Goal: Task Accomplishment & Management: Manage account settings

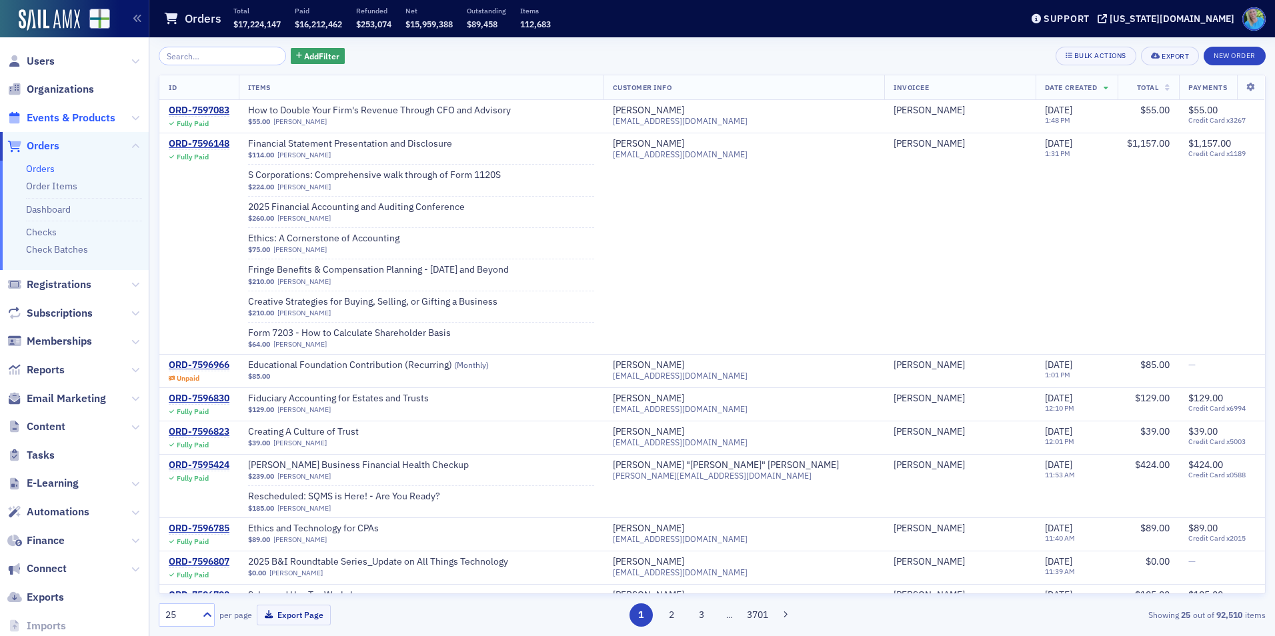
drag, startPoint x: 83, startPoint y: 120, endPoint x: 97, endPoint y: 112, distance: 16.7
click at [83, 120] on span "Events & Products" at bounding box center [71, 118] width 89 height 15
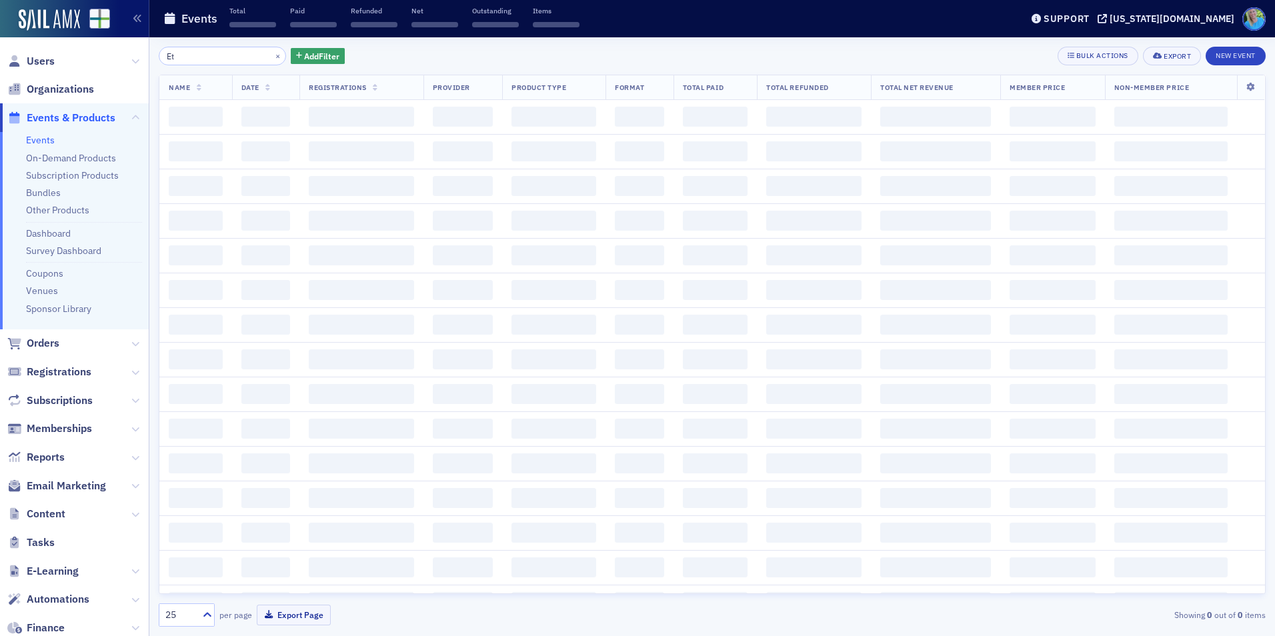
type input "E"
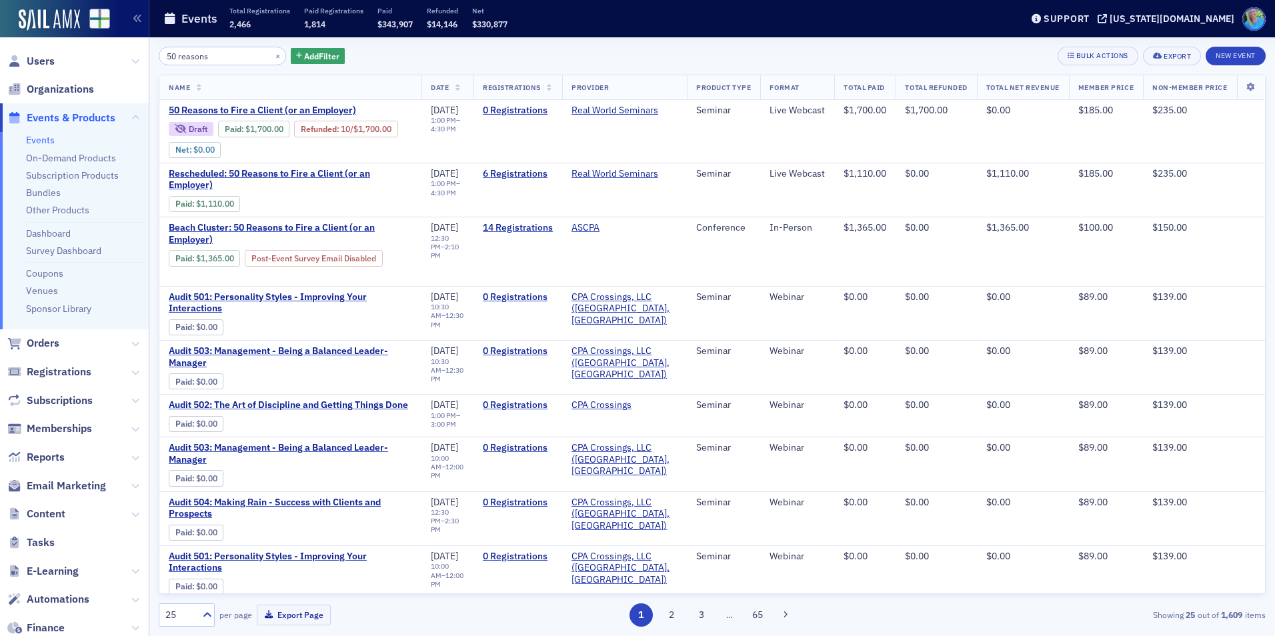
type input "50 reasons"
click at [272, 55] on button "×" at bounding box center [278, 55] width 12 height 12
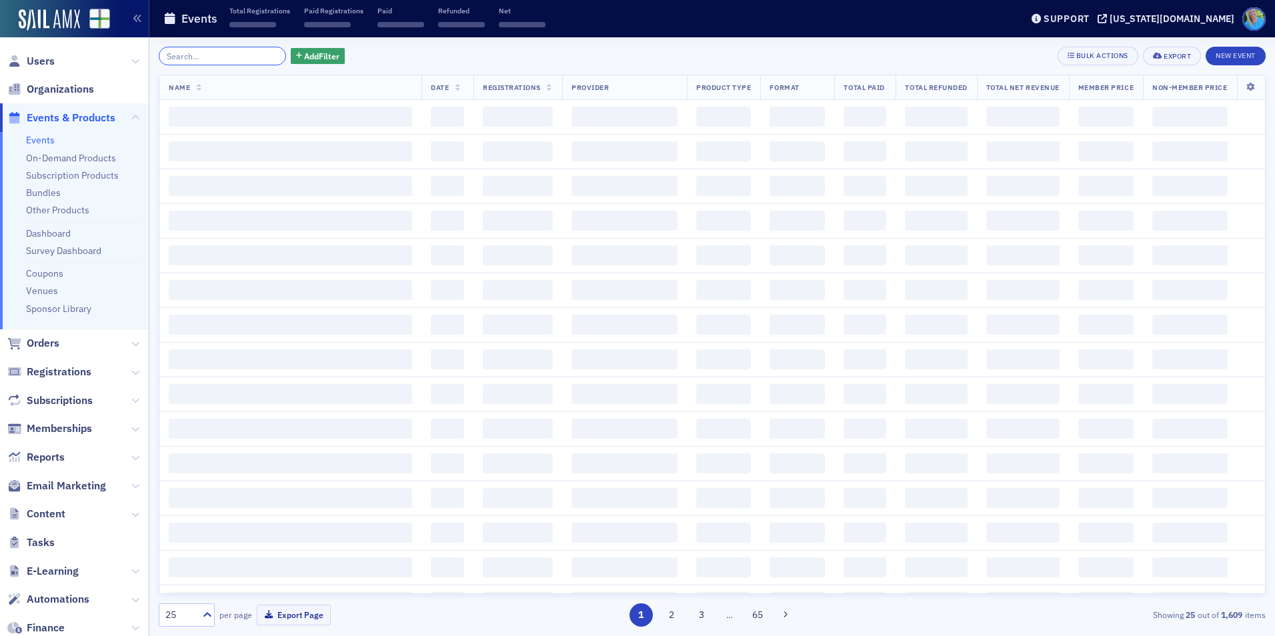
click at [254, 57] on input "search" at bounding box center [222, 56] width 127 height 19
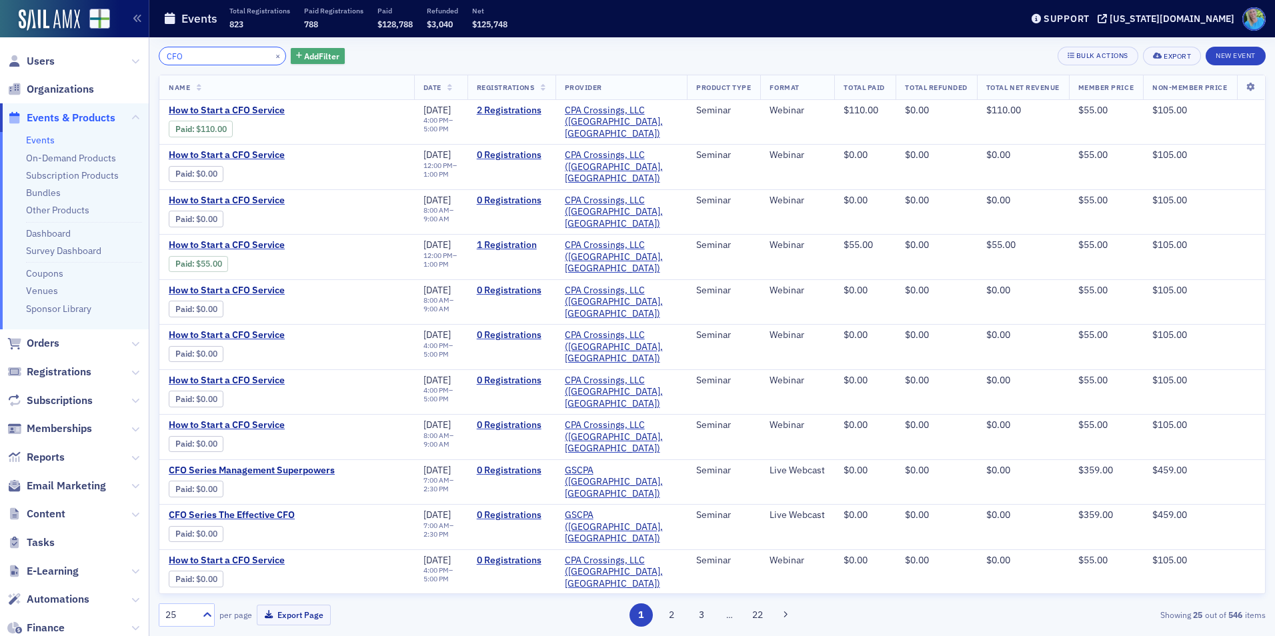
type input "CFO"
click at [304, 59] on span "Add Filter" at bounding box center [321, 56] width 35 height 12
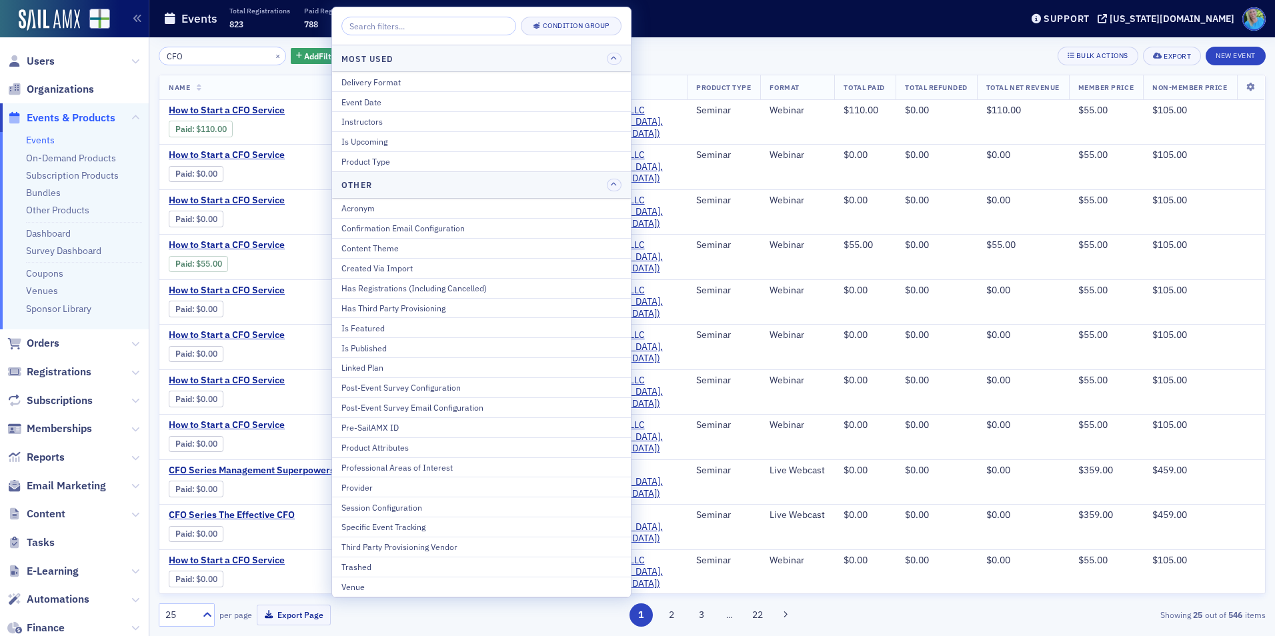
click at [369, 144] on div "Is Upcoming" at bounding box center [481, 141] width 280 height 12
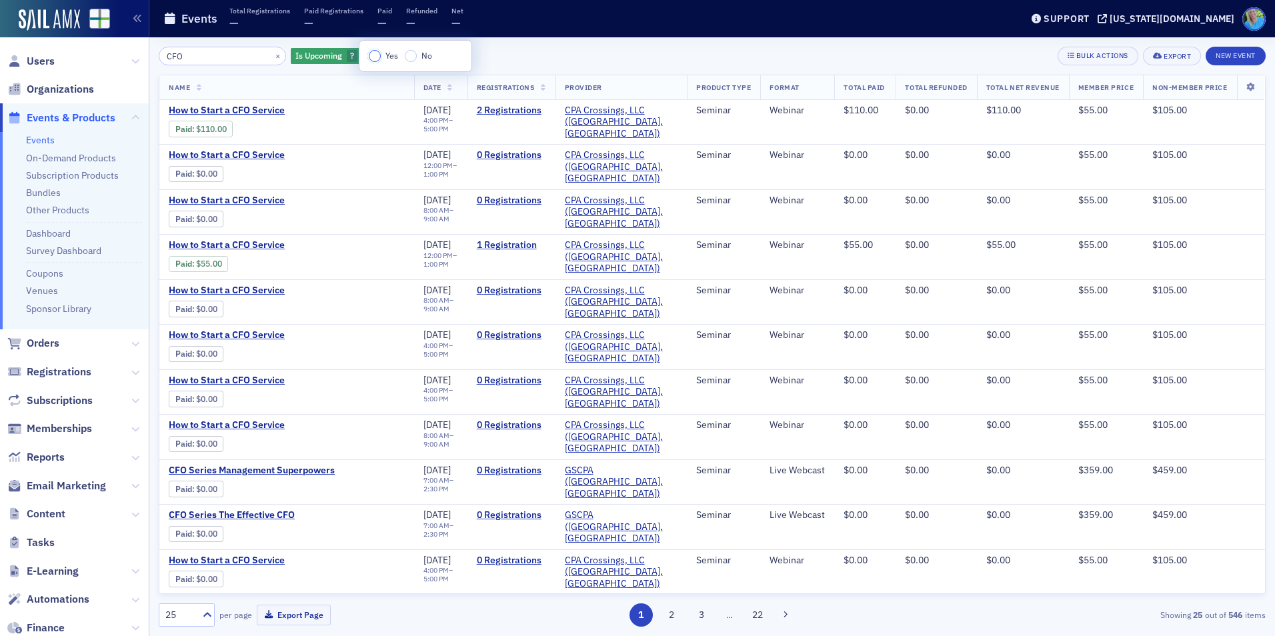
click at [378, 58] on input "Yes" at bounding box center [375, 56] width 12 height 12
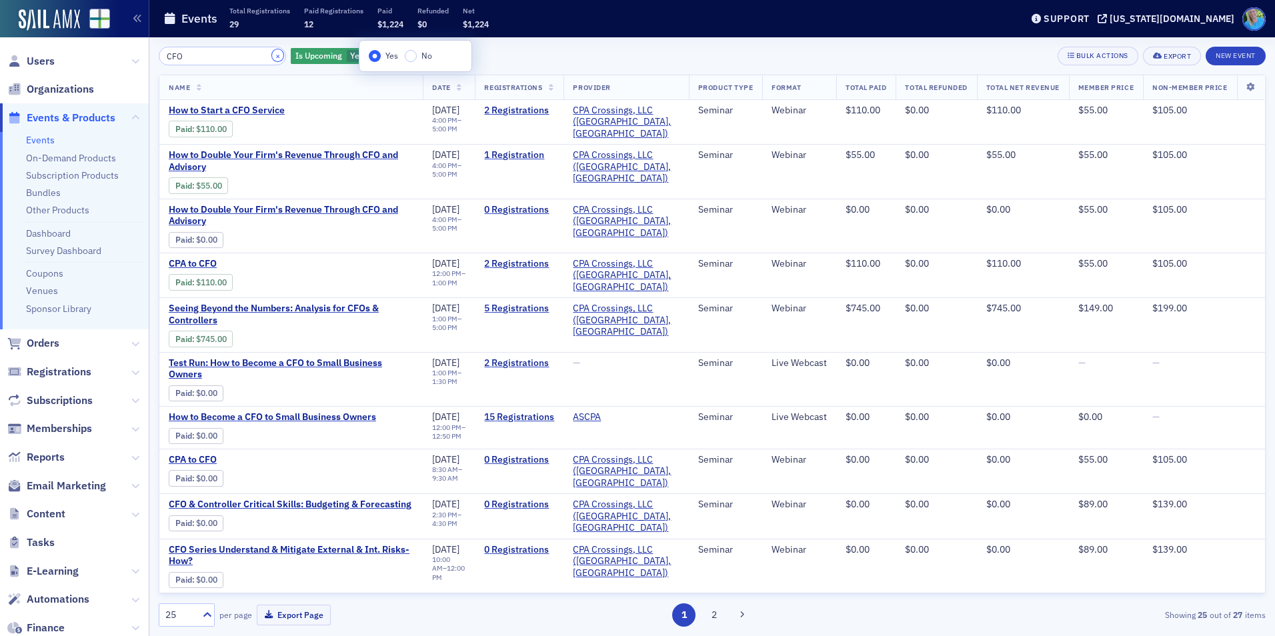
click at [272, 57] on button "×" at bounding box center [278, 55] width 12 height 12
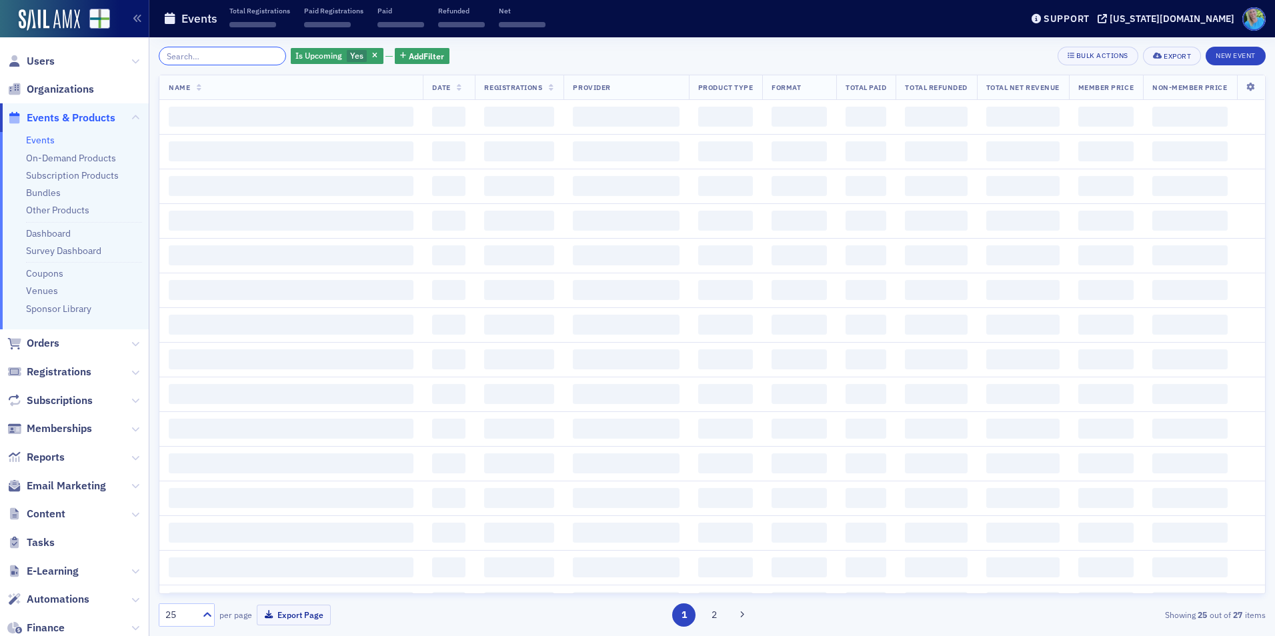
click at [257, 57] on input "search" at bounding box center [222, 56] width 127 height 19
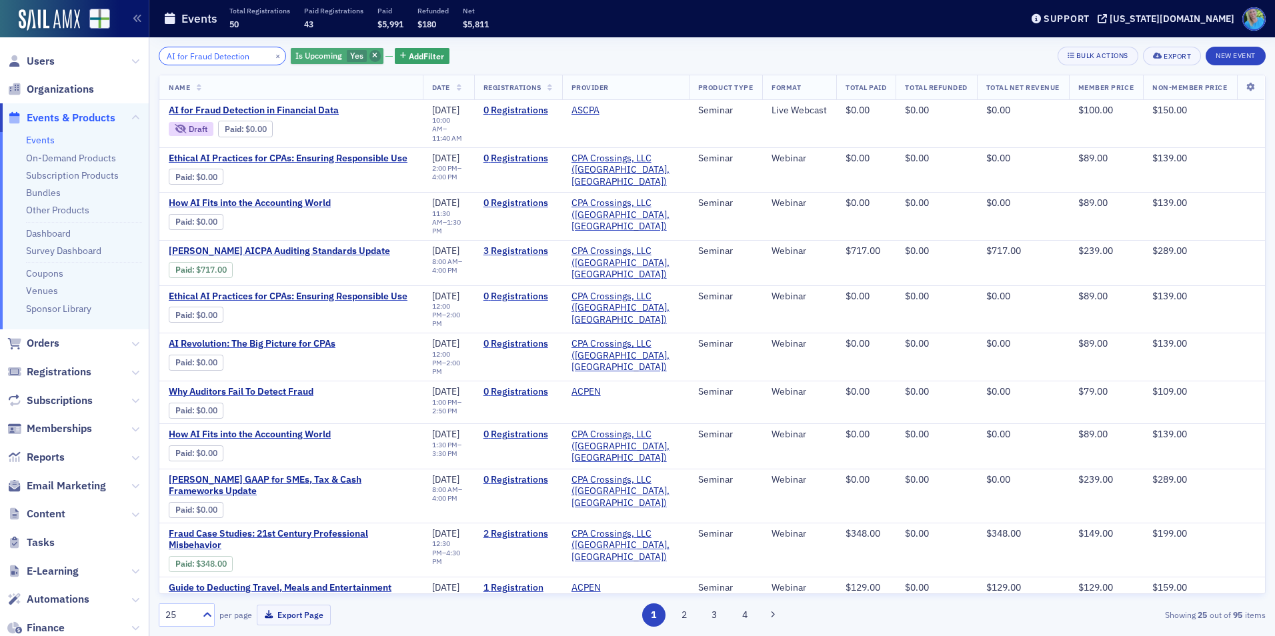
type input "AI for Fraud Detection"
click at [372, 53] on icon "button" at bounding box center [374, 56] width 5 height 7
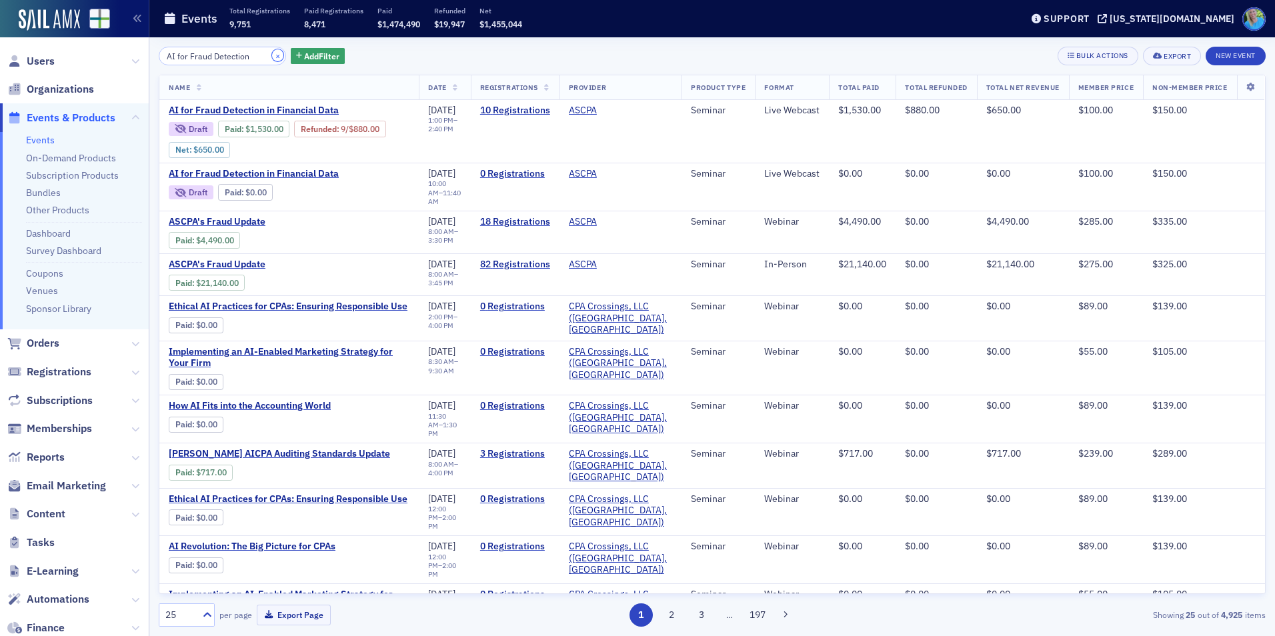
click at [272, 55] on button "×" at bounding box center [278, 55] width 12 height 12
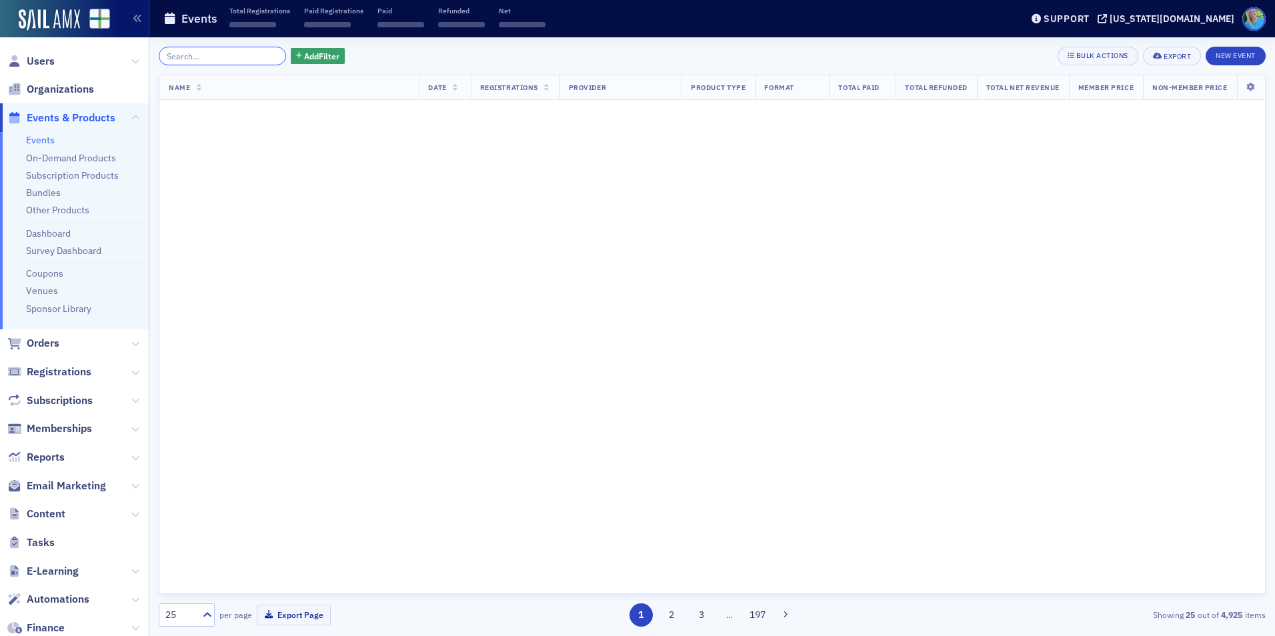
click at [257, 56] on input "search" at bounding box center [222, 56] width 127 height 19
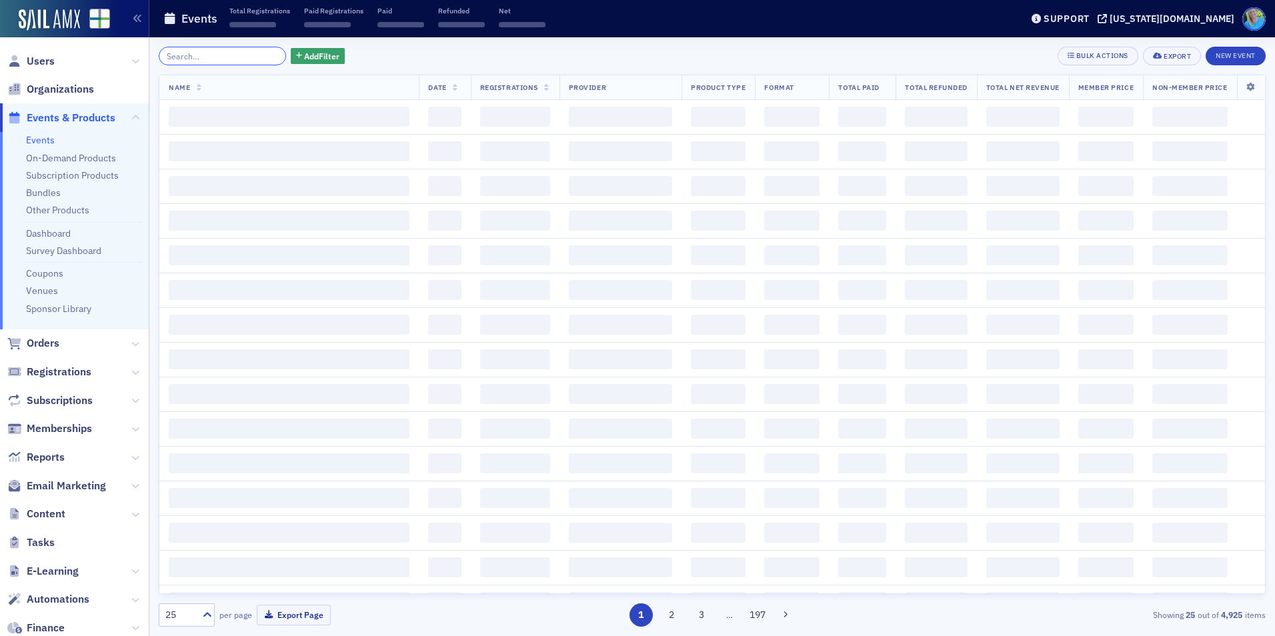
paste input "Cybersecurity and Data Protection for CPAs"
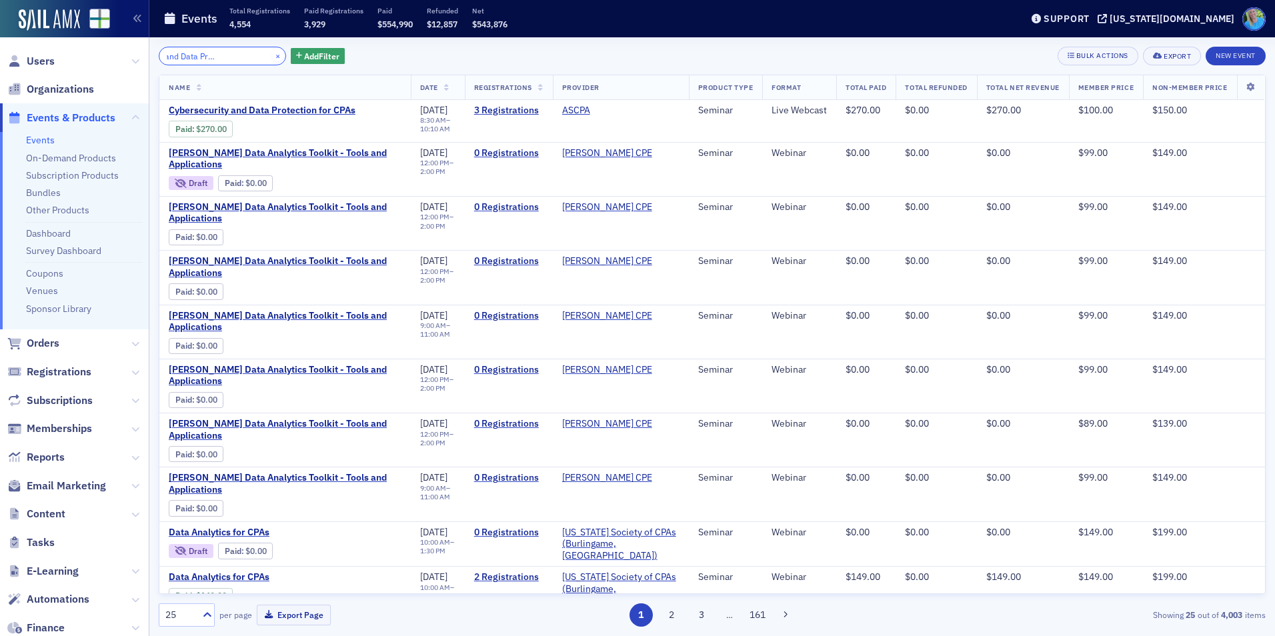
type input "Cybersecurity and Data Protection for CPAs"
click at [272, 57] on button "×" at bounding box center [278, 55] width 12 height 12
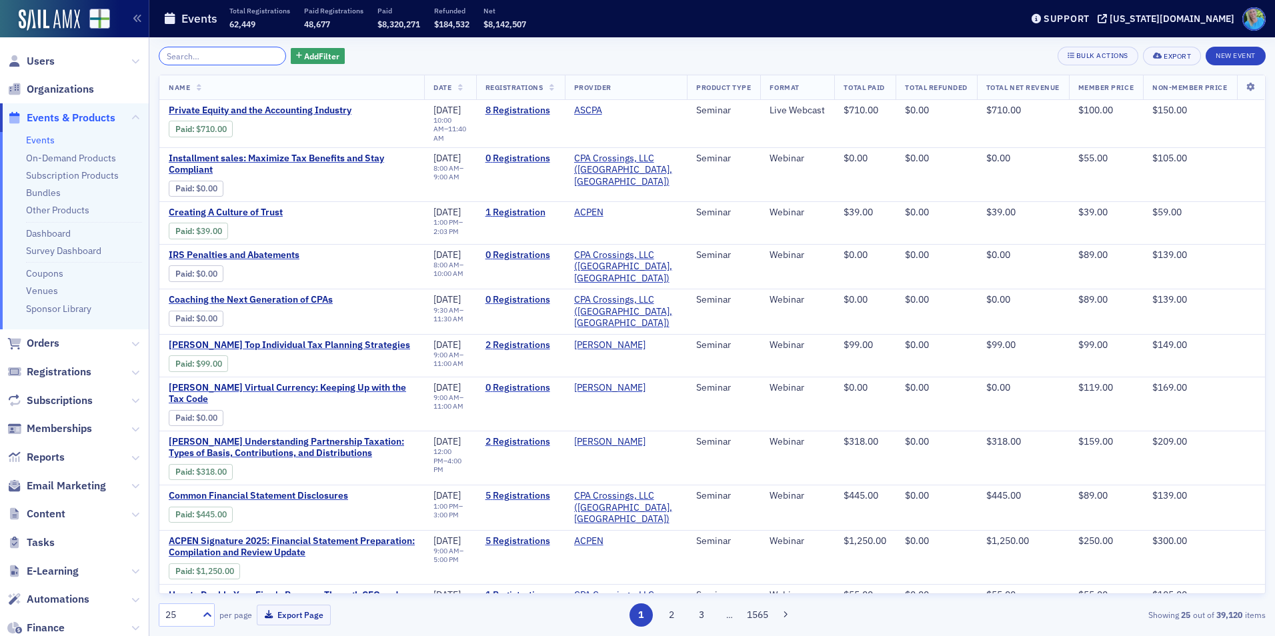
click at [248, 57] on input "search" at bounding box center [222, 56] width 127 height 19
paste input "Mastering Microsoft 365 for CPA Efficiency"
type input "Mastering Microsoft 365 for CPA Efficiency"
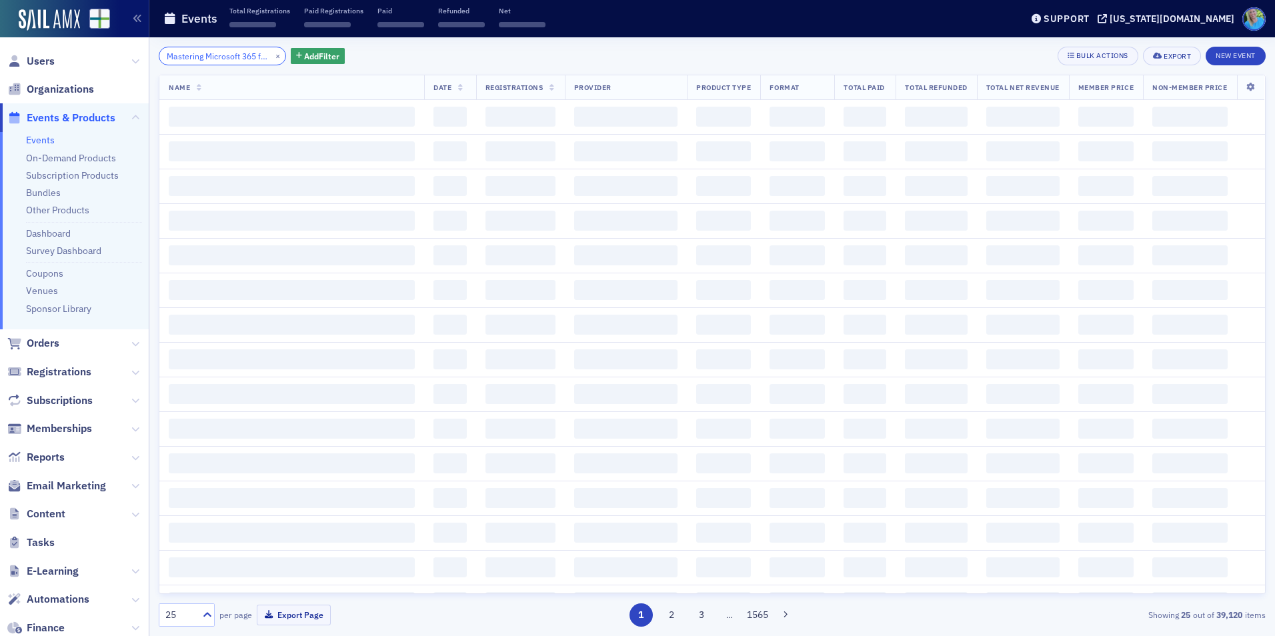
scroll to position [0, 66]
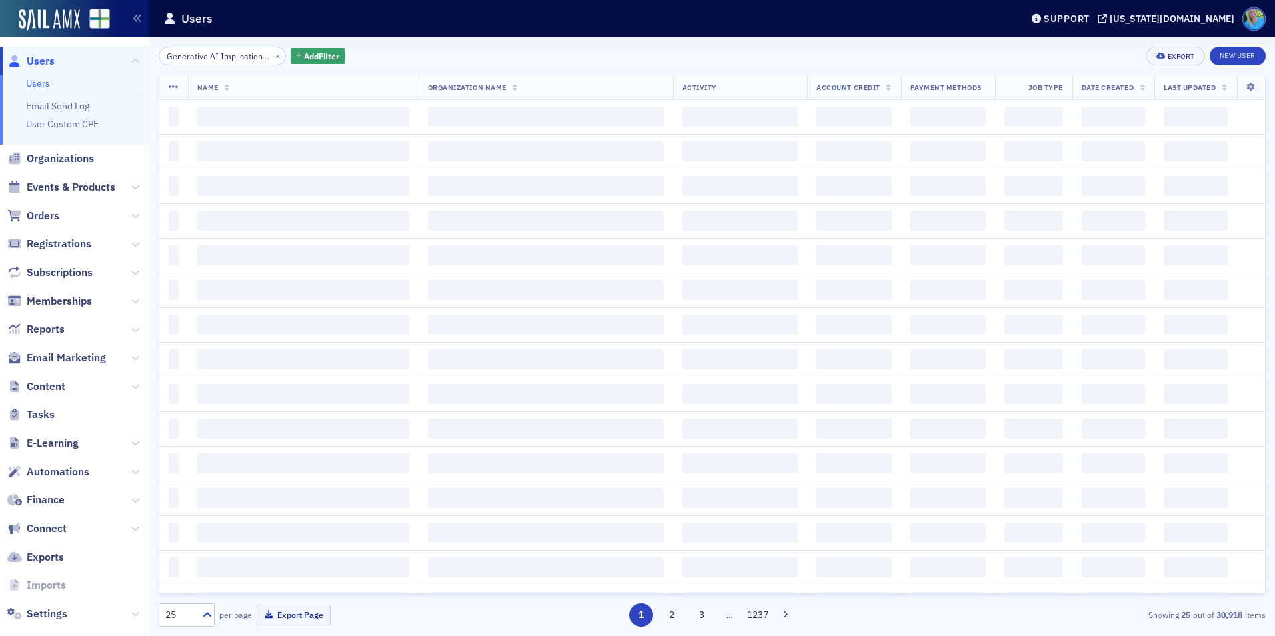
scroll to position [0, 36]
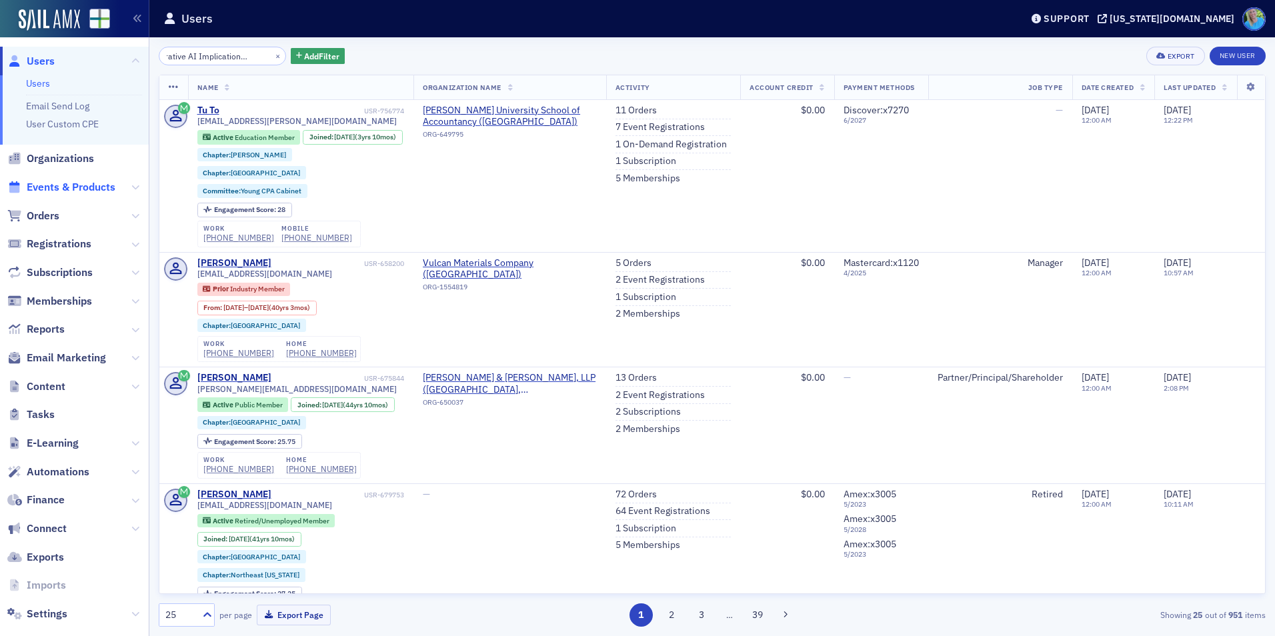
type input "Generative AI Implications to Risk"
click at [57, 185] on span "Events & Products" at bounding box center [71, 187] width 89 height 15
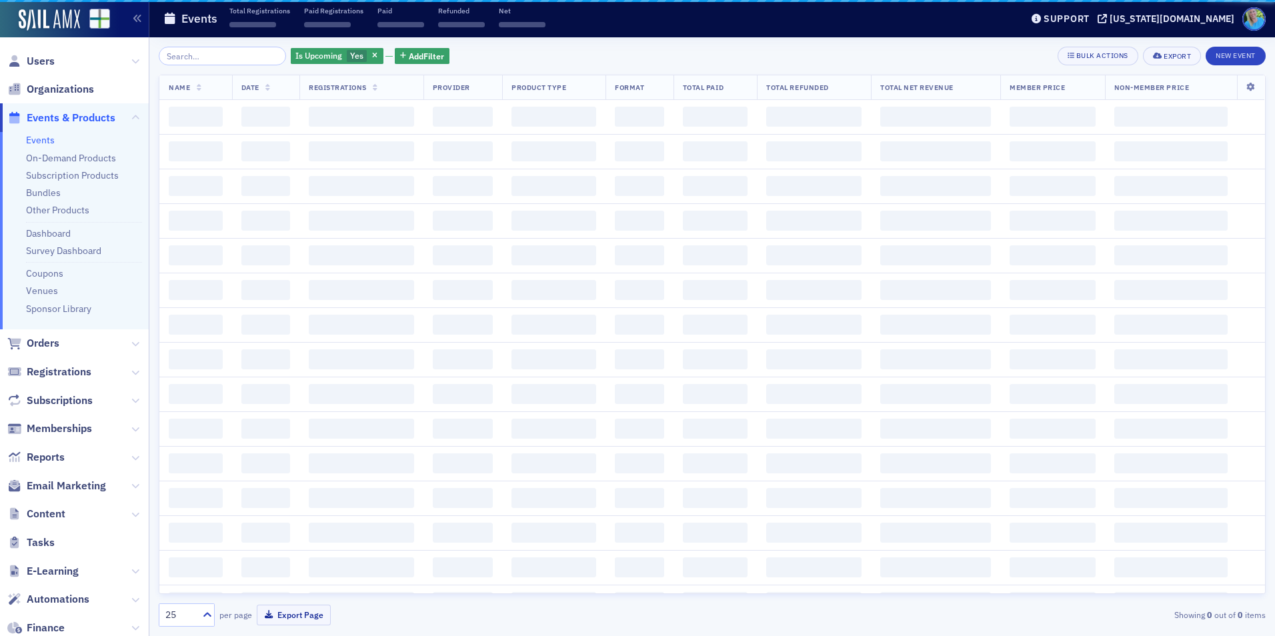
click at [237, 55] on input "search" at bounding box center [222, 56] width 127 height 19
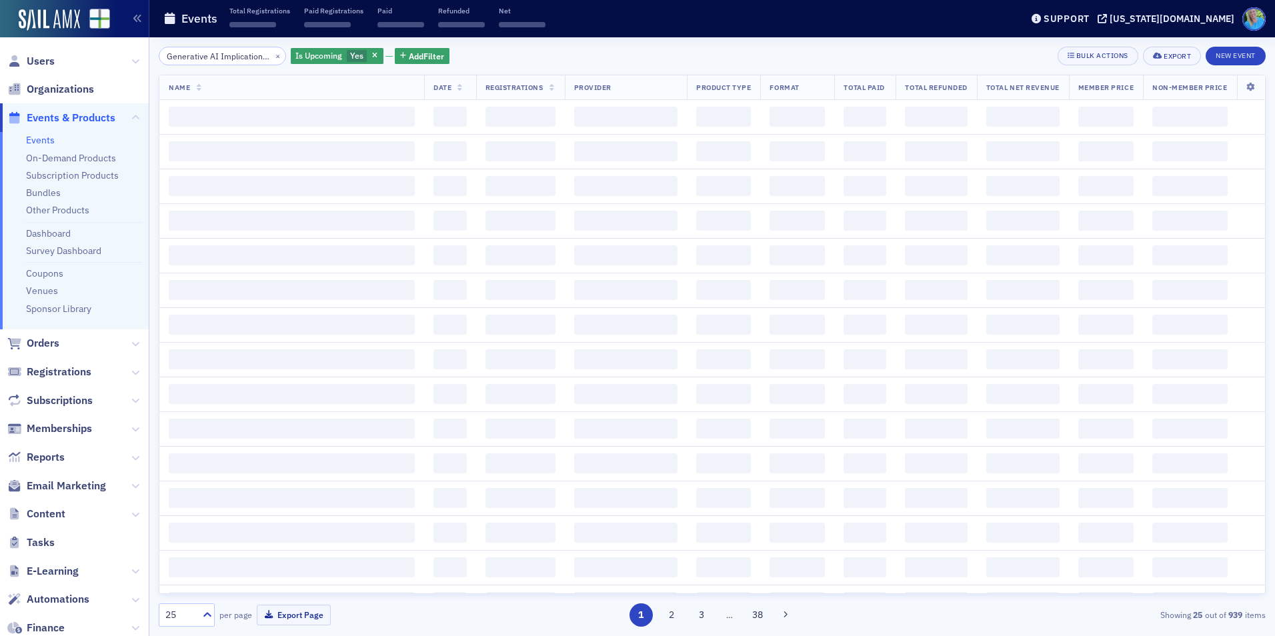
scroll to position [0, 36]
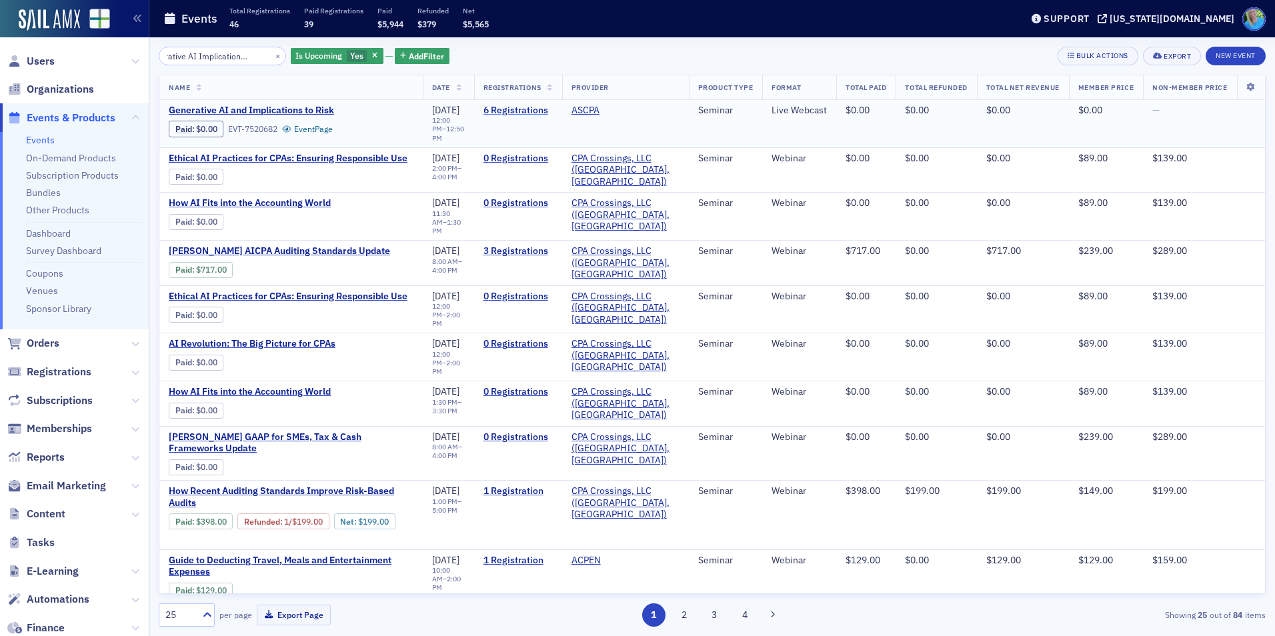
type input "Generative AI Implications to Risk"
click at [522, 111] on link "6 Registrations" at bounding box center [517, 111] width 69 height 12
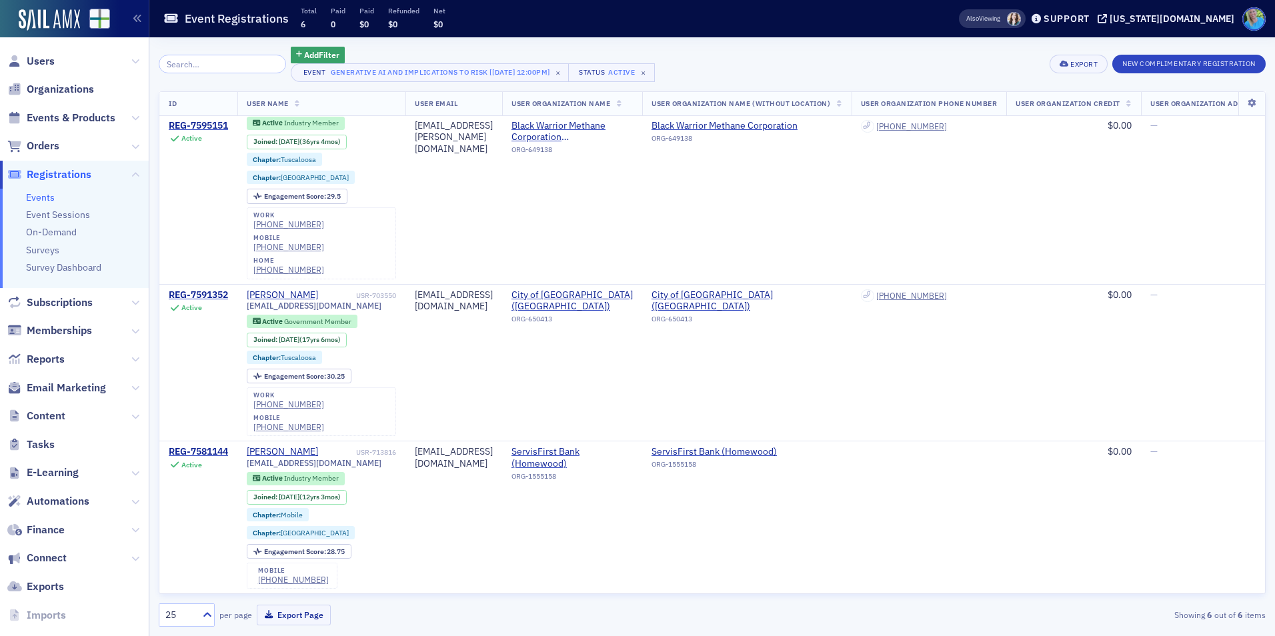
scroll to position [489, 0]
click at [103, 113] on span "Events & Products" at bounding box center [71, 118] width 89 height 15
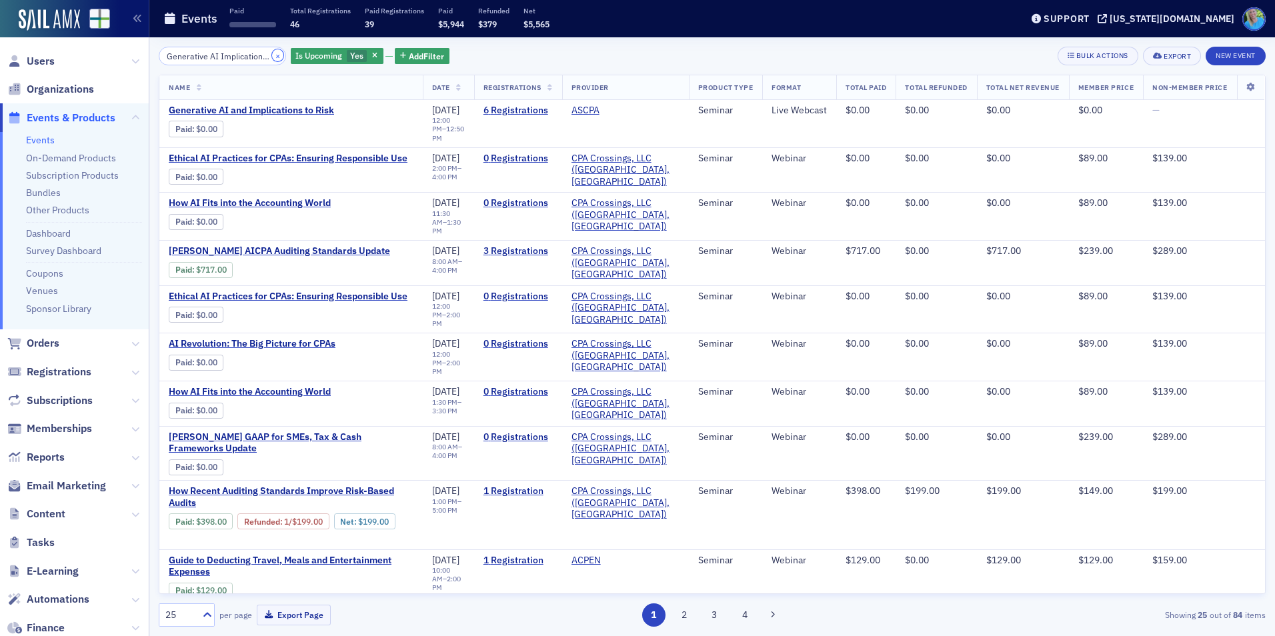
click at [272, 58] on button "×" at bounding box center [278, 55] width 12 height 12
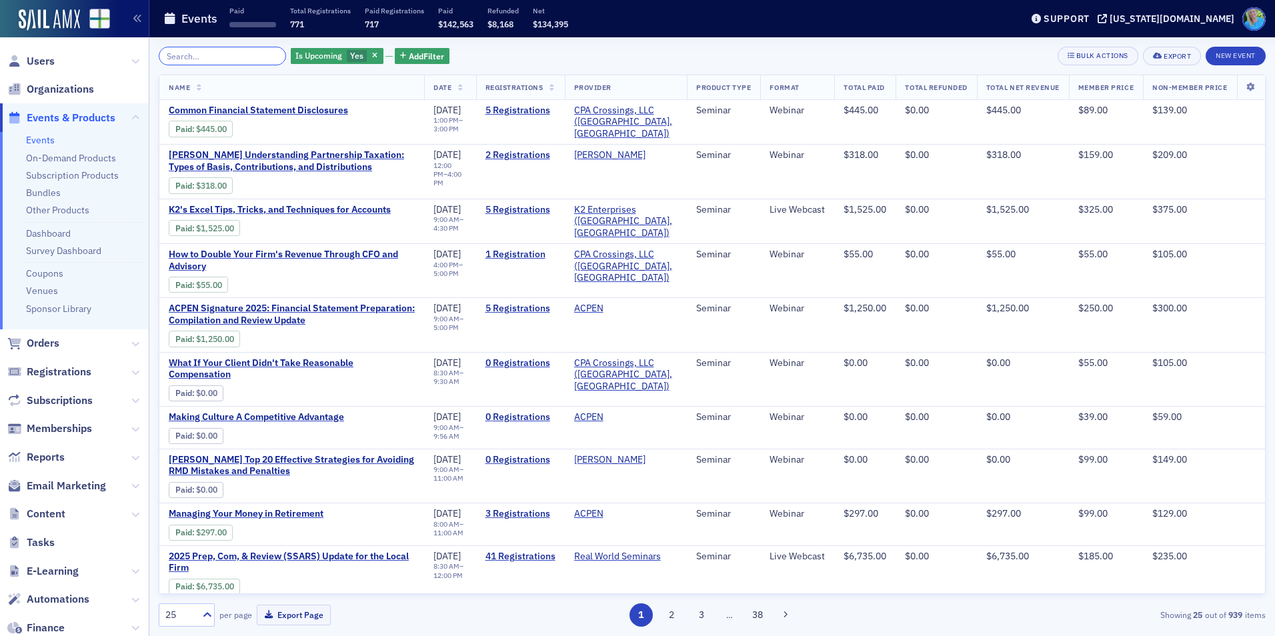
click at [257, 58] on input "search" at bounding box center [222, 56] width 127 height 19
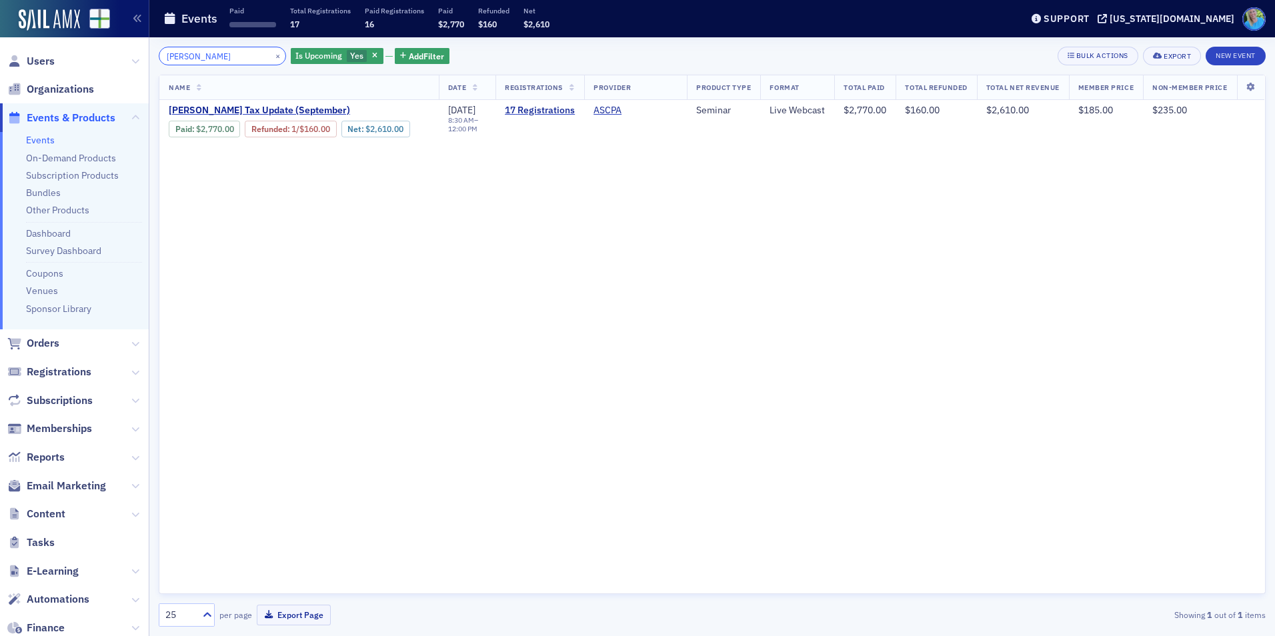
type input "lisa mckinney"
click at [272, 55] on button "×" at bounding box center [278, 55] width 12 height 12
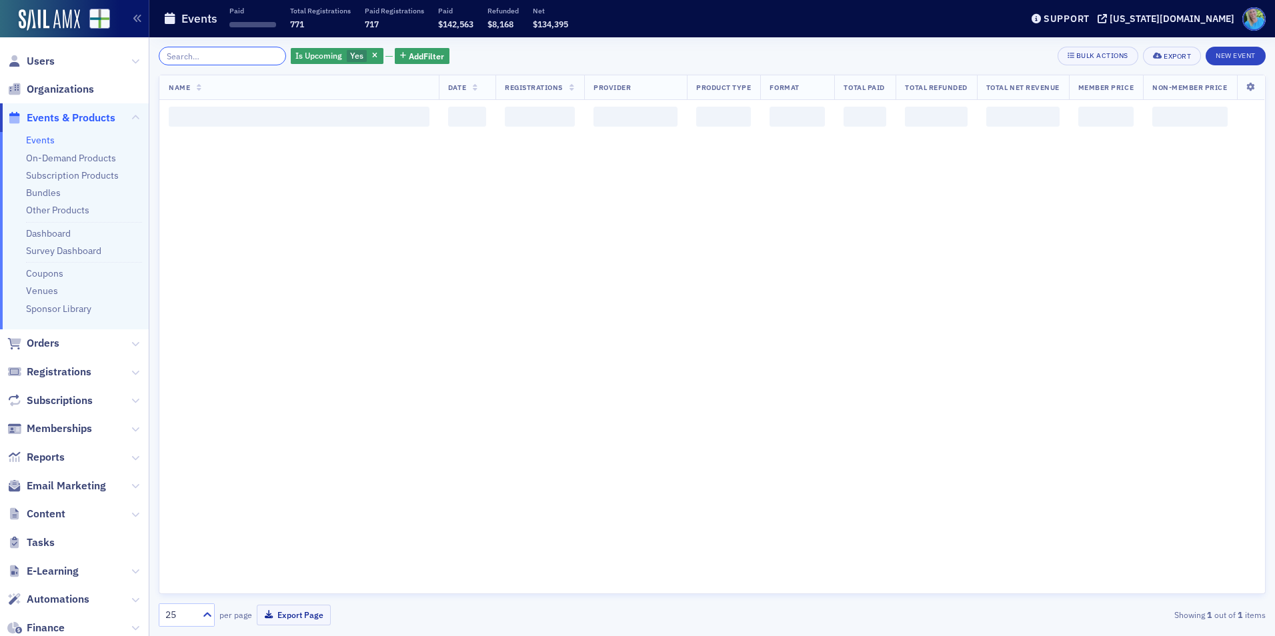
click at [246, 55] on input "search" at bounding box center [222, 56] width 127 height 19
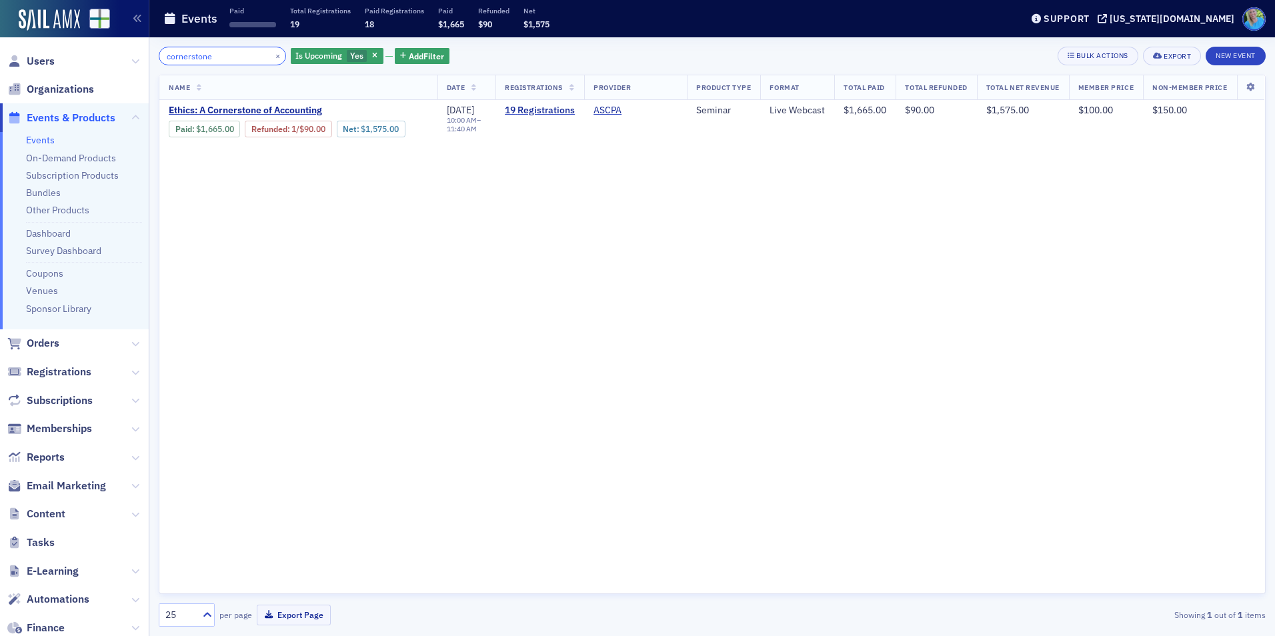
type input "cornerstone"
click at [272, 57] on button "×" at bounding box center [278, 55] width 12 height 12
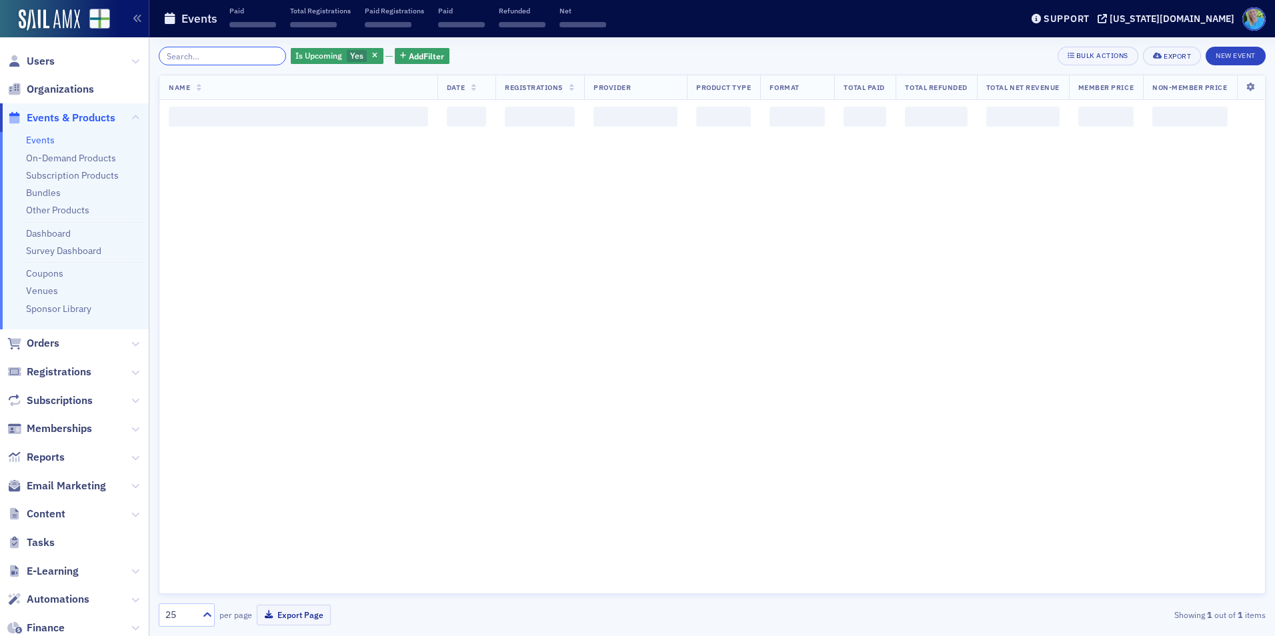
click at [248, 57] on input "search" at bounding box center [222, 56] width 127 height 19
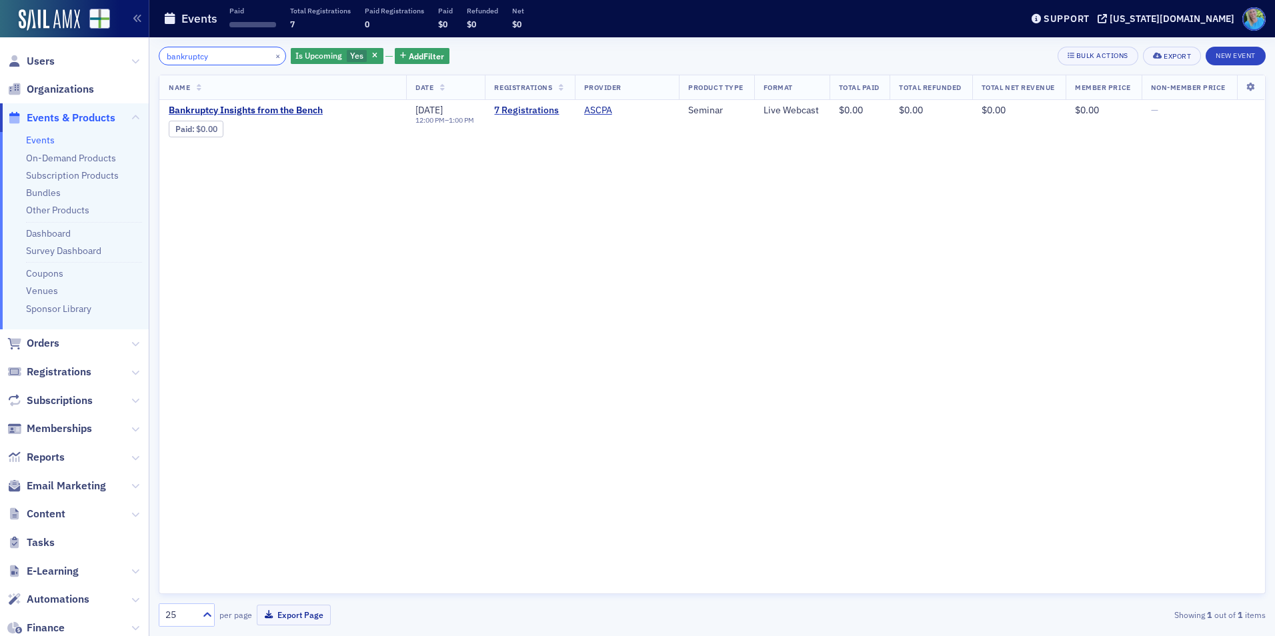
type input "bankruptcy"
click at [537, 112] on link "7 Registrations" at bounding box center [529, 111] width 71 height 12
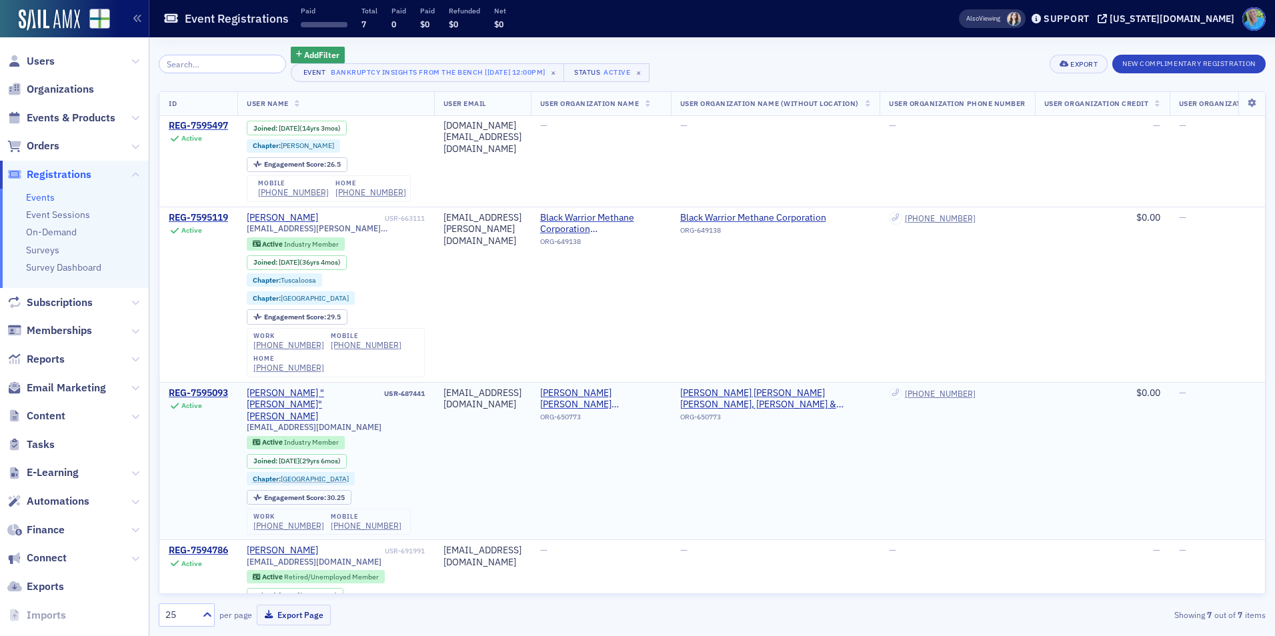
scroll to position [163, 0]
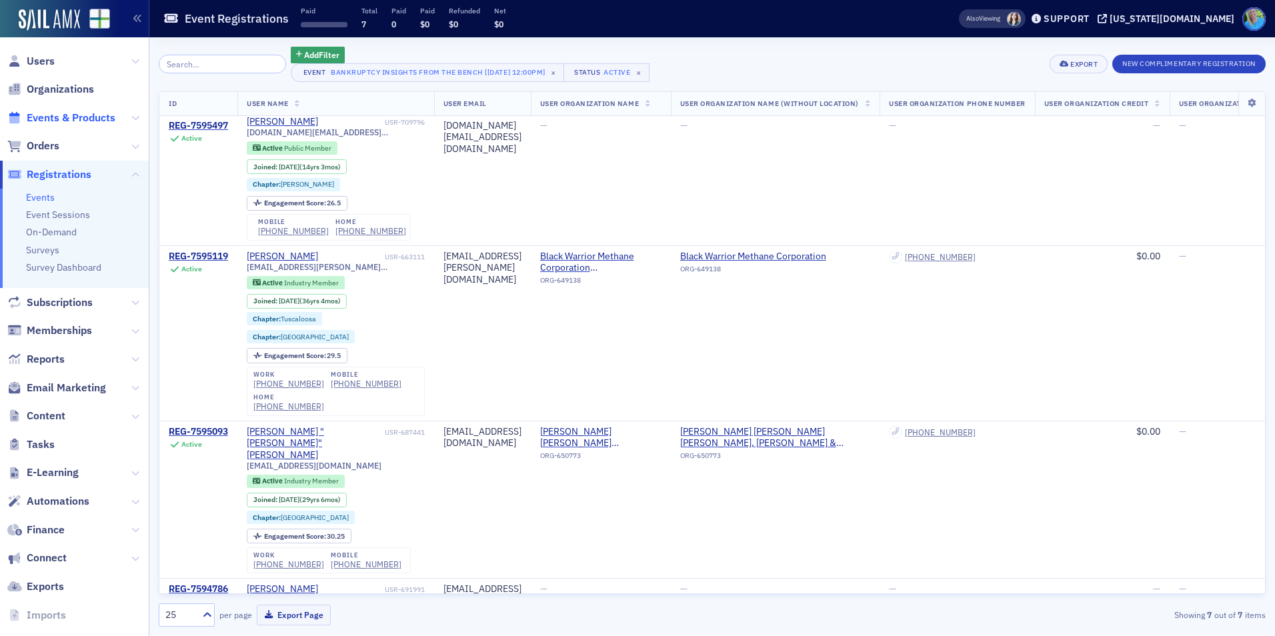
click at [99, 119] on span "Events & Products" at bounding box center [71, 118] width 89 height 15
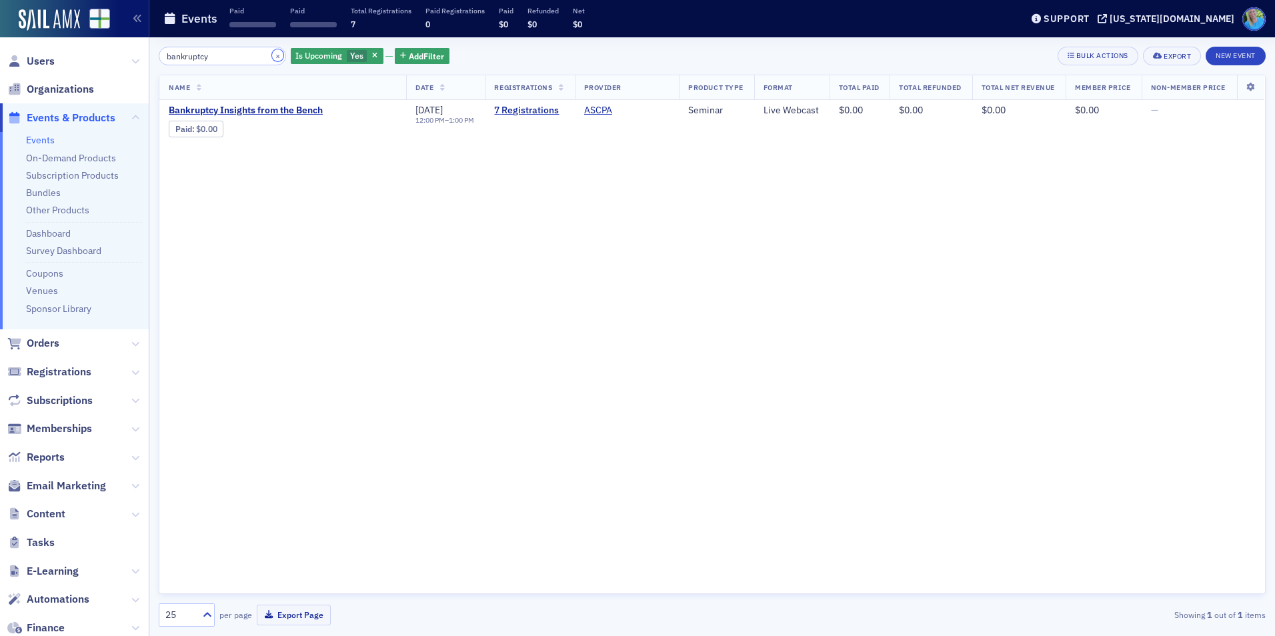
click at [272, 59] on button "×" at bounding box center [278, 55] width 12 height 12
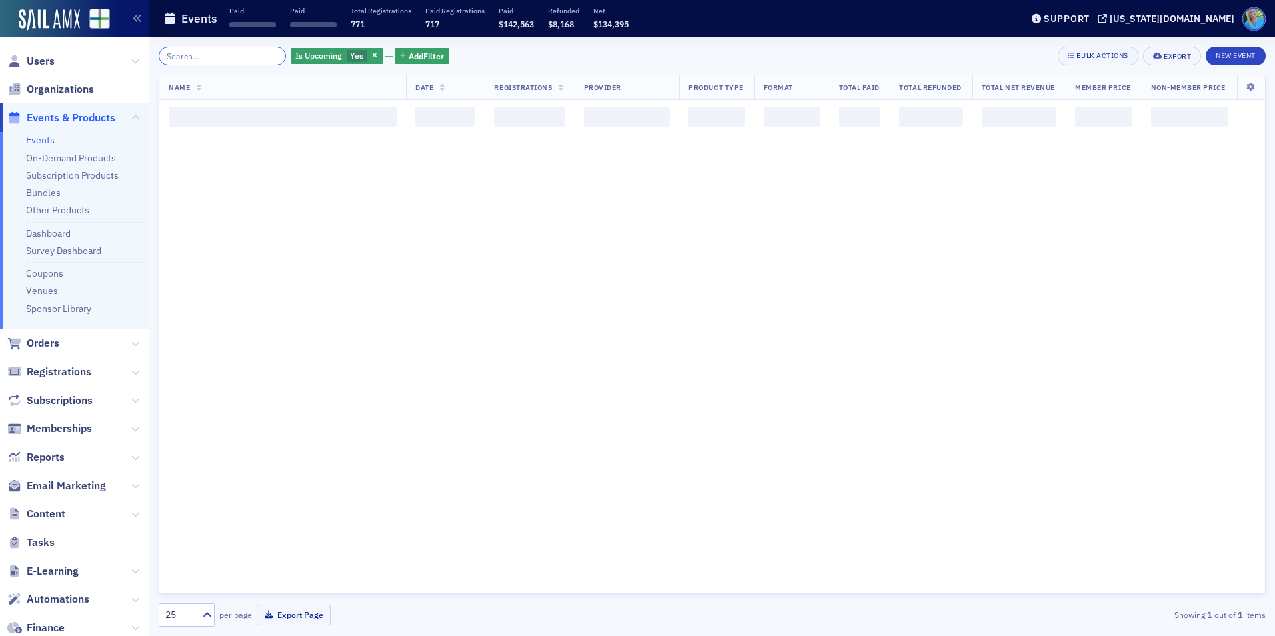
click at [259, 56] on input "search" at bounding box center [222, 56] width 127 height 19
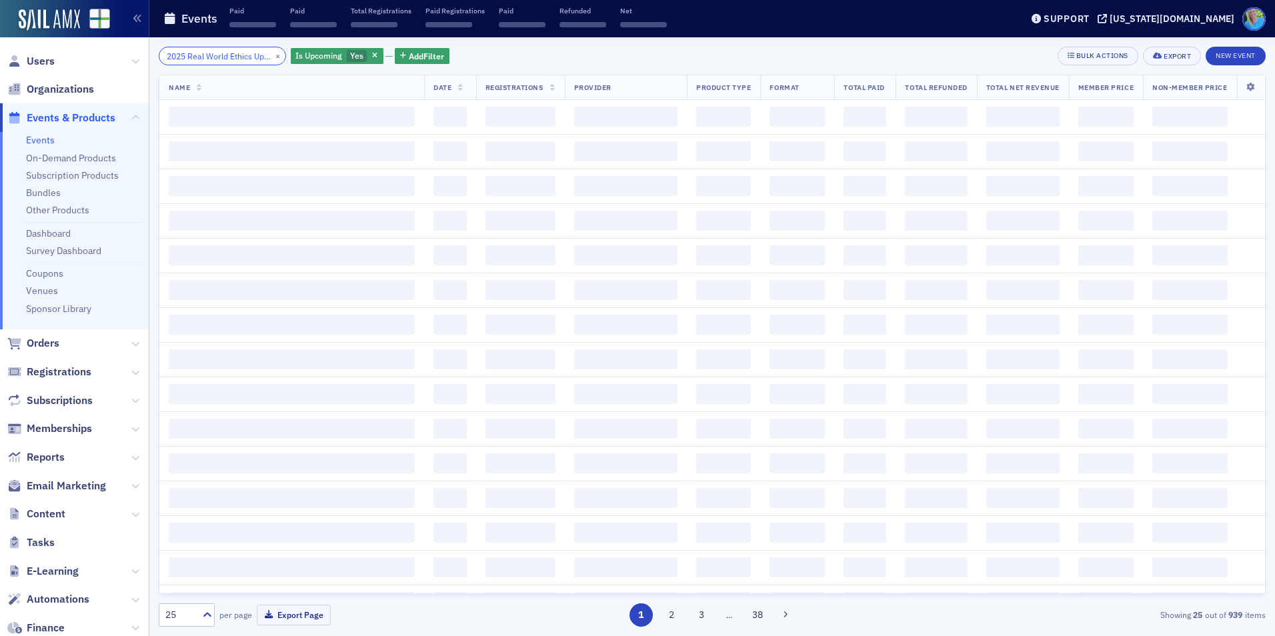
scroll to position [0, 97]
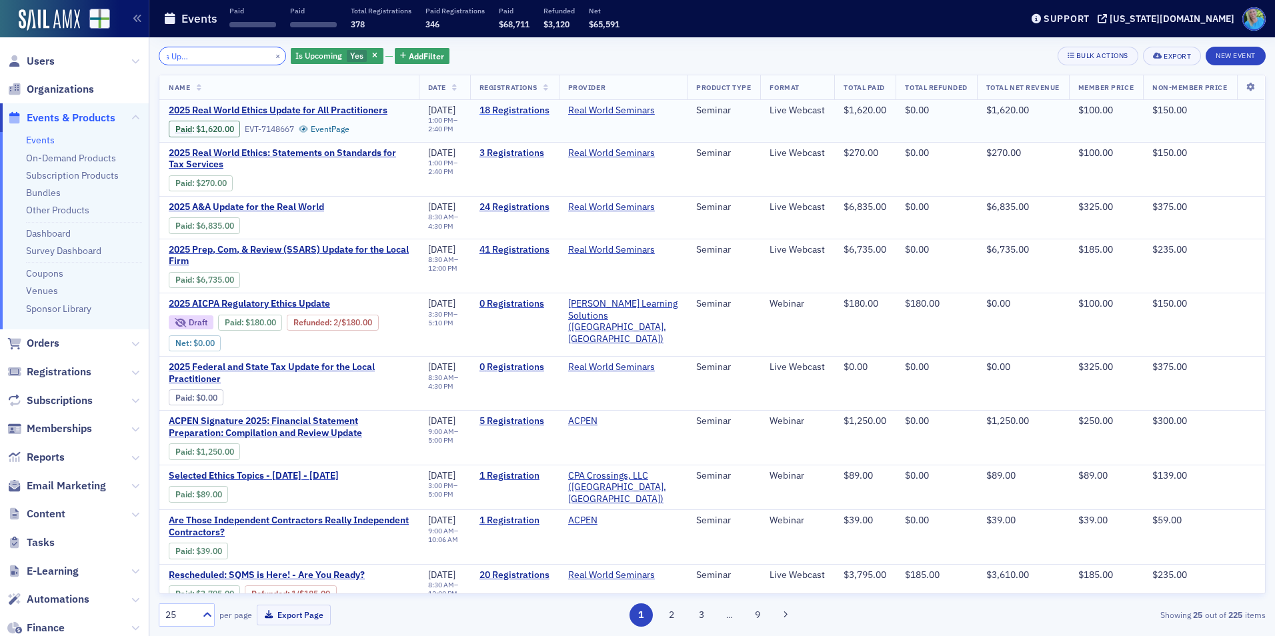
type input "2025 Real World Ethics Update for All Practitioners"
click at [512, 110] on link "18 Registrations" at bounding box center [514, 111] width 70 height 12
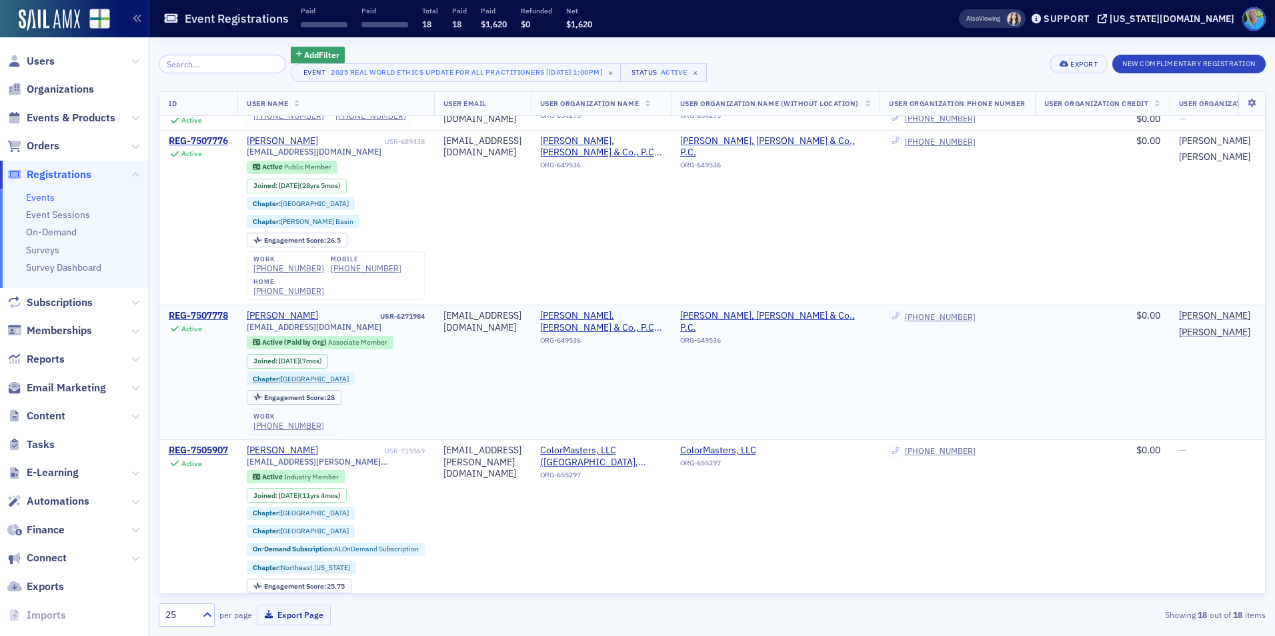
scroll to position [2123, 0]
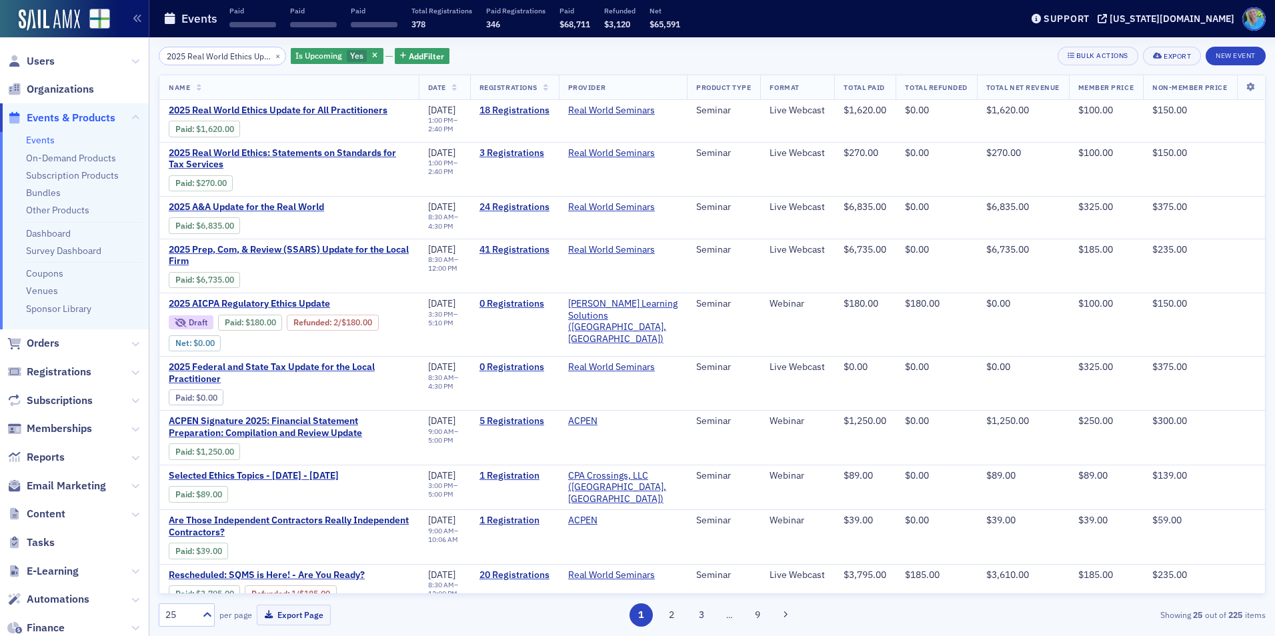
scroll to position [0, 97]
click at [272, 56] on button "×" at bounding box center [278, 55] width 12 height 12
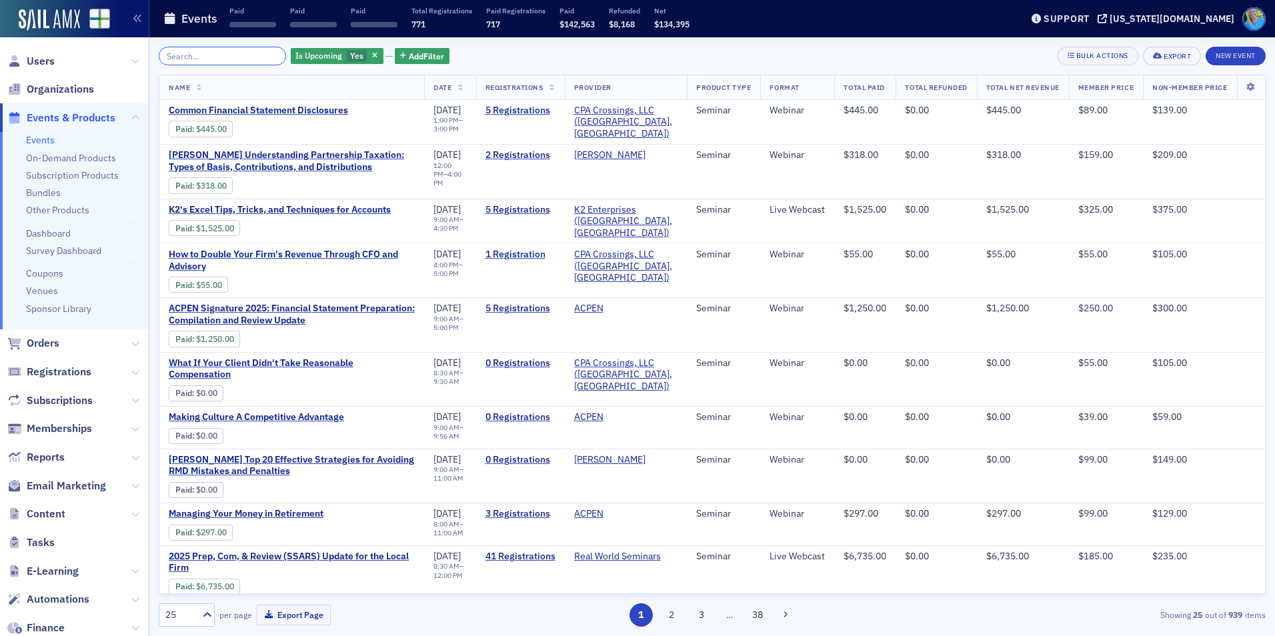
click at [242, 58] on input "search" at bounding box center [222, 56] width 127 height 19
paste input "2025 Real World Ethics: Statements on Standards for Tax Services"
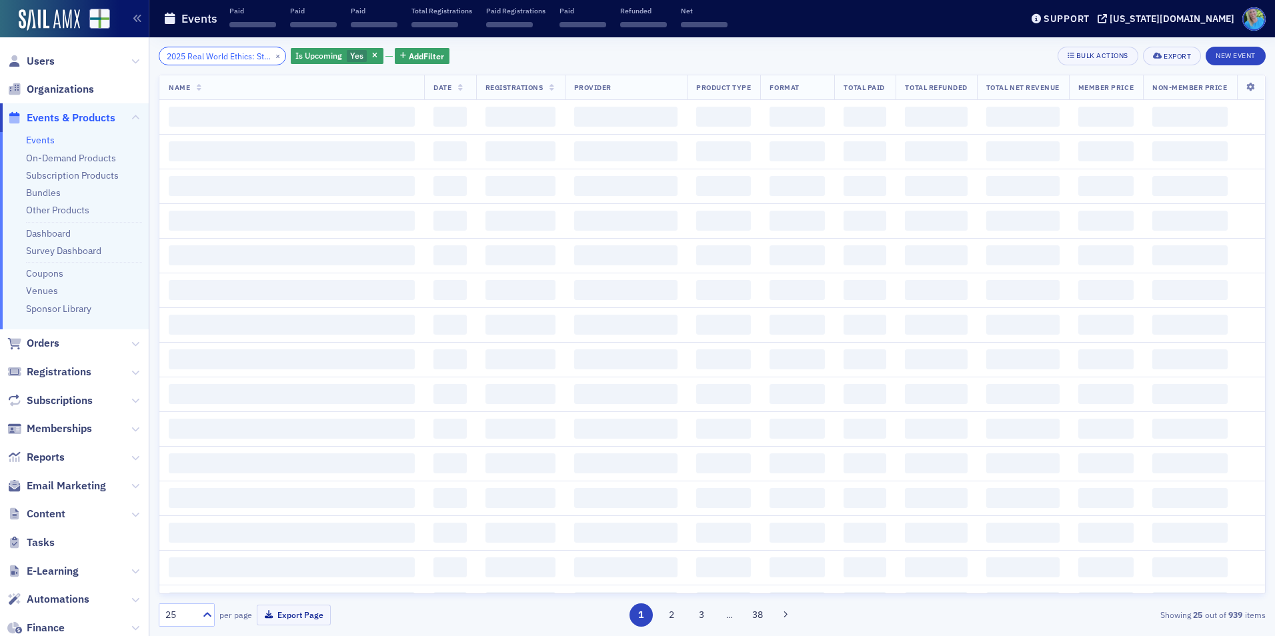
scroll to position [0, 153]
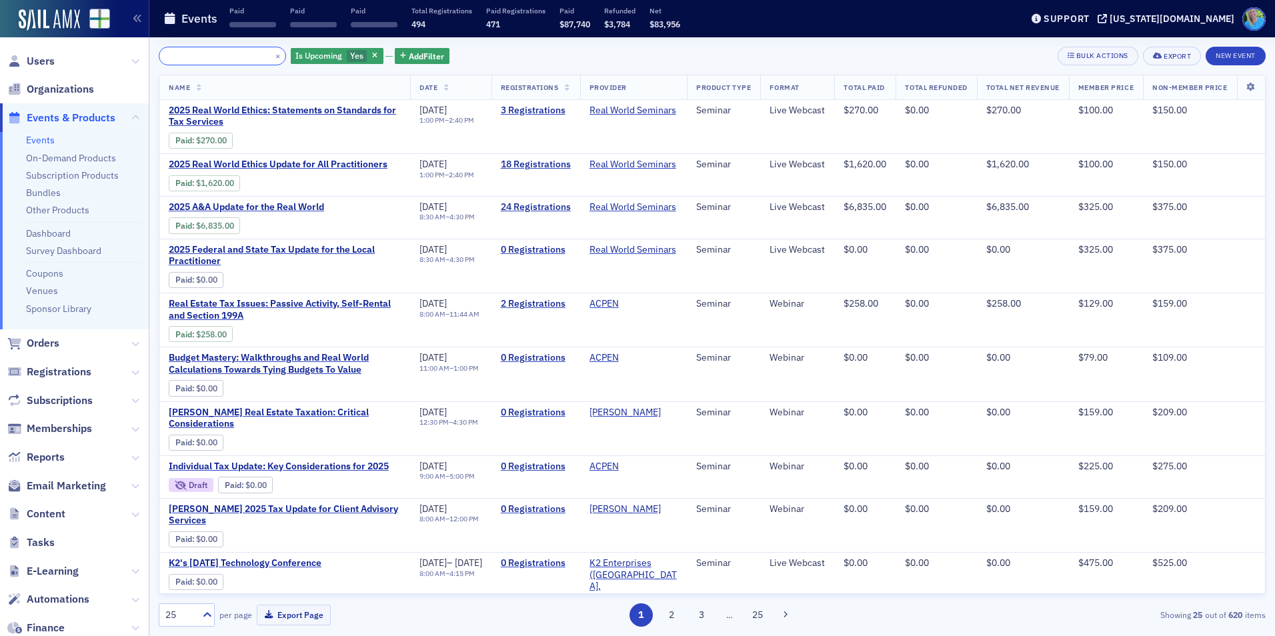
type input "2025 Real World Ethics: Statements on Standards for Tax Services"
click at [272, 55] on button "×" at bounding box center [278, 55] width 12 height 12
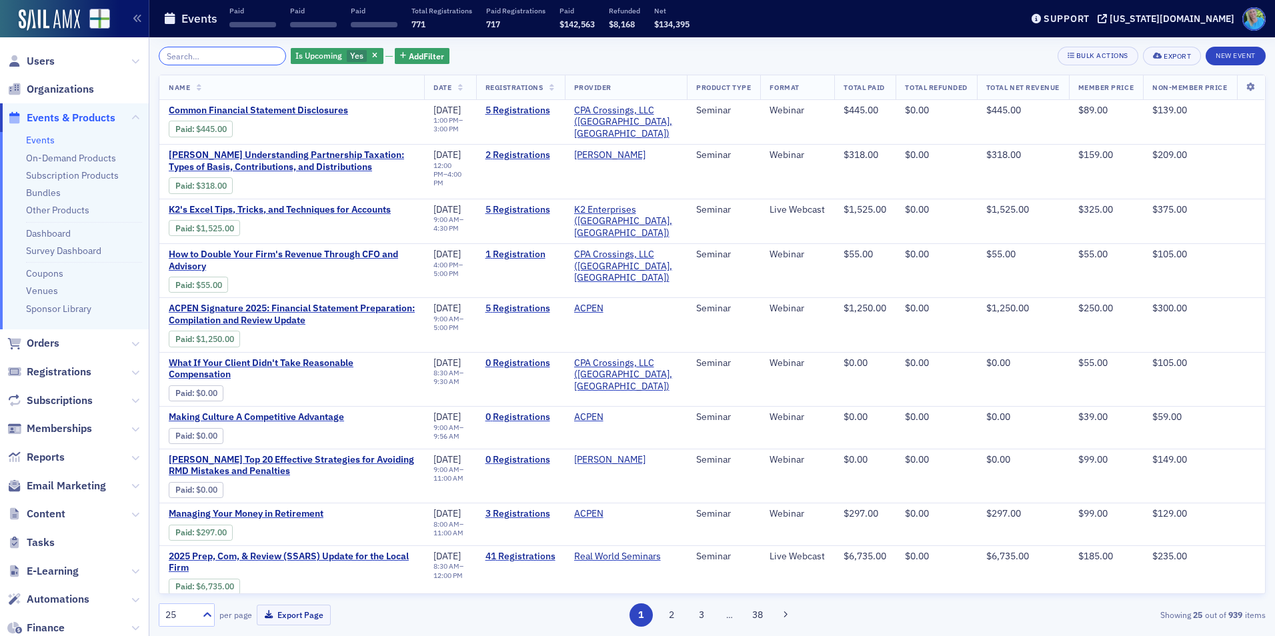
click at [259, 55] on input "search" at bounding box center [222, 56] width 127 height 19
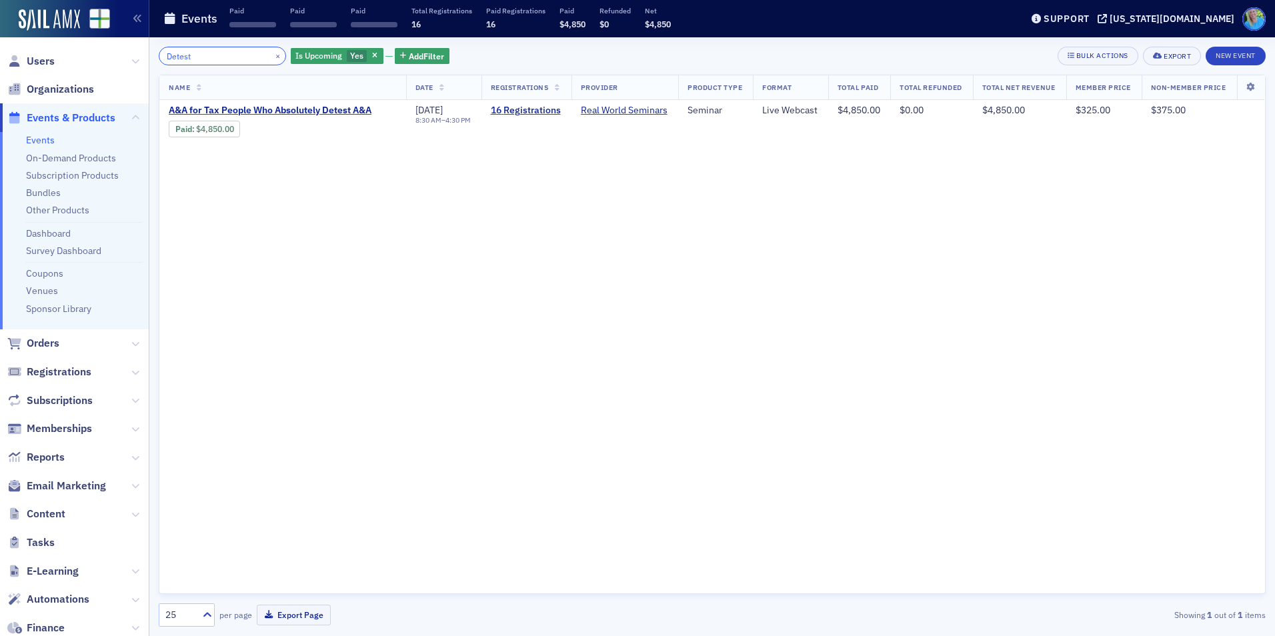
type input "Detest"
click at [272, 59] on button "×" at bounding box center [278, 55] width 12 height 12
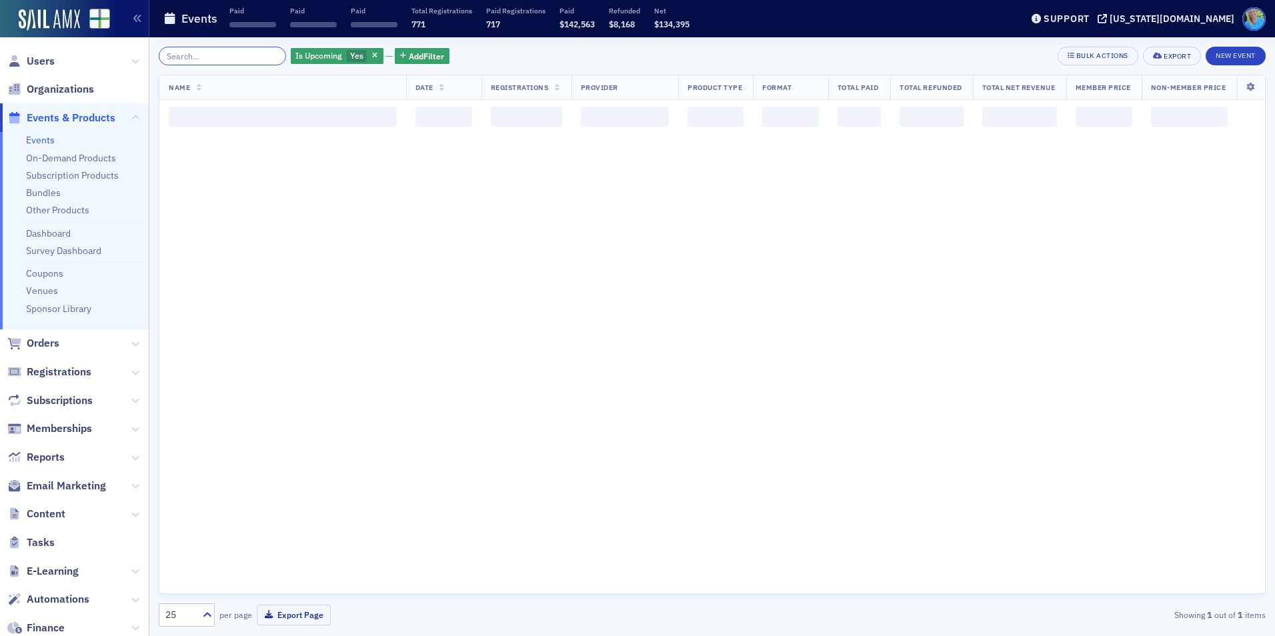
click at [261, 59] on input "search" at bounding box center [222, 56] width 127 height 19
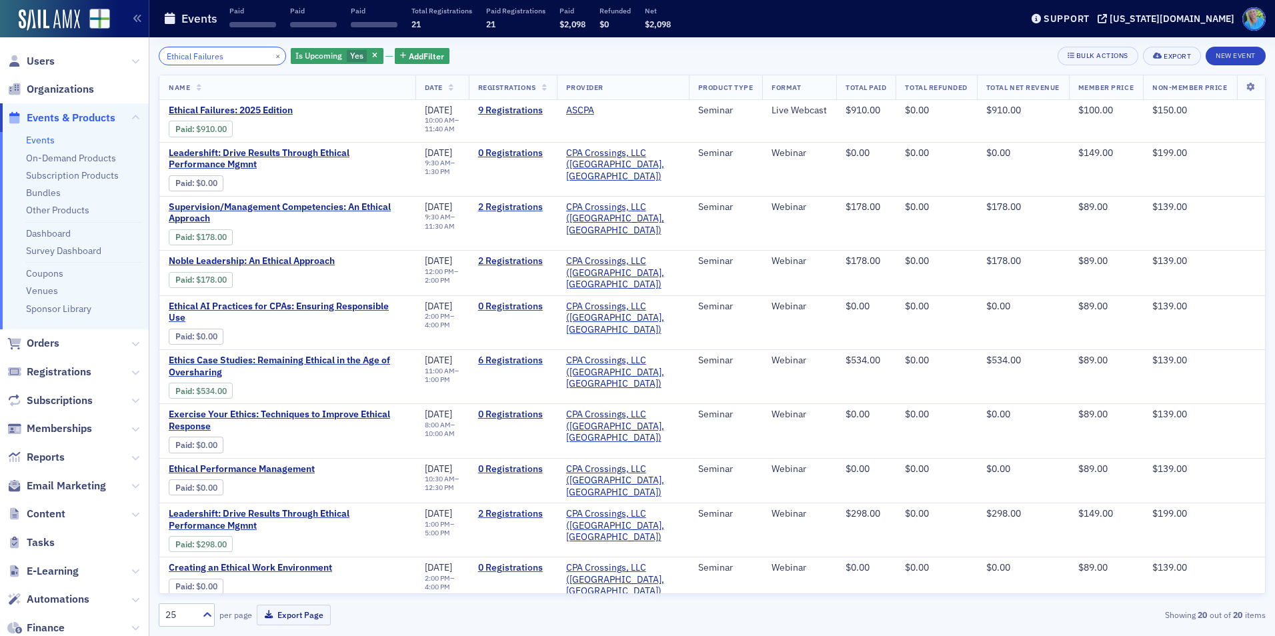
type input "Ethical Failures"
drag, startPoint x: 264, startPoint y: 54, endPoint x: 237, endPoint y: 59, distance: 27.1
click at [272, 54] on button "×" at bounding box center [278, 55] width 12 height 12
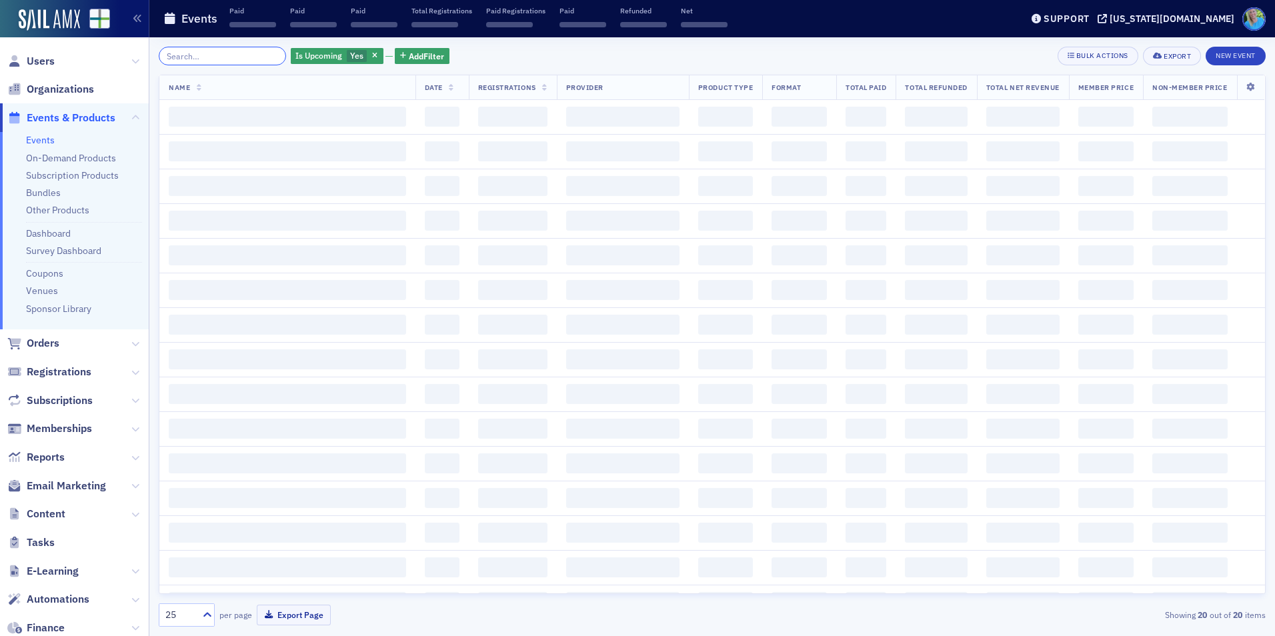
click at [237, 59] on input "search" at bounding box center [222, 56] width 127 height 19
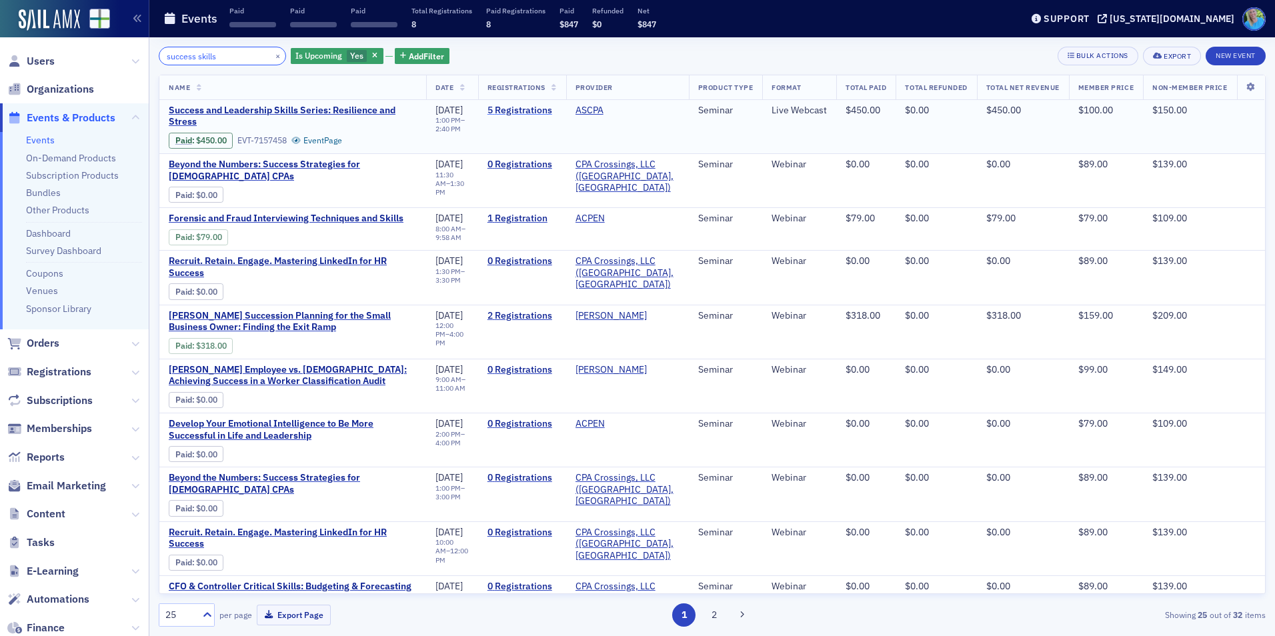
type input "success skills"
click at [499, 106] on link "5 Registrations" at bounding box center [521, 111] width 69 height 12
click at [272, 59] on button "×" at bounding box center [278, 55] width 12 height 12
click at [254, 59] on input "search" at bounding box center [222, 56] width 127 height 19
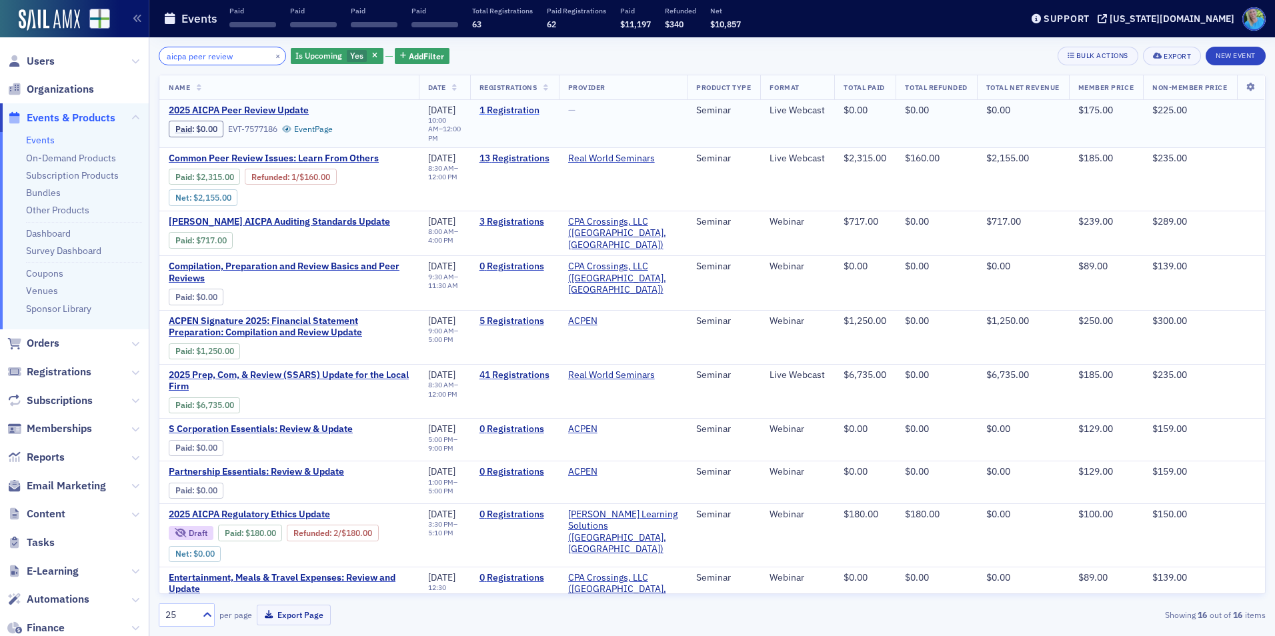
type input "aicpa peer review"
click at [509, 110] on link "1 Registration" at bounding box center [514, 111] width 70 height 12
click at [272, 55] on button "×" at bounding box center [278, 55] width 12 height 12
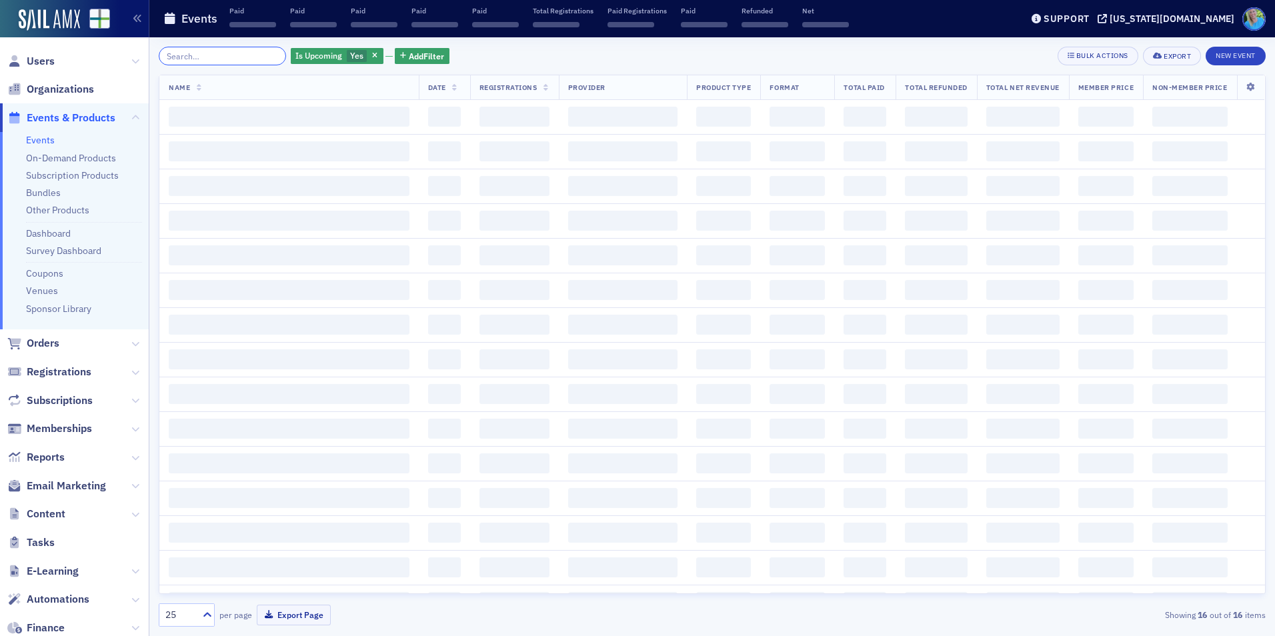
click at [264, 55] on input "search" at bounding box center [222, 56] width 127 height 19
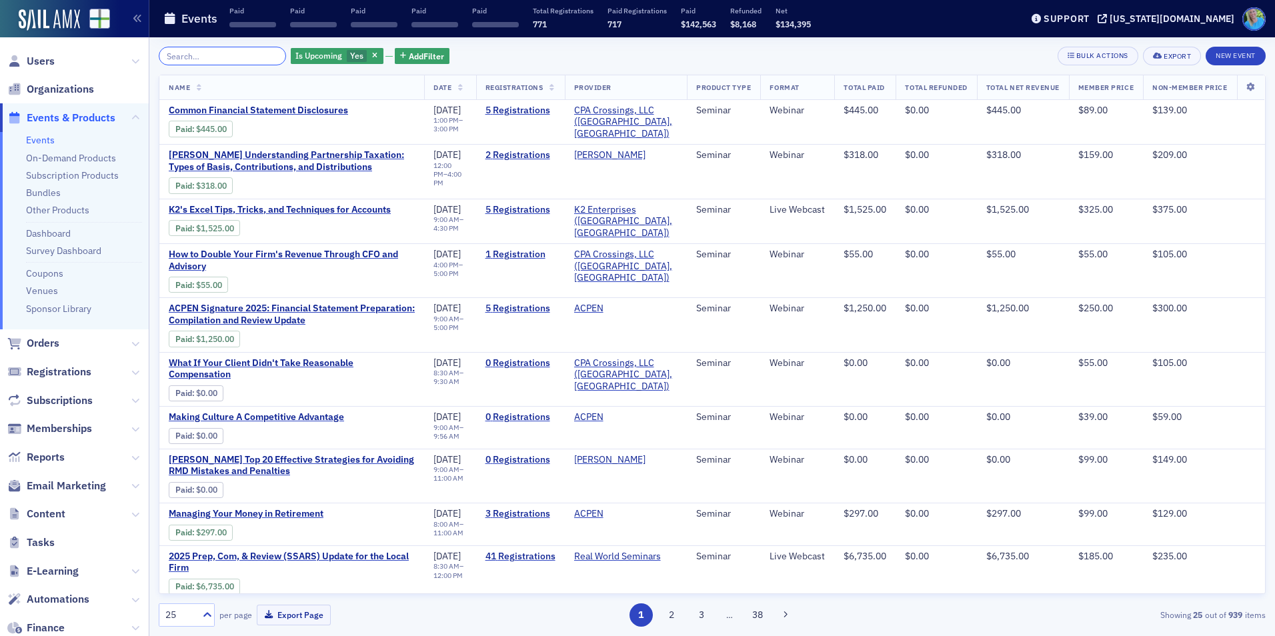
click at [213, 55] on input "search" at bounding box center [222, 56] width 127 height 19
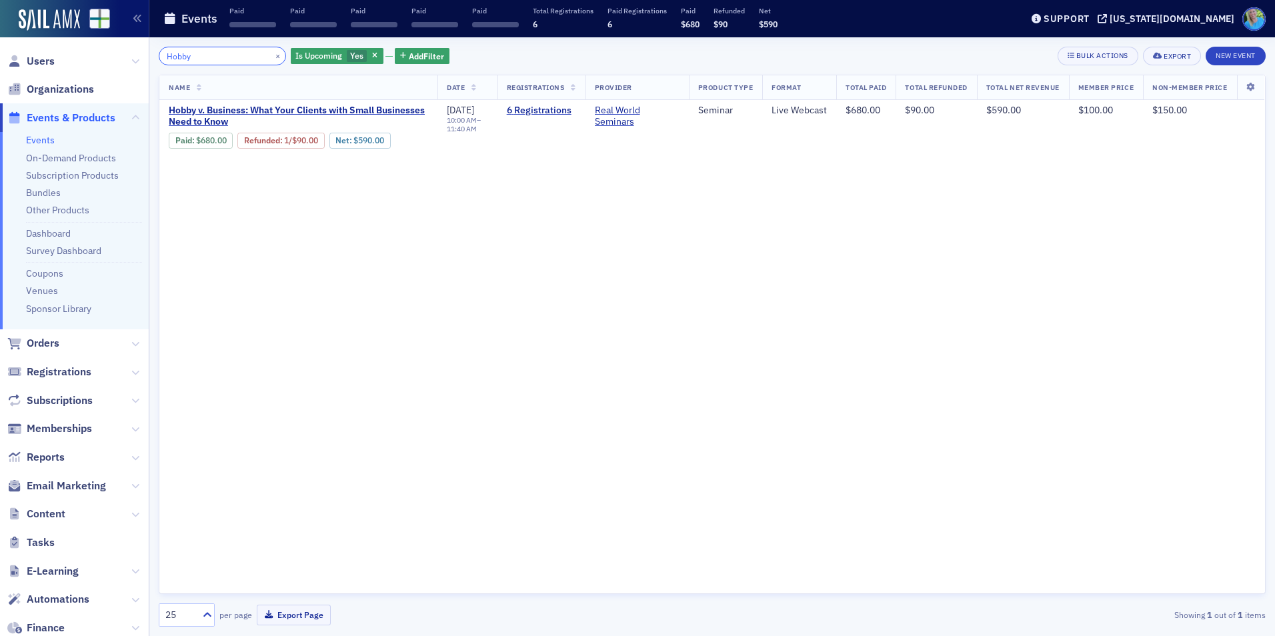
type input "Hobby"
click at [272, 54] on button "×" at bounding box center [278, 55] width 12 height 12
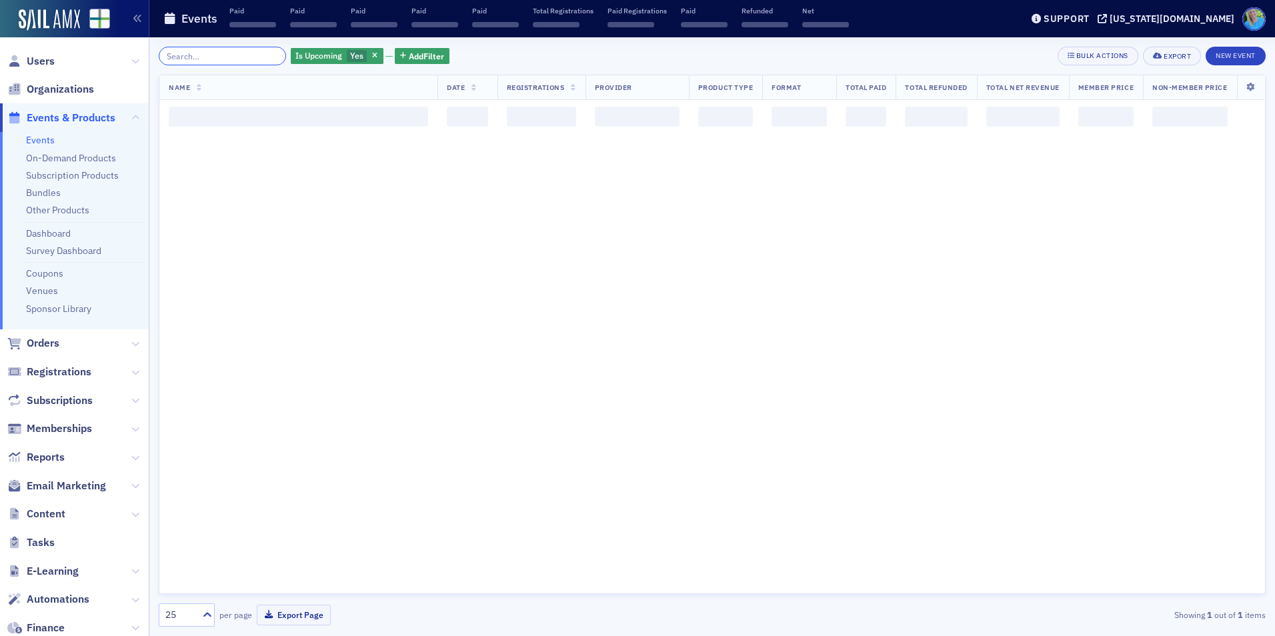
click at [255, 54] on input "search" at bounding box center [222, 56] width 127 height 19
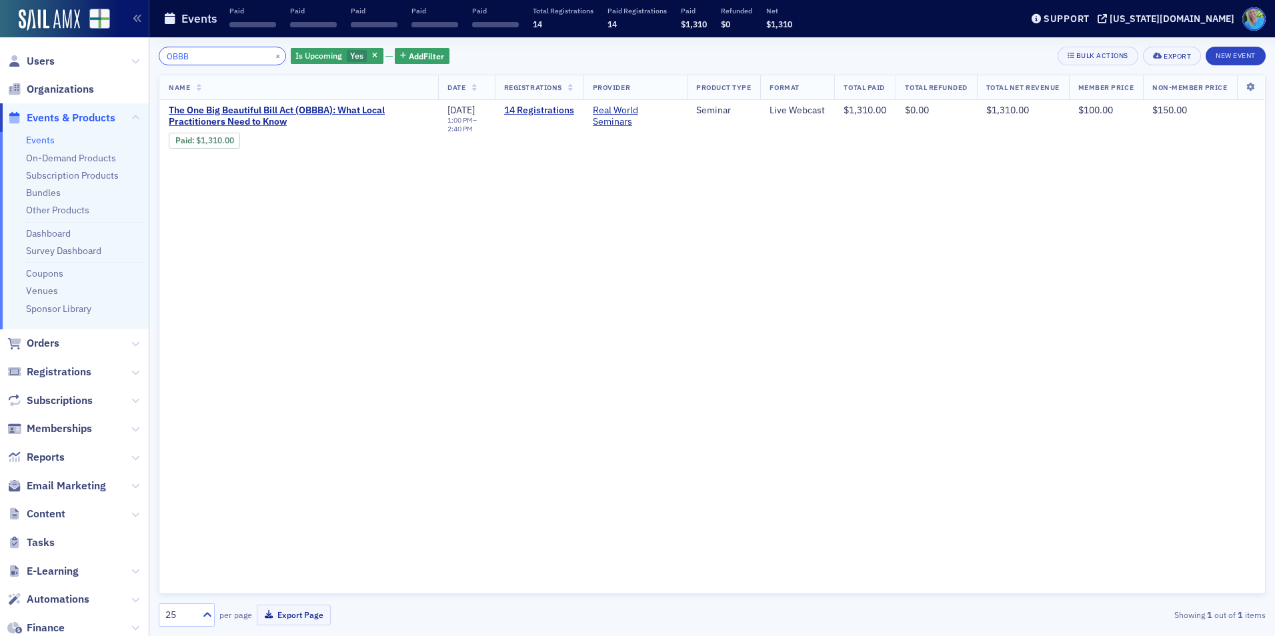
type input "OBBB"
click at [272, 54] on button "×" at bounding box center [278, 55] width 12 height 12
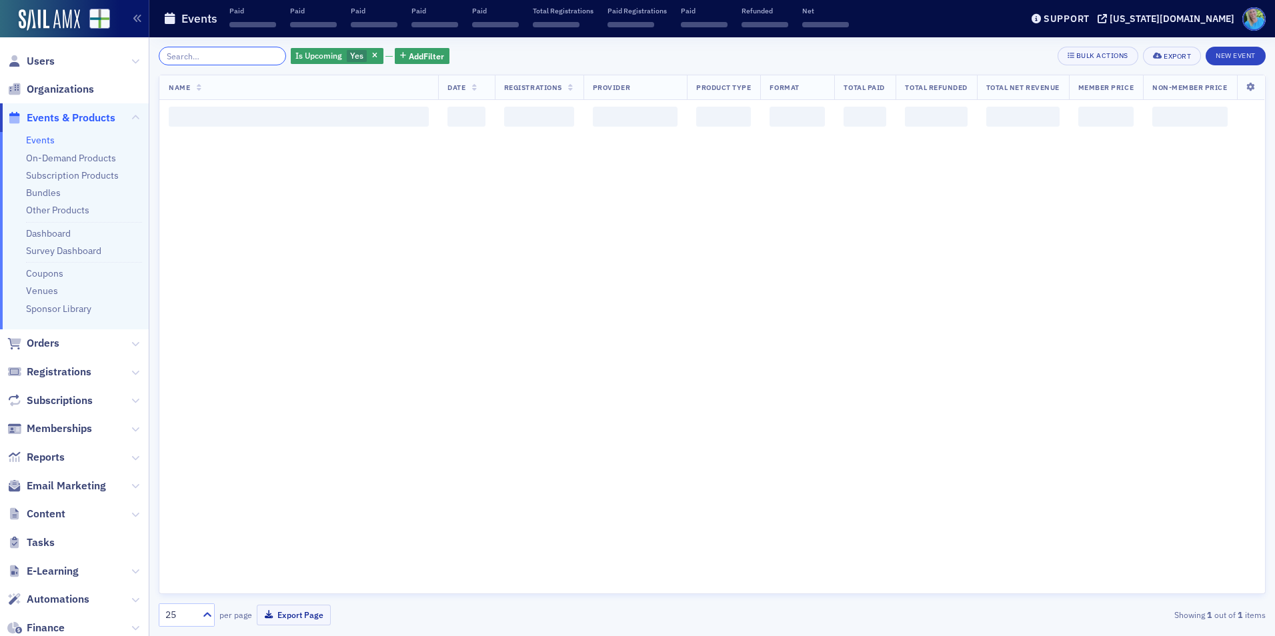
click at [259, 54] on input "search" at bounding box center [222, 56] width 127 height 19
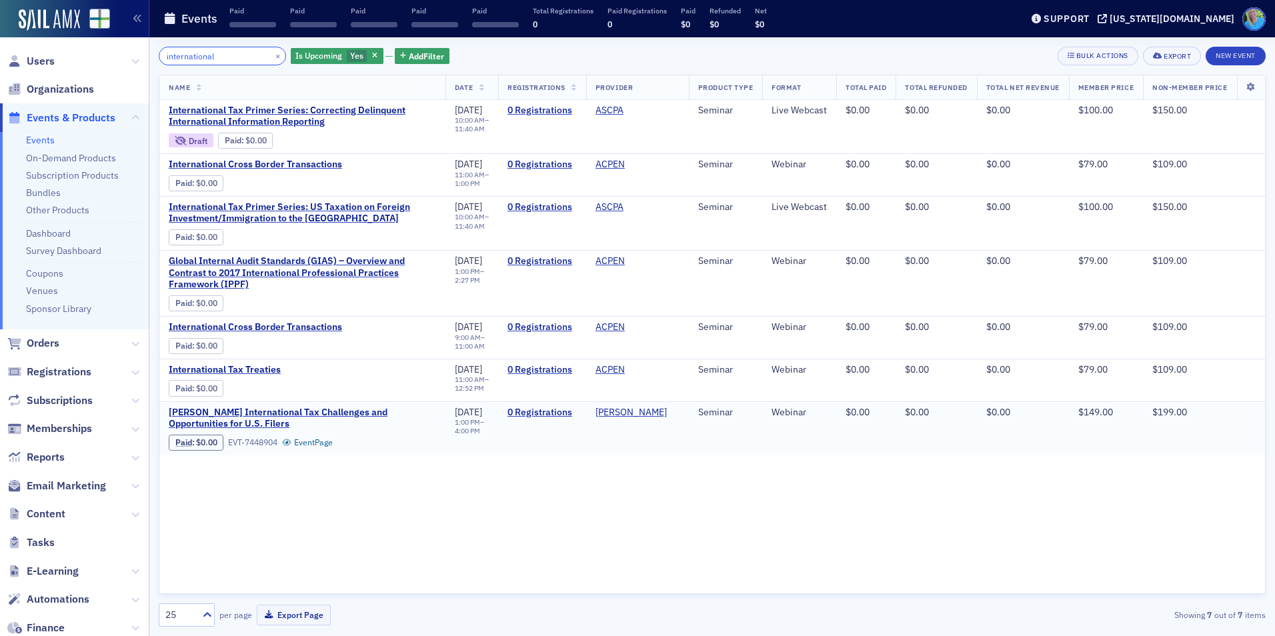
type input "international"
click at [272, 55] on button "×" at bounding box center [278, 55] width 12 height 12
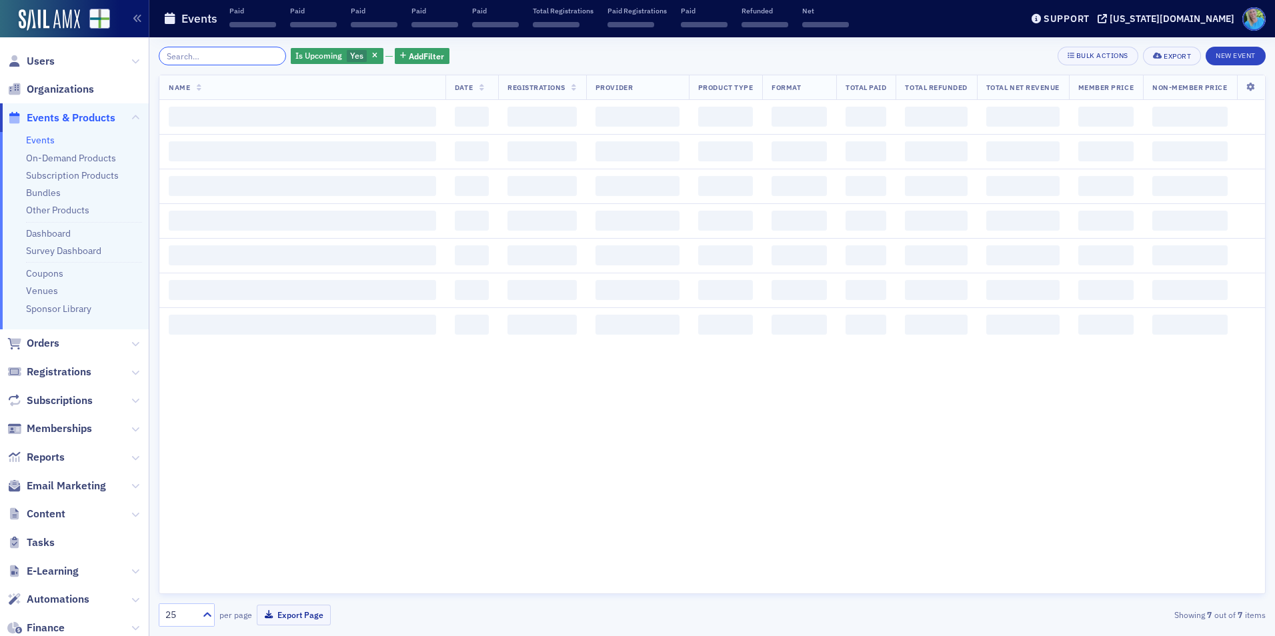
click at [259, 56] on input "search" at bounding box center [222, 56] width 127 height 19
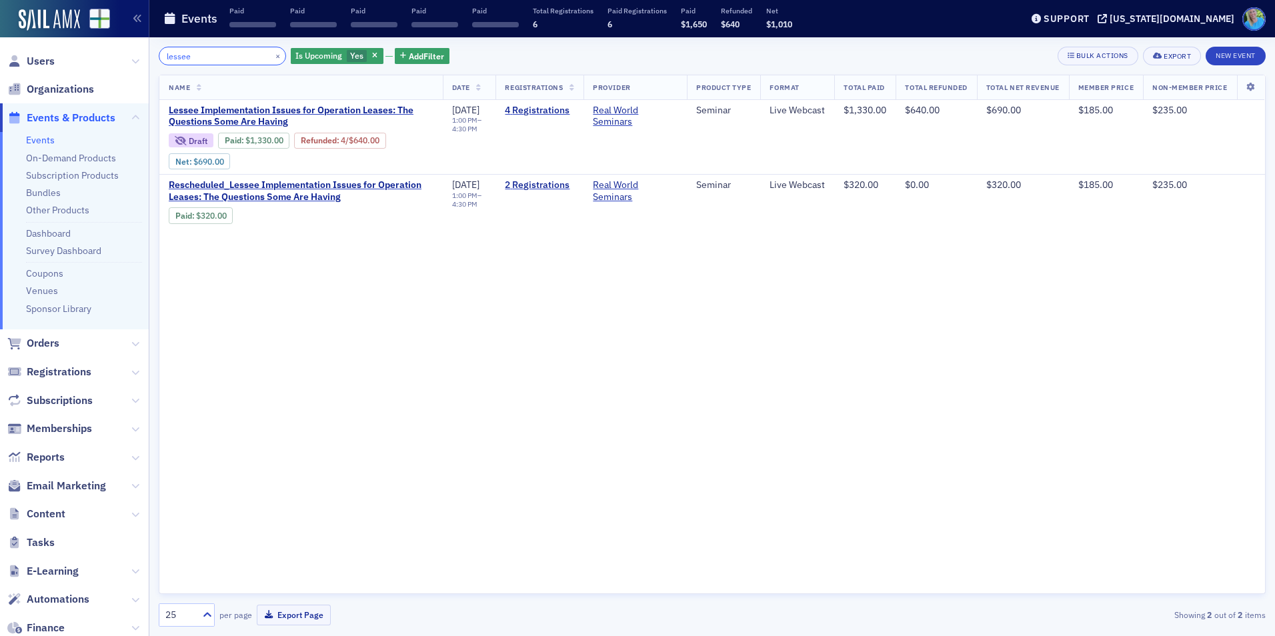
type input "lessee"
click at [272, 53] on button "×" at bounding box center [278, 55] width 12 height 12
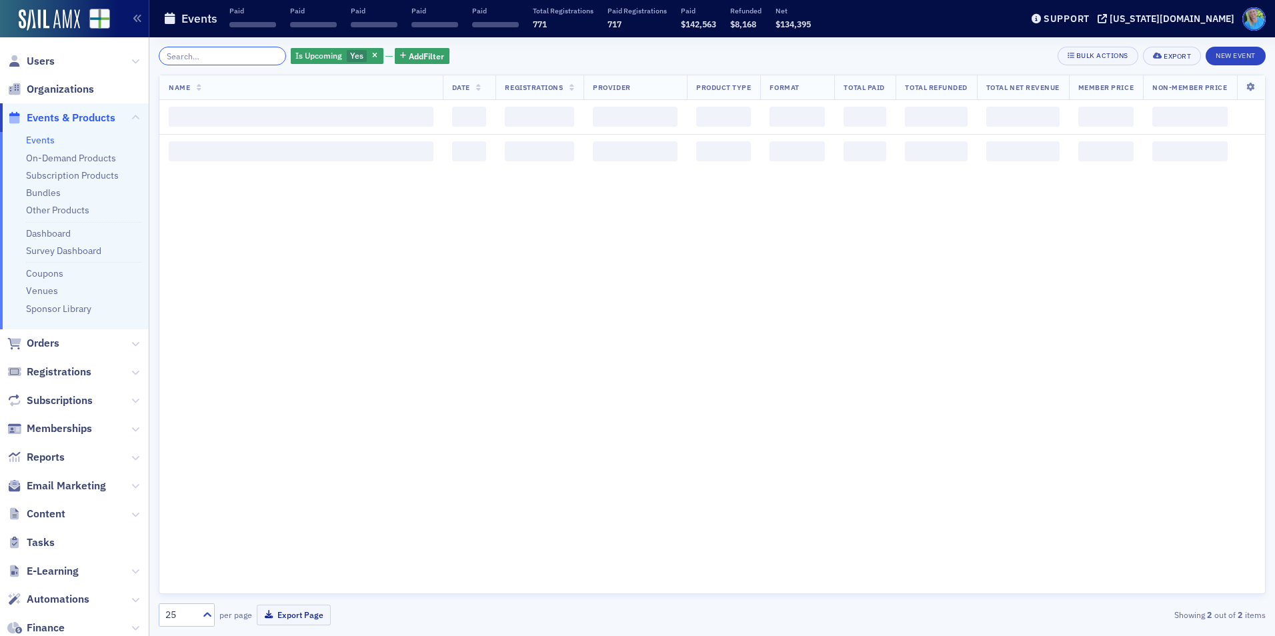
click at [258, 54] on input "search" at bounding box center [222, 56] width 127 height 19
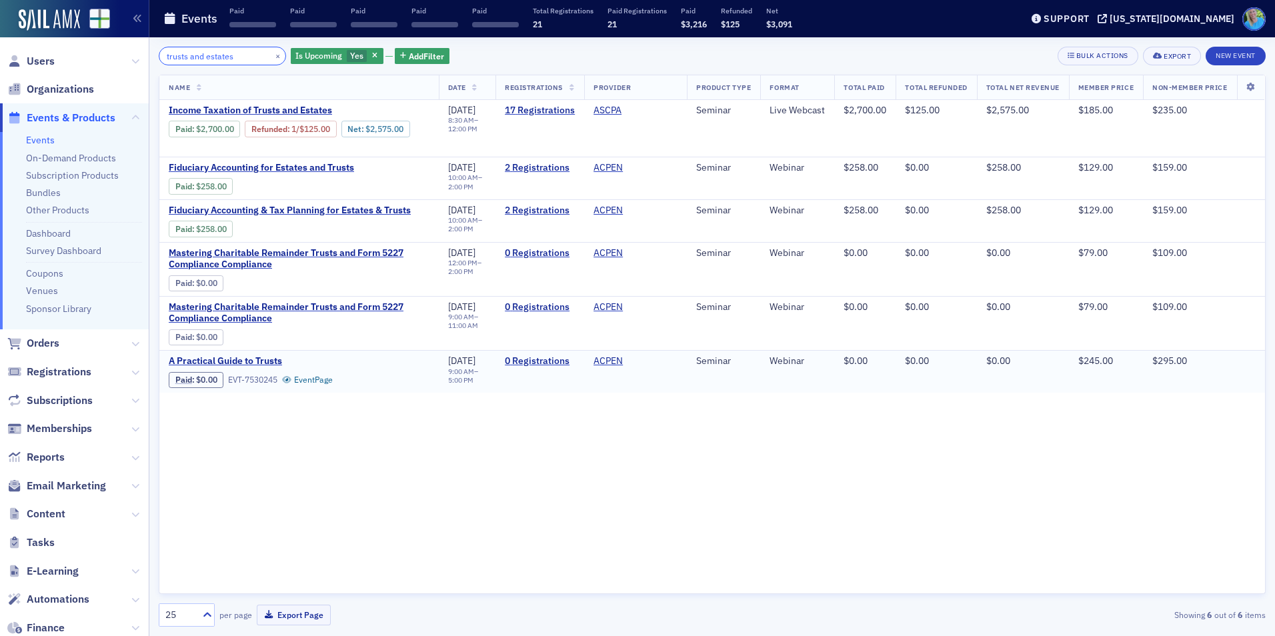
type input "trusts and estates"
click at [272, 57] on button "×" at bounding box center [278, 55] width 12 height 12
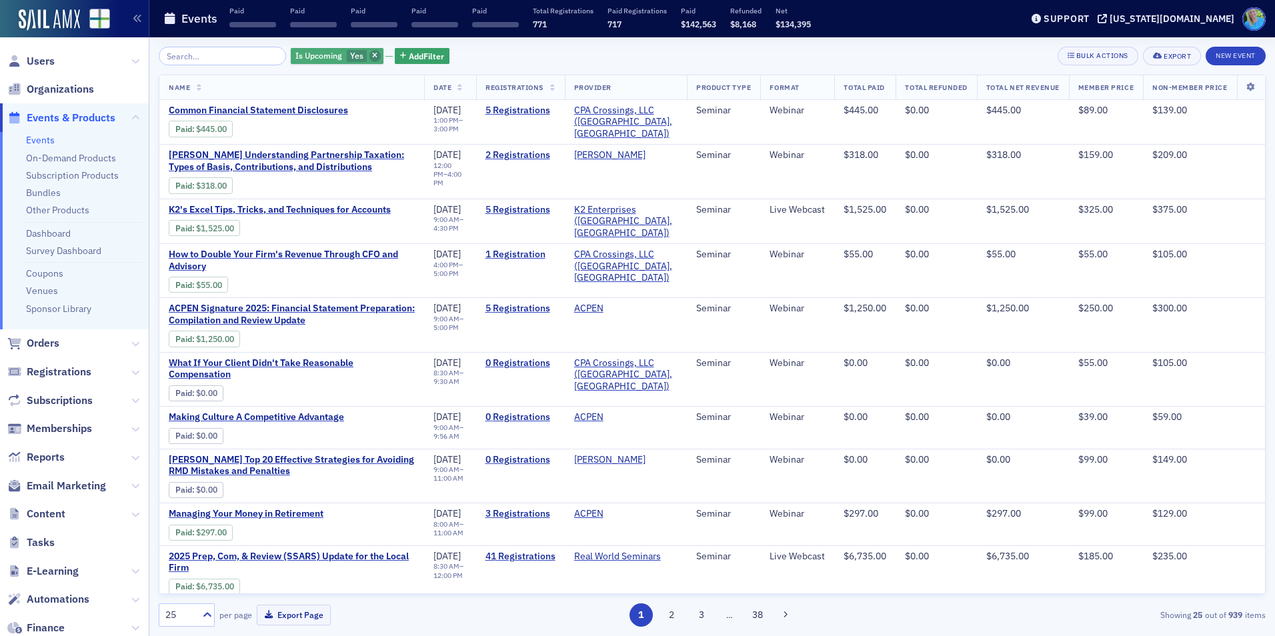
click at [369, 57] on span "button" at bounding box center [375, 56] width 12 height 12
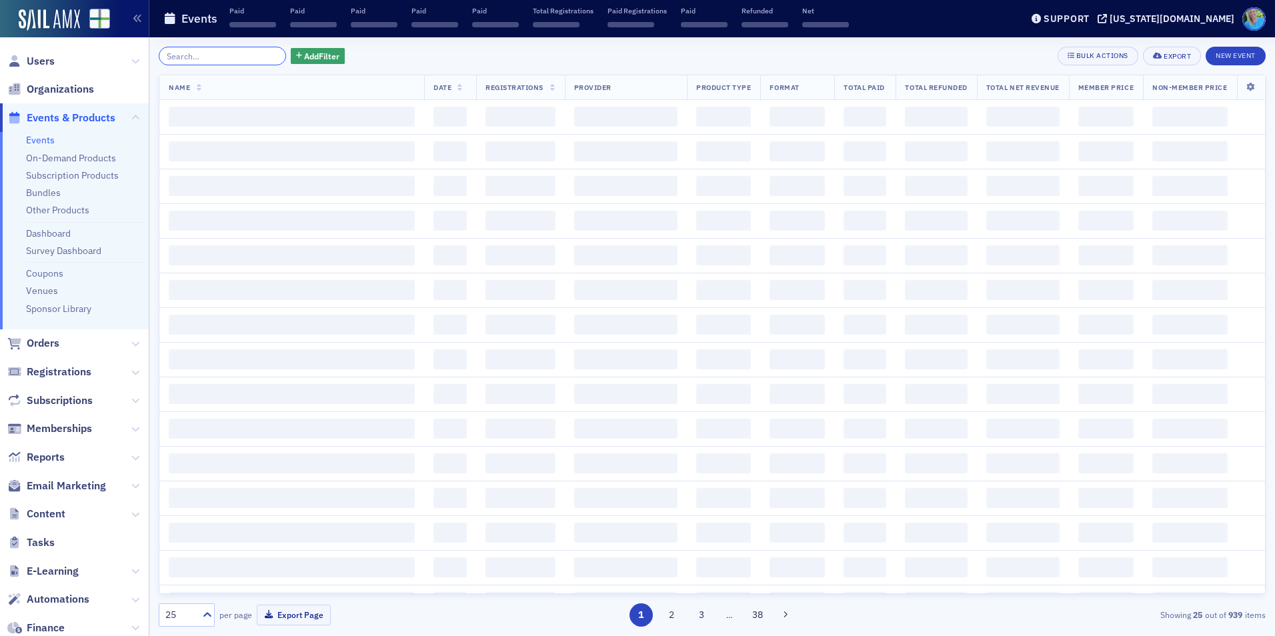
click at [237, 61] on input "search" at bounding box center [222, 56] width 127 height 19
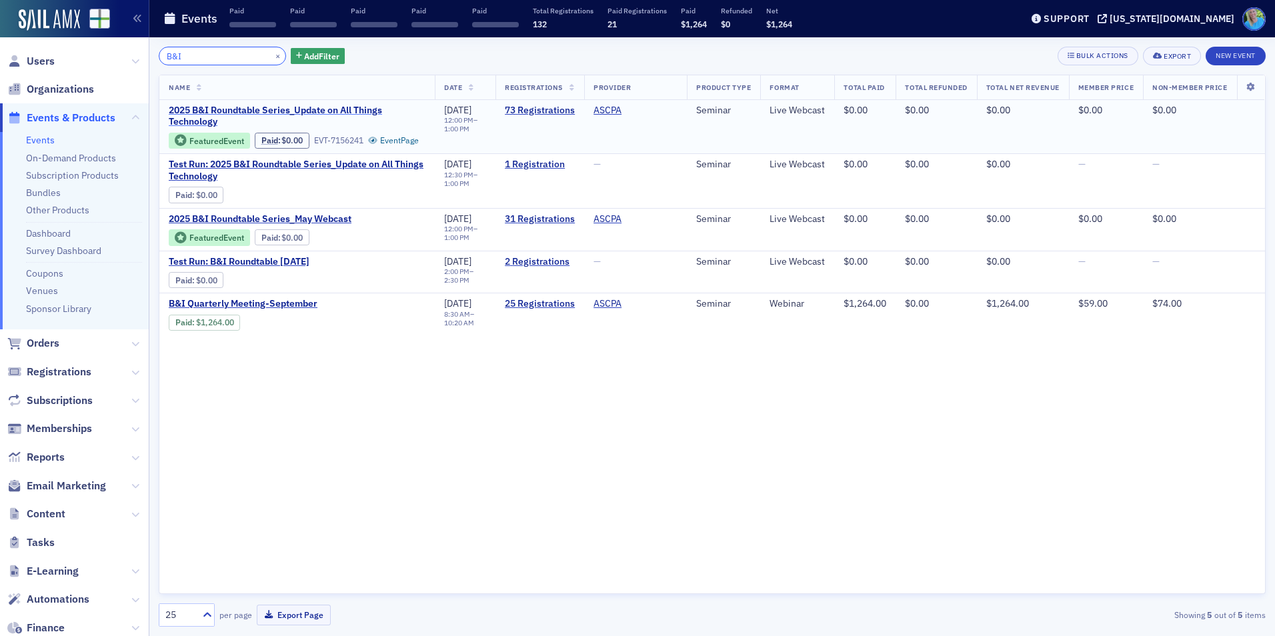
type input "B&I"
click at [360, 105] on span "2025 B&I Roundtable Series_Update on All Things Technology" at bounding box center [297, 116] width 257 height 23
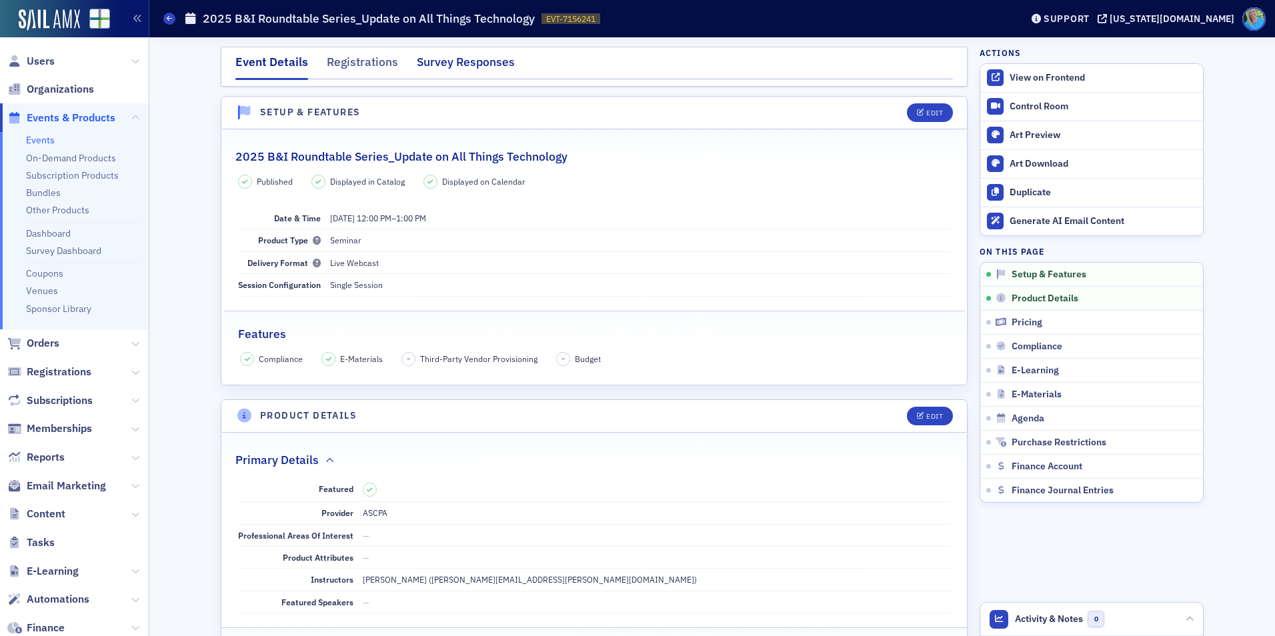
click at [445, 67] on div "Survey Responses" at bounding box center [466, 65] width 98 height 25
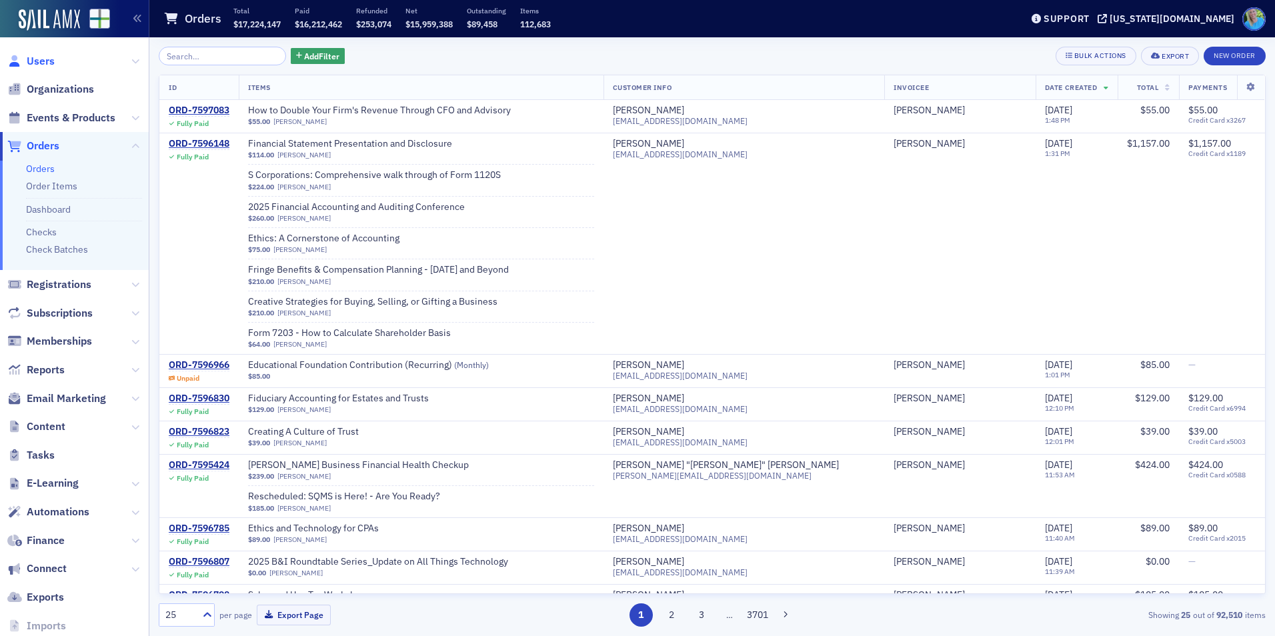
click at [46, 67] on span "Users" at bounding box center [41, 61] width 28 height 15
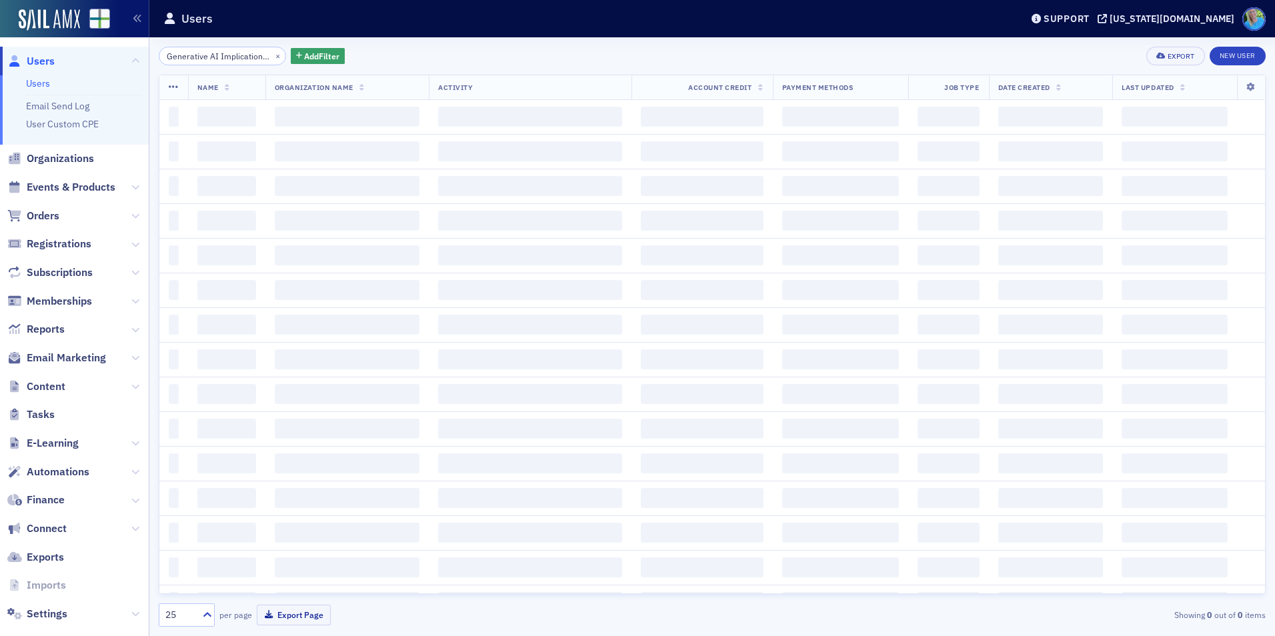
scroll to position [0, 36]
click at [272, 58] on button "×" at bounding box center [278, 55] width 12 height 12
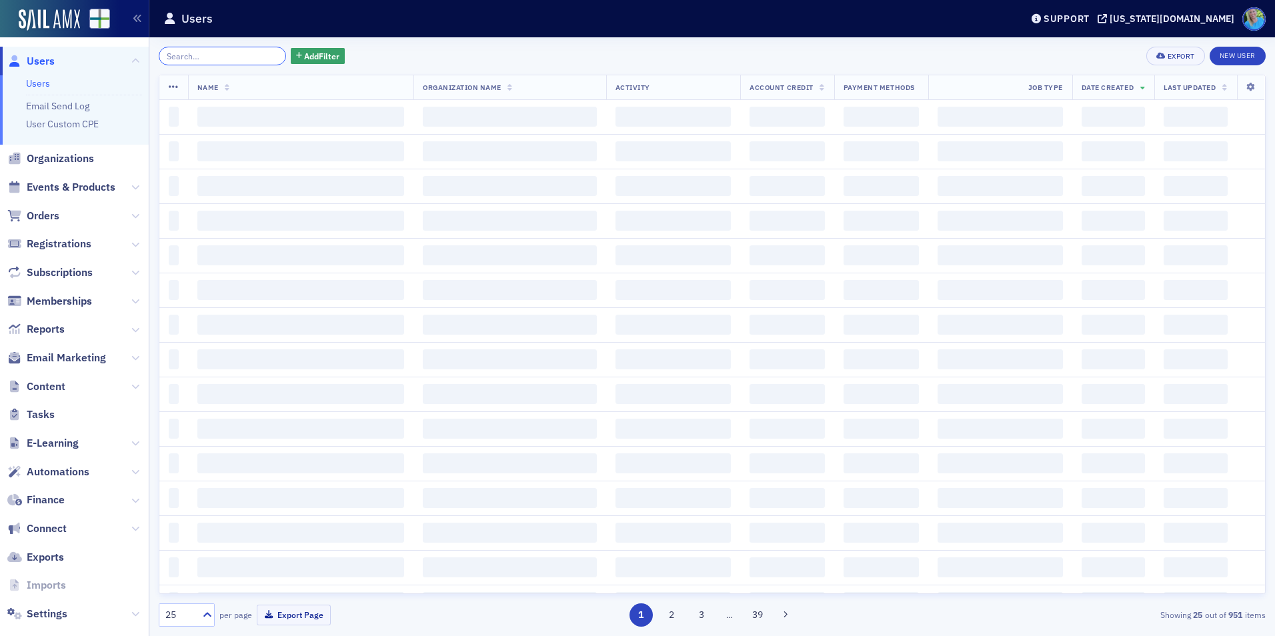
click at [259, 58] on input "search" at bounding box center [222, 56] width 127 height 19
type input "[PERSON_NAME]"
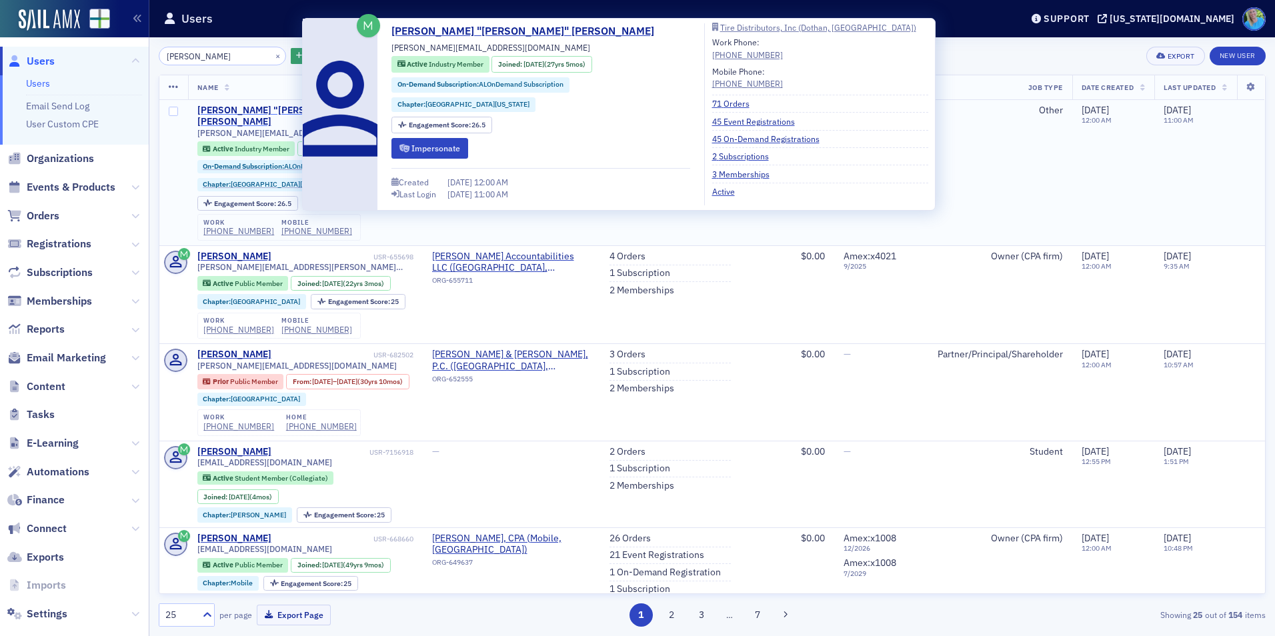
click at [215, 109] on div "[PERSON_NAME] "[PERSON_NAME]" [PERSON_NAME]" at bounding box center [283, 116] width 173 height 23
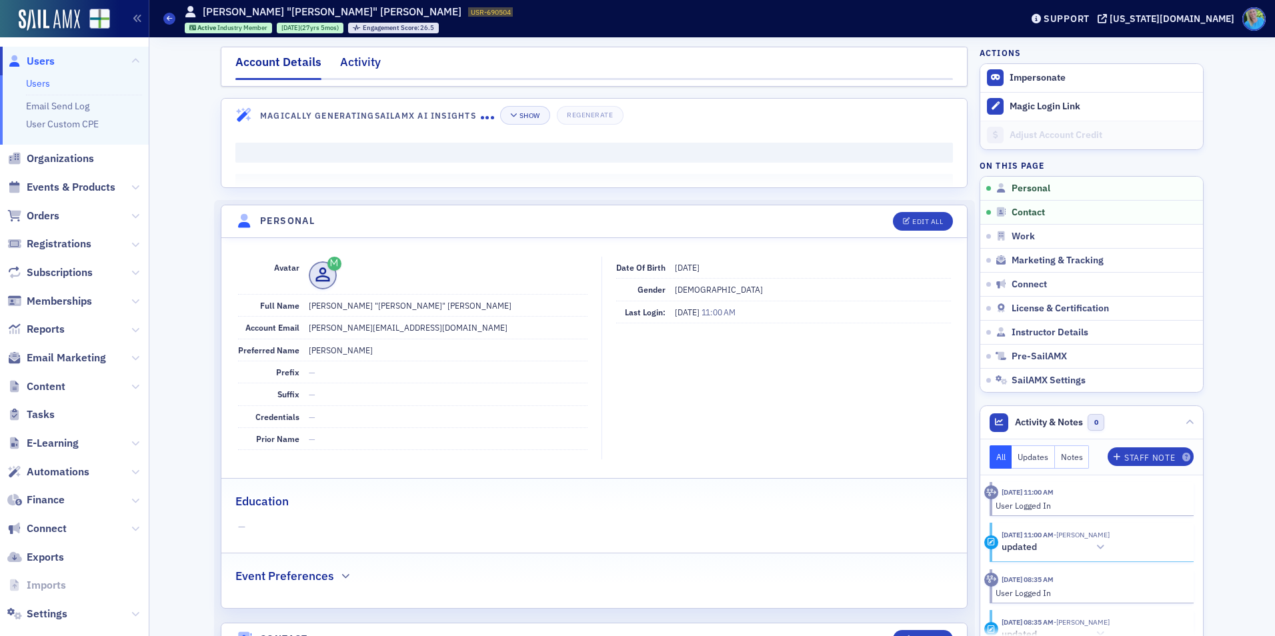
click at [359, 67] on div "Activity" at bounding box center [360, 65] width 41 height 25
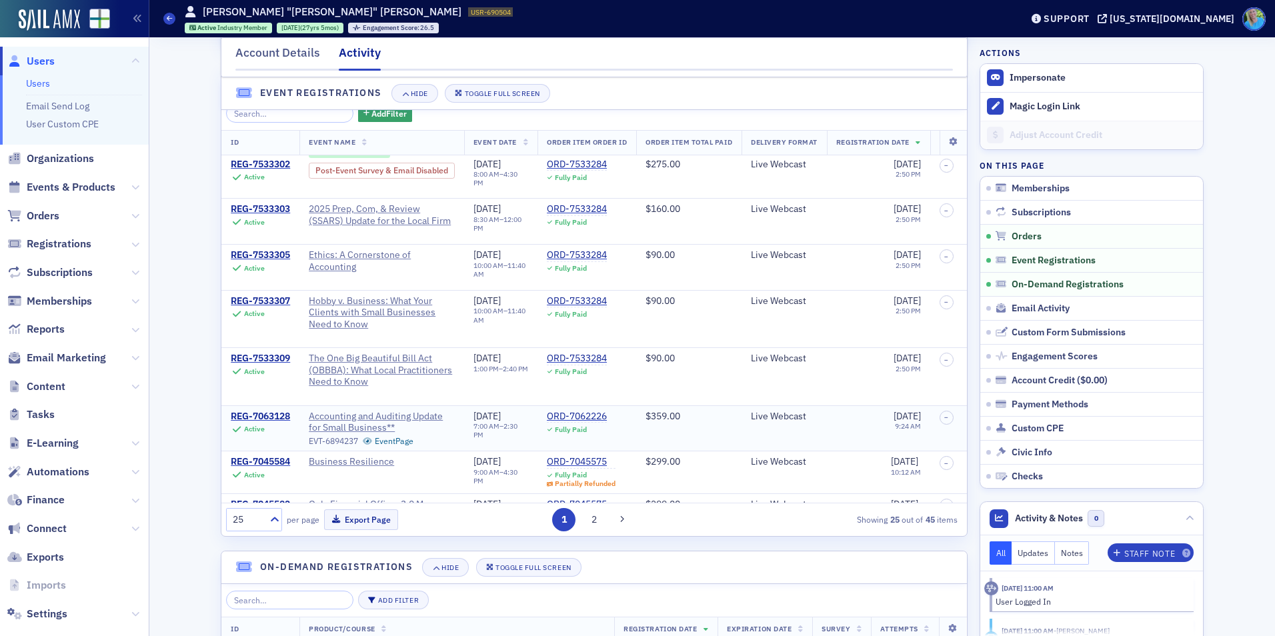
scroll to position [67, 0]
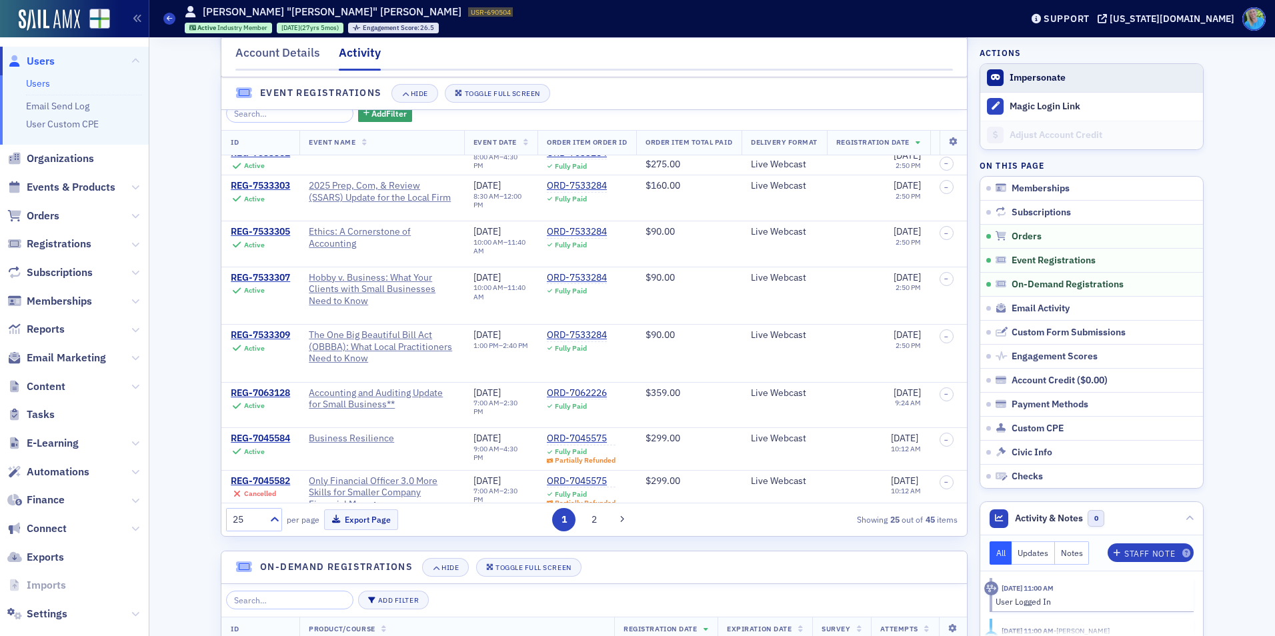
click at [1036, 77] on button "Impersonate" at bounding box center [1037, 78] width 56 height 12
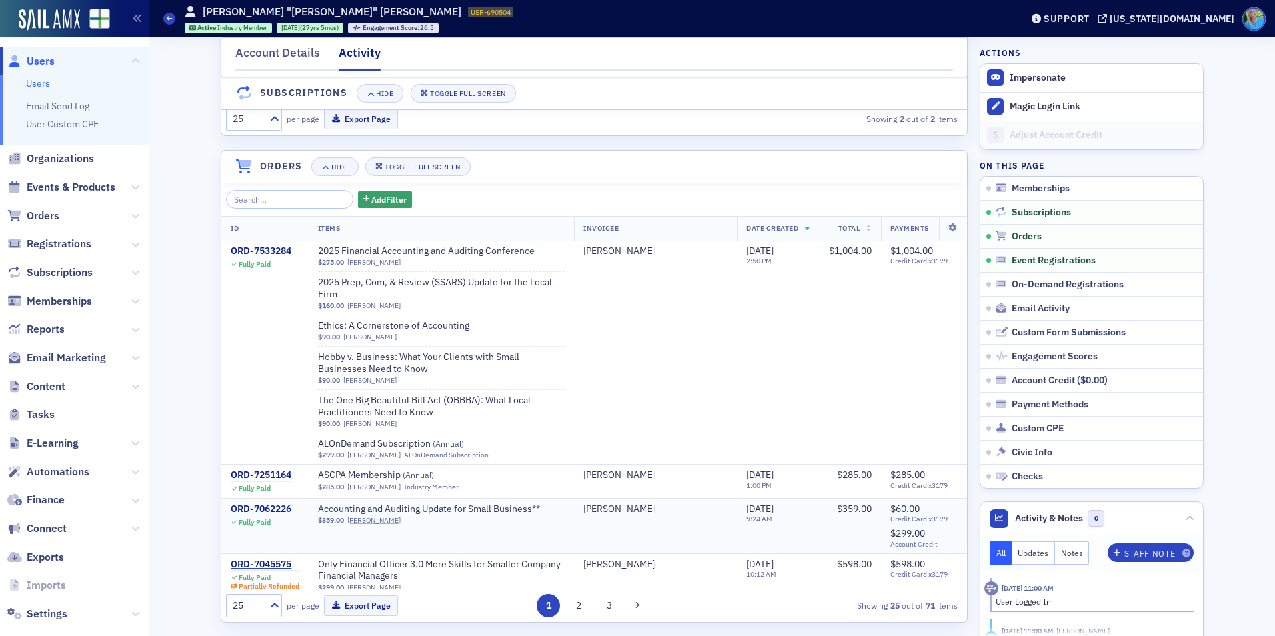
scroll to position [333, 0]
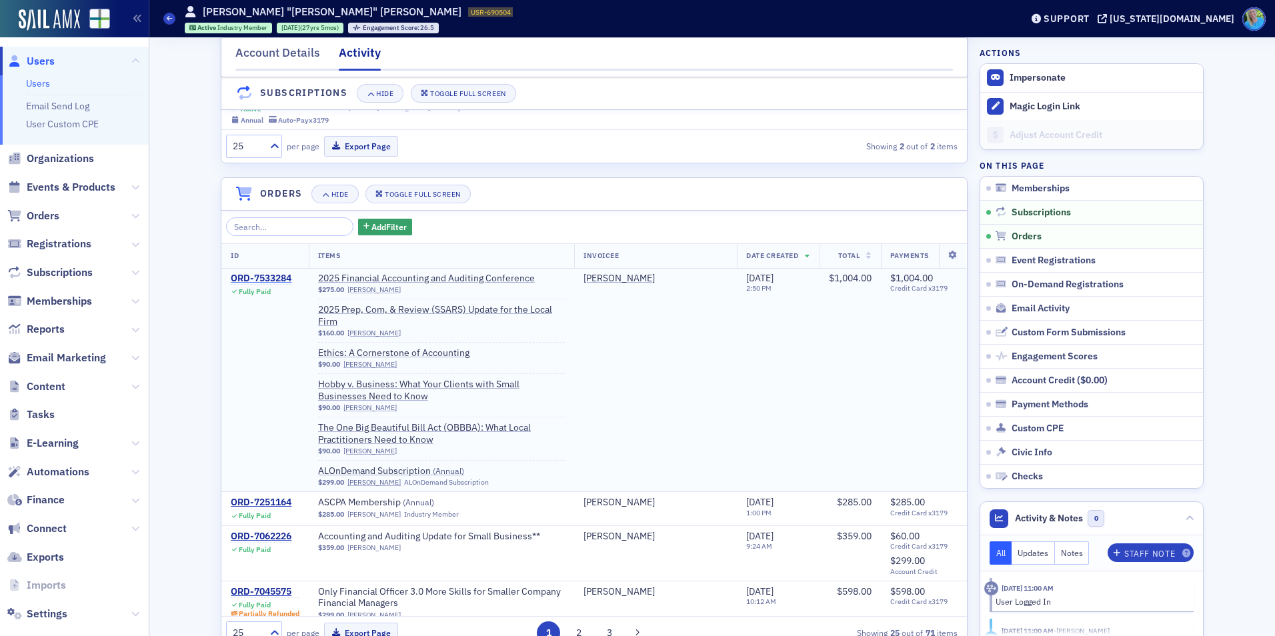
click at [271, 285] on div "ORD-7533284" at bounding box center [261, 279] width 61 height 12
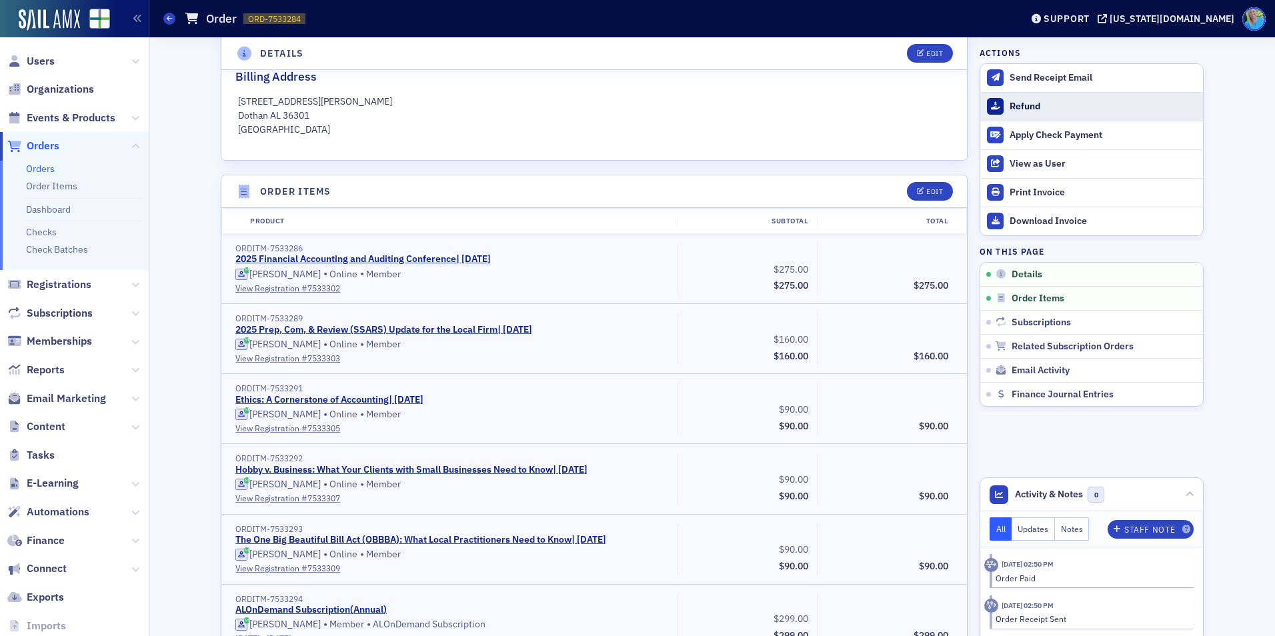
click at [1010, 109] on div "Refund" at bounding box center [1102, 107] width 187 height 12
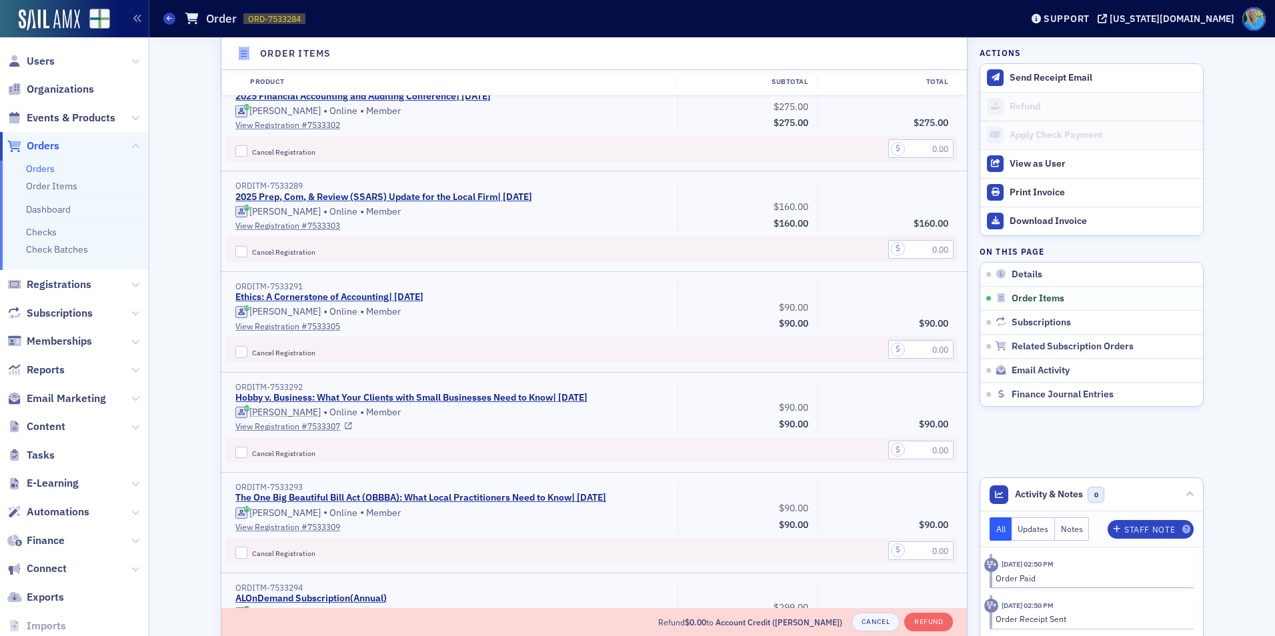
scroll to position [664, 0]
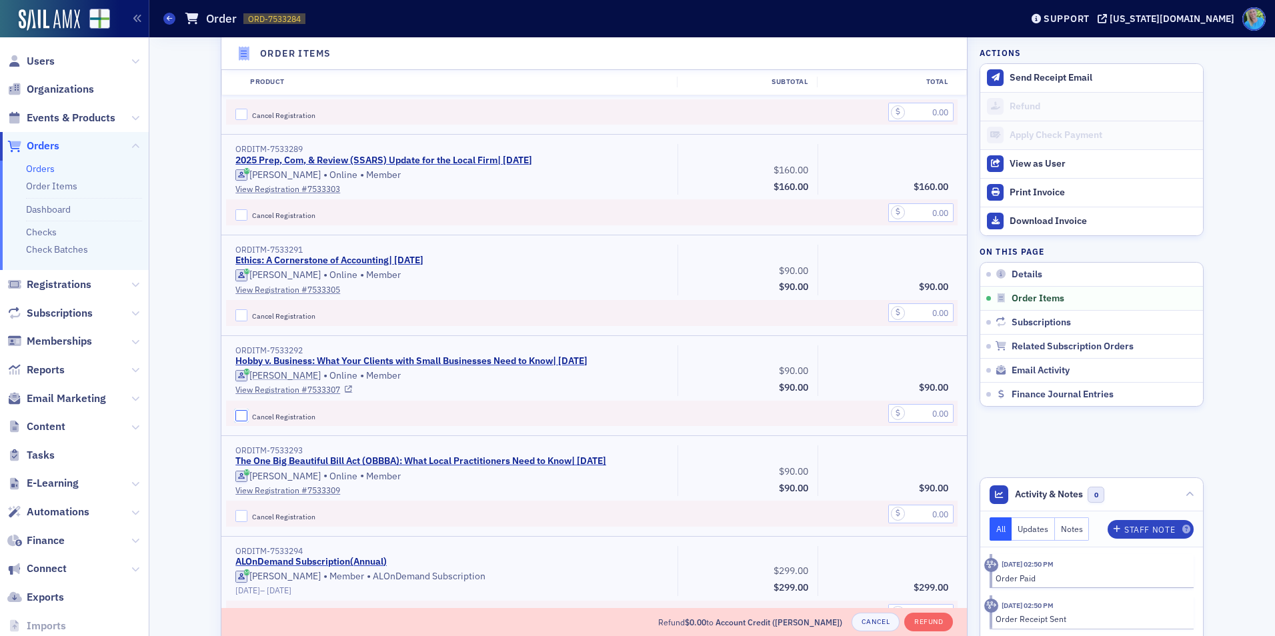
click at [241, 411] on input "Cancel Registration" at bounding box center [241, 416] width 12 height 12
checkbox input "true"
drag, startPoint x: 233, startPoint y: 517, endPoint x: 266, endPoint y: 514, distance: 33.5
click at [235, 517] on input "Cancel Registration" at bounding box center [241, 516] width 12 height 12
checkbox input "true"
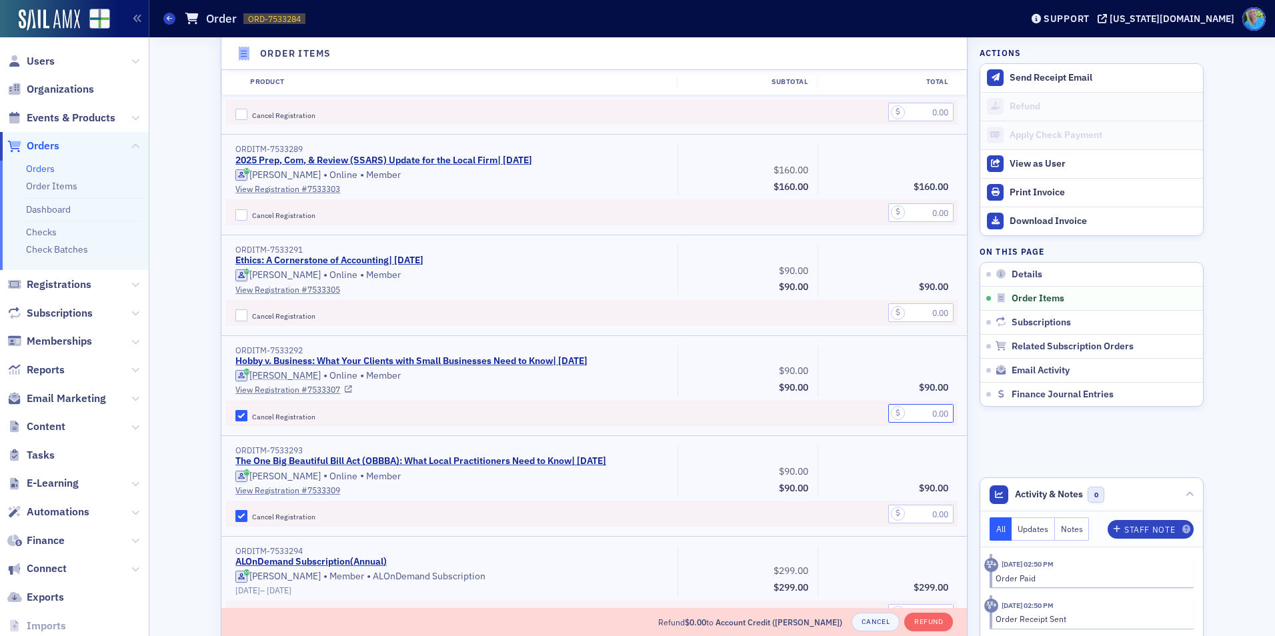
click at [938, 406] on input "text" at bounding box center [920, 413] width 65 height 19
type input "90.00"
click at [921, 506] on input "text" at bounding box center [920, 514] width 65 height 19
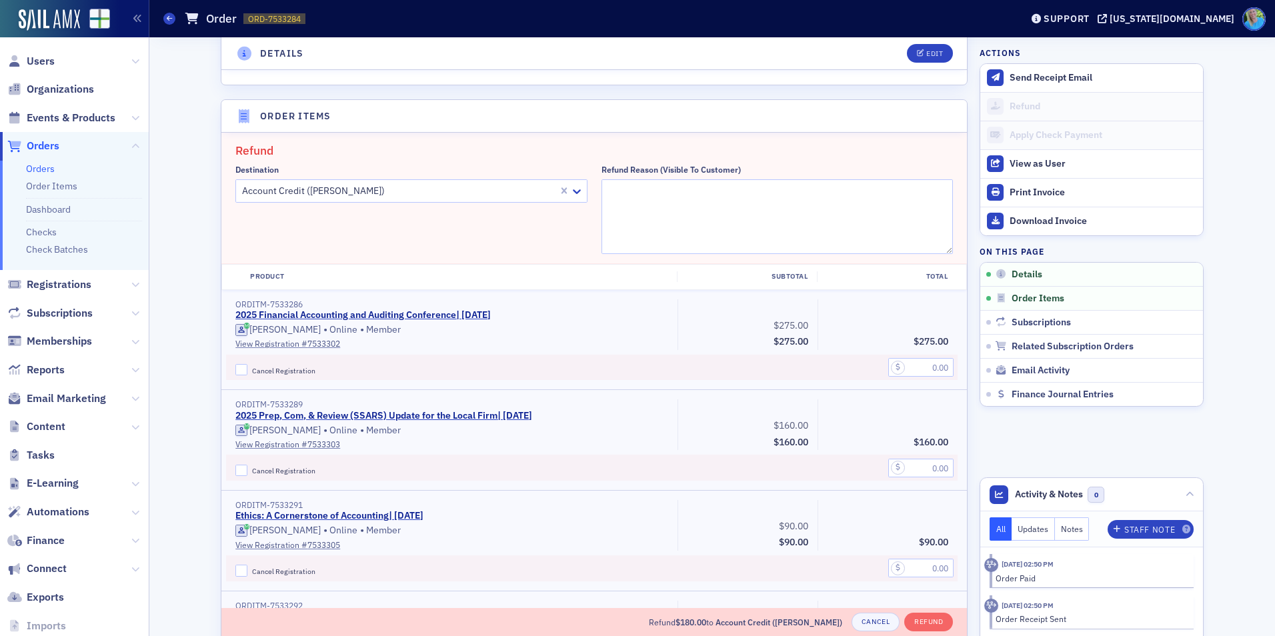
scroll to position [397, 0]
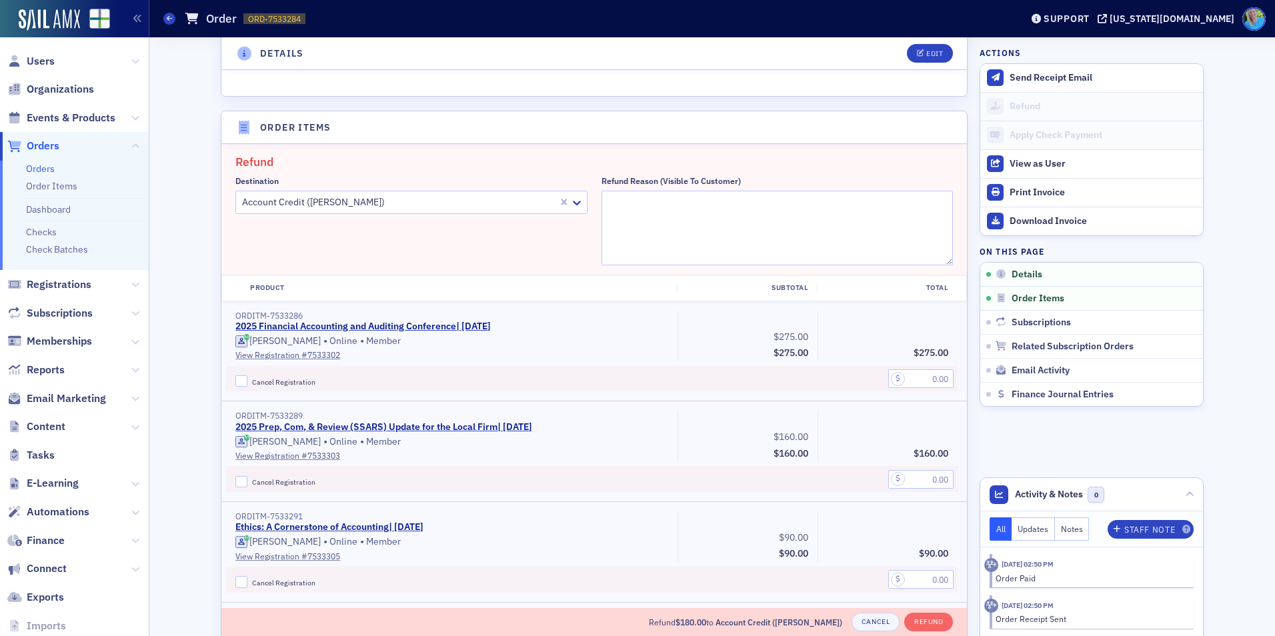
type input "90.00"
click at [621, 209] on textarea "Refund Reason (Visible to Customer)" at bounding box center [777, 228] width 352 height 75
type textarea "Can no longer attend. Switching to a 9/22 course."
click at [908, 618] on button "Refund" at bounding box center [928, 622] width 49 height 19
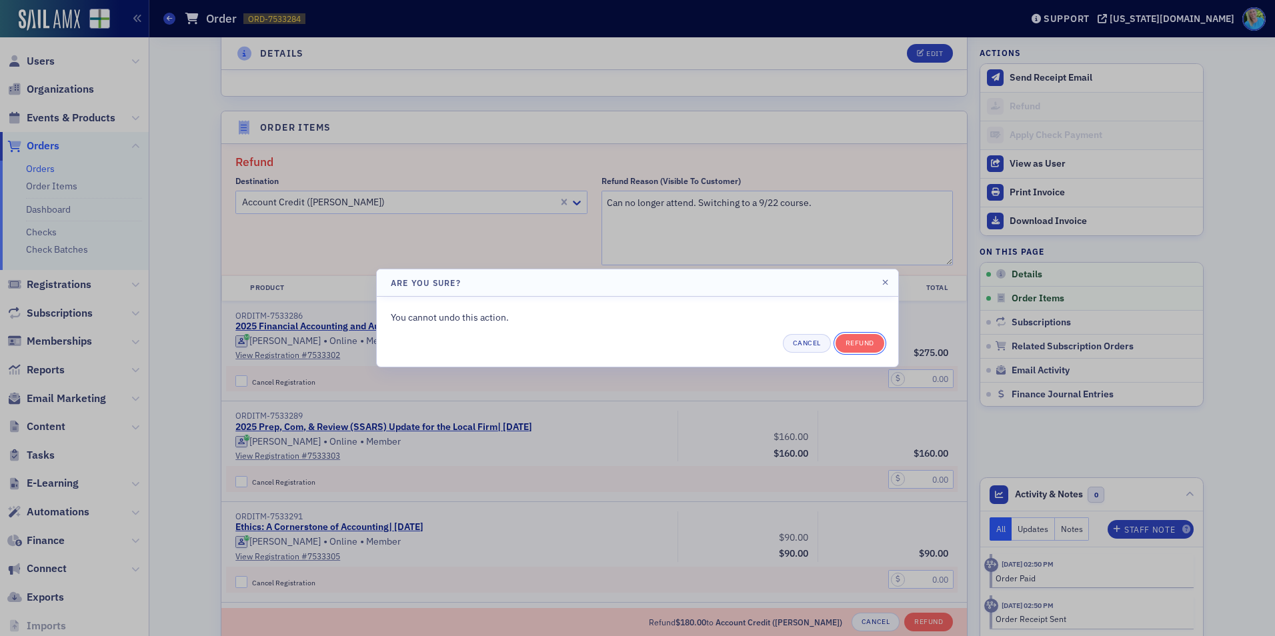
drag, startPoint x: 853, startPoint y: 341, endPoint x: 207, endPoint y: 372, distance: 646.1
click at [198, 375] on div "Are you sure? You cannot undo this action. Cancel Refund" at bounding box center [637, 318] width 1275 height 636
click at [799, 346] on button "Cancel" at bounding box center [807, 343] width 48 height 19
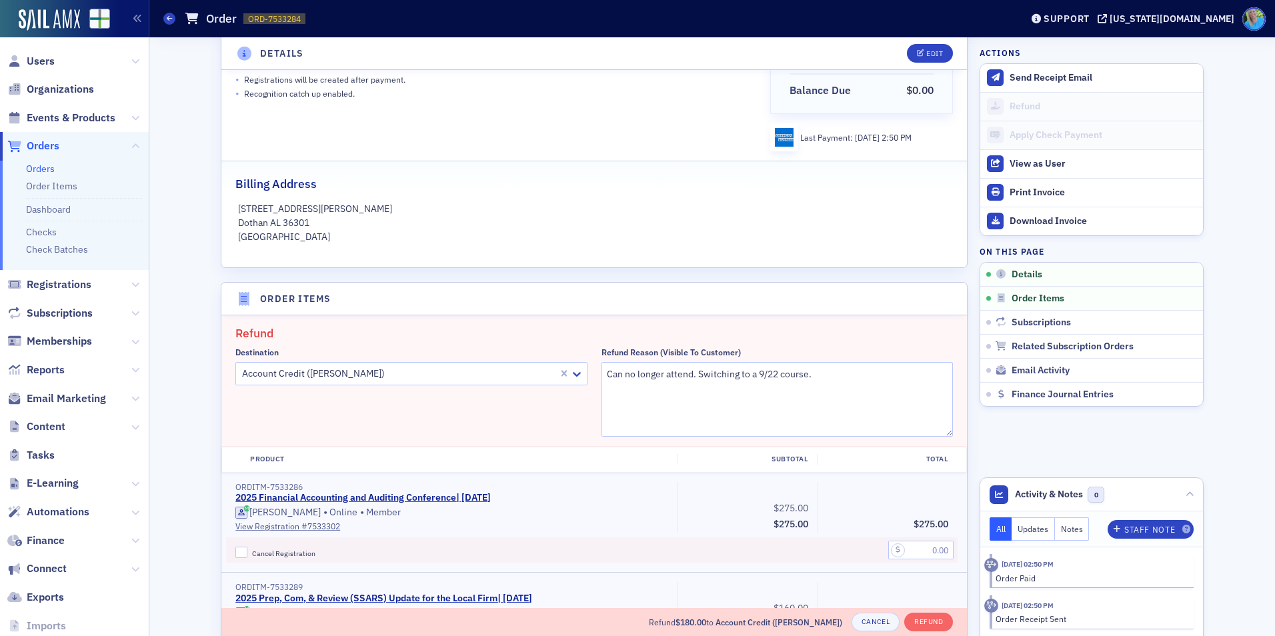
scroll to position [333, 0]
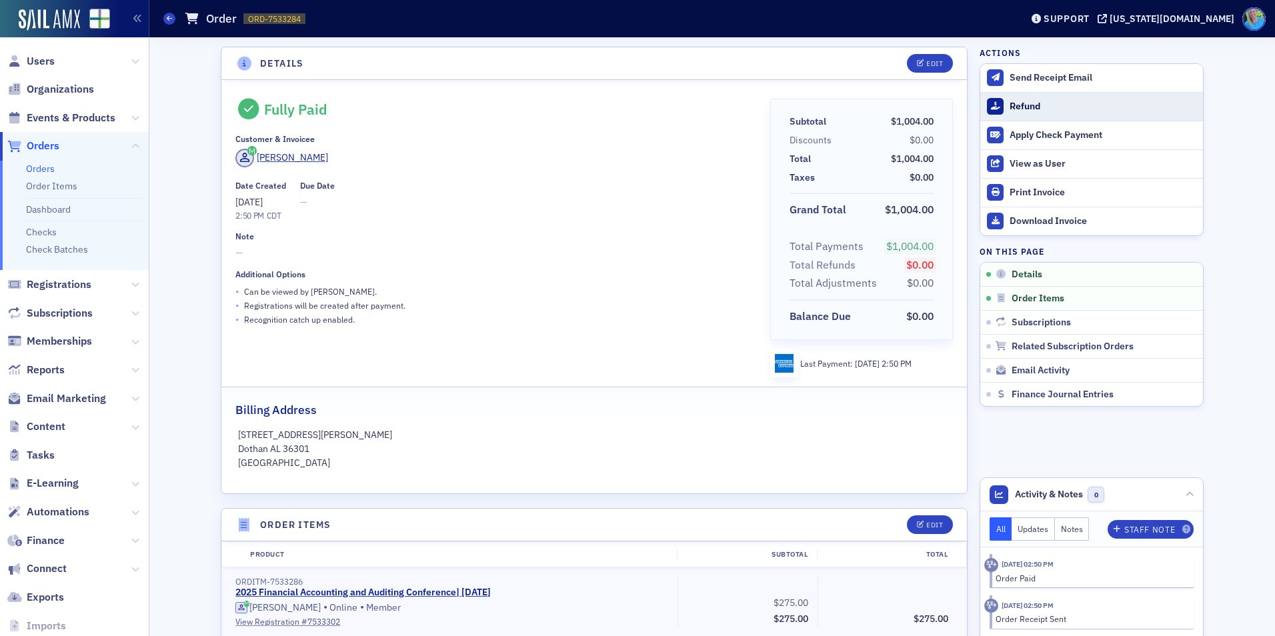
click at [1013, 111] on div "Refund" at bounding box center [1102, 107] width 187 height 12
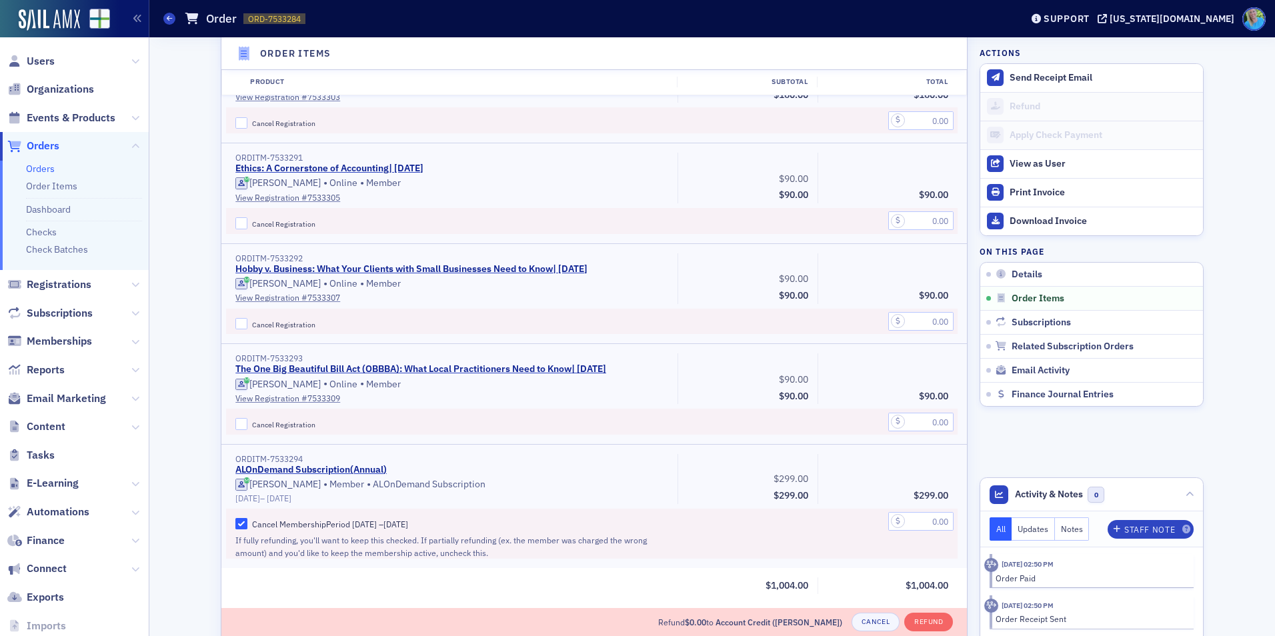
scroll to position [797, 0]
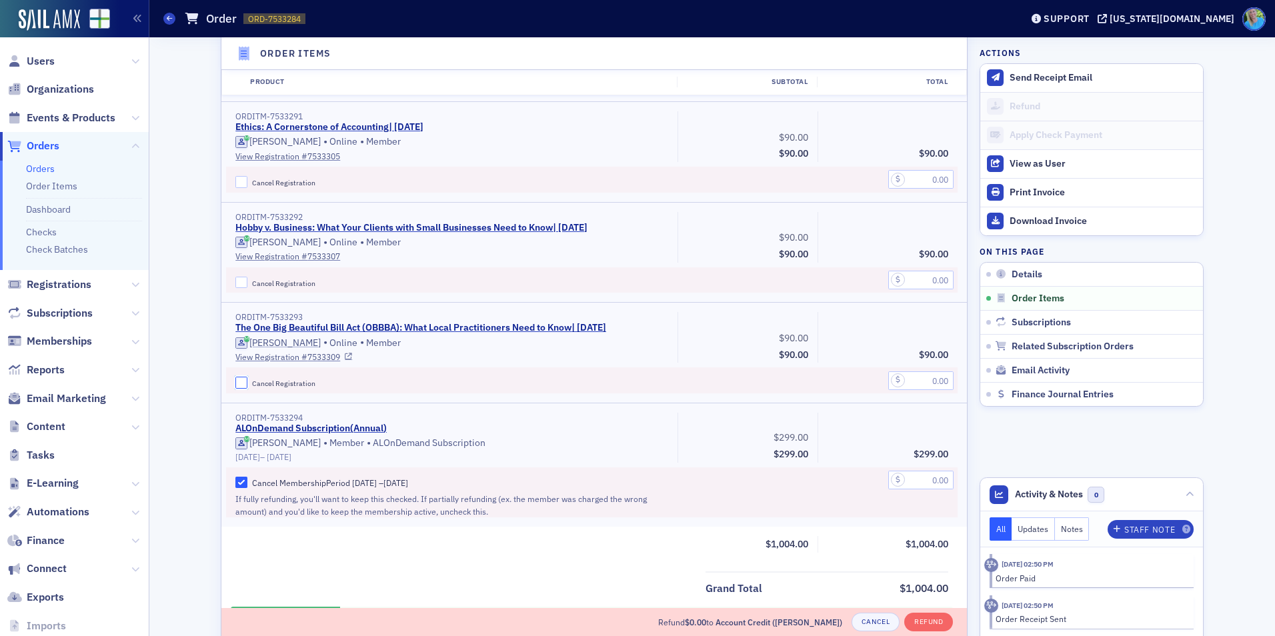
click at [237, 384] on input "Cancel Registration" at bounding box center [241, 383] width 12 height 12
checkbox input "true"
click at [237, 286] on input "Cancel Registration" at bounding box center [241, 283] width 12 height 12
checkbox input "true"
click at [899, 280] on input "text" at bounding box center [920, 280] width 65 height 19
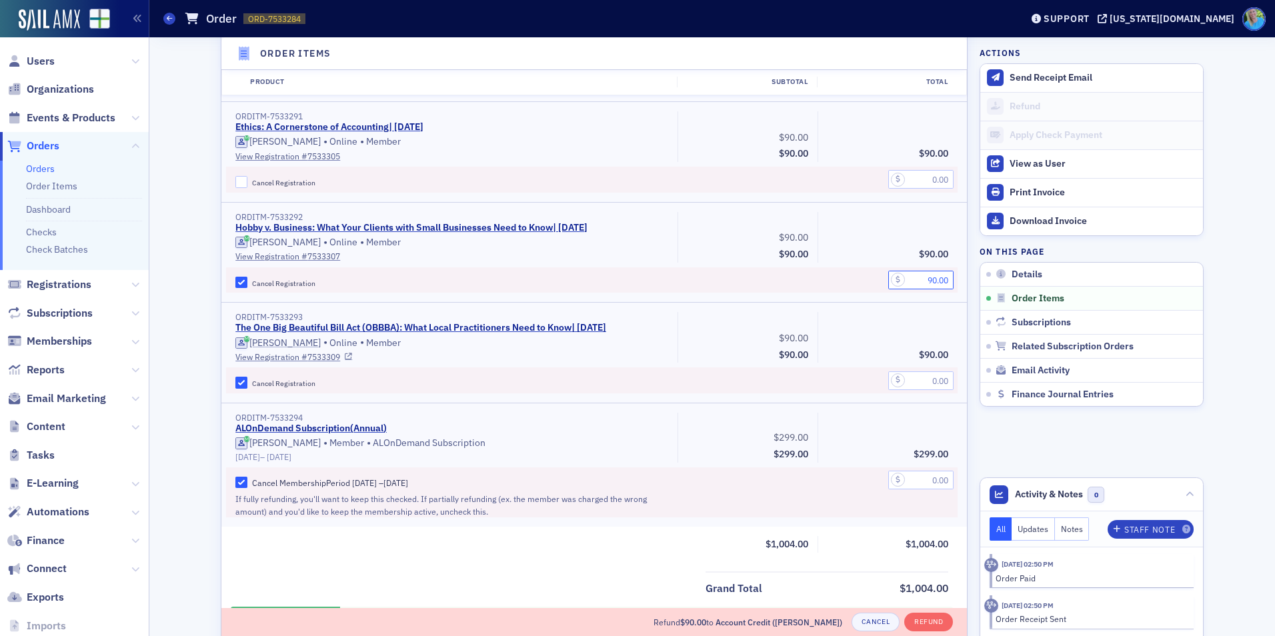
type input "90.00"
click at [909, 381] on input "text" at bounding box center [920, 380] width 65 height 19
type input "90.00"
click at [916, 616] on button "Refund" at bounding box center [928, 622] width 49 height 19
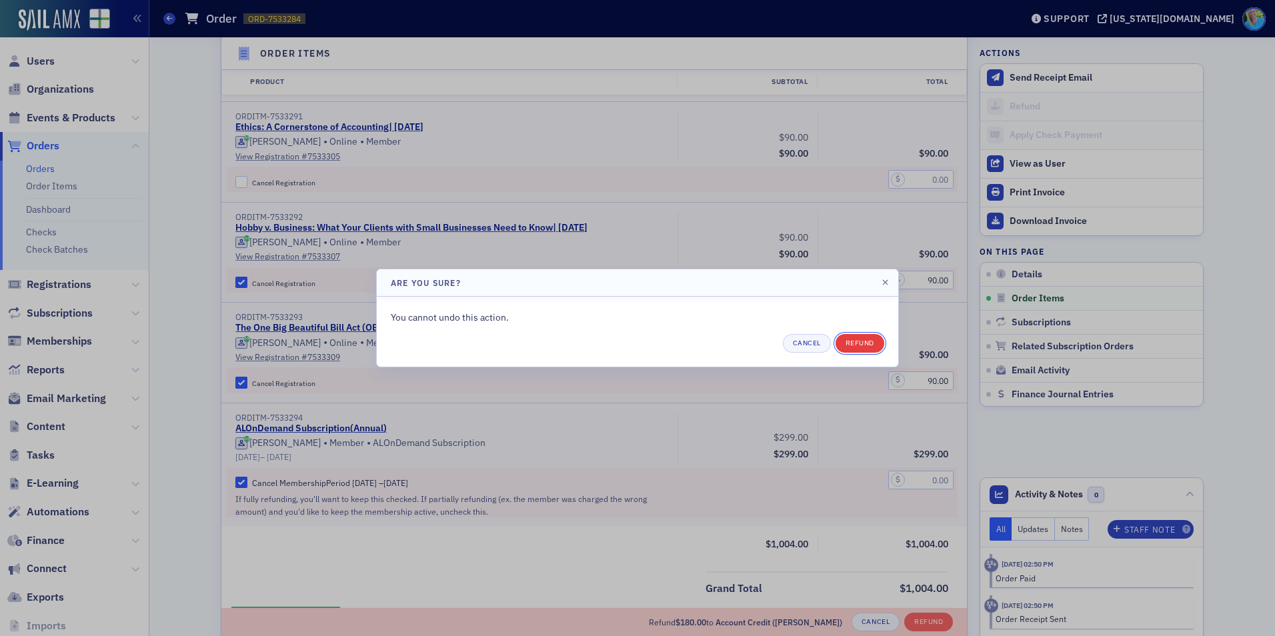
click at [853, 337] on button "Refund" at bounding box center [859, 343] width 49 height 19
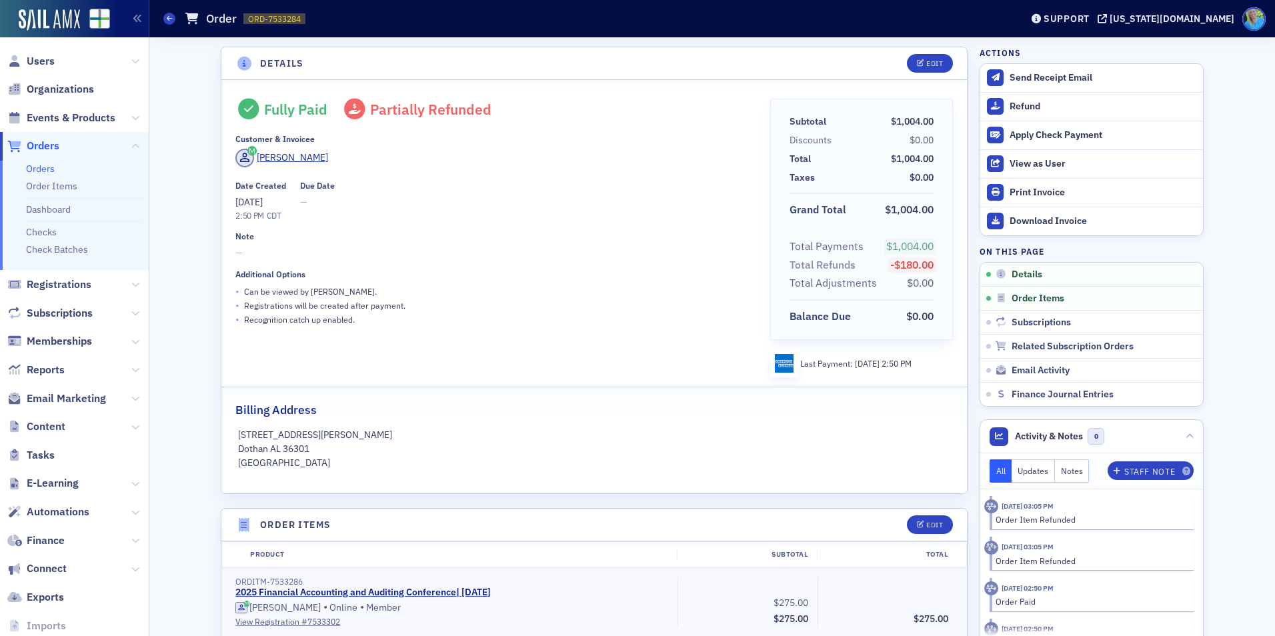
click at [41, 167] on link "Orders" at bounding box center [40, 169] width 29 height 12
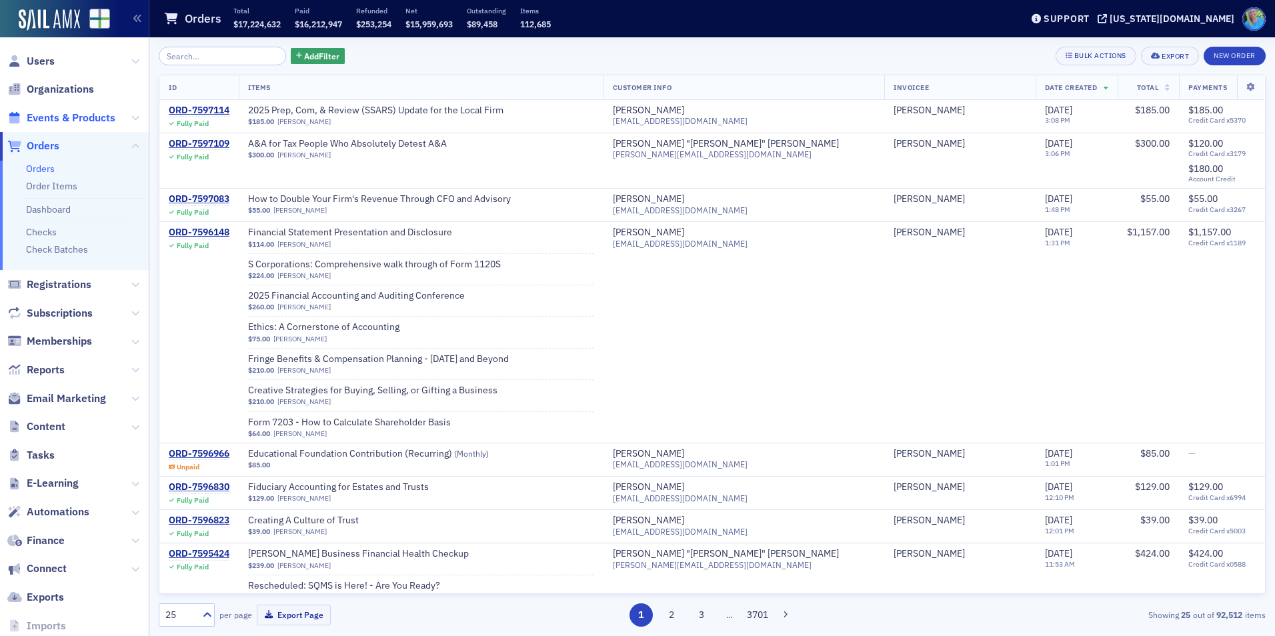
click at [74, 120] on span "Events & Products" at bounding box center [71, 118] width 89 height 15
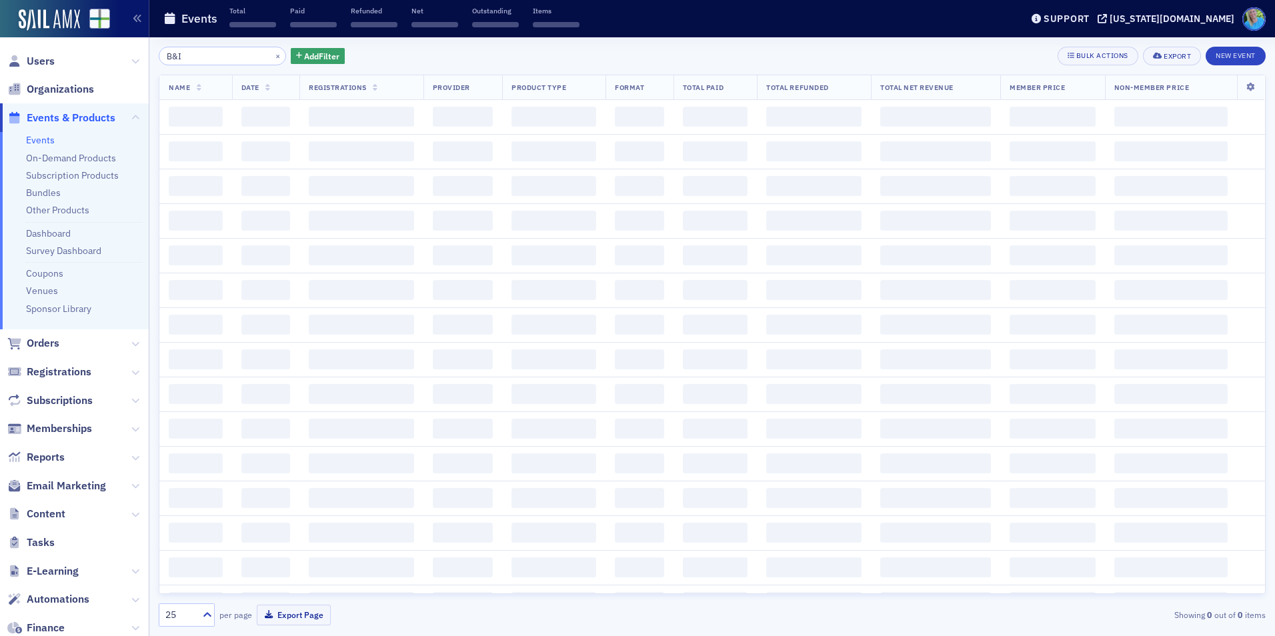
click at [193, 57] on input "B&I" at bounding box center [222, 56] width 127 height 19
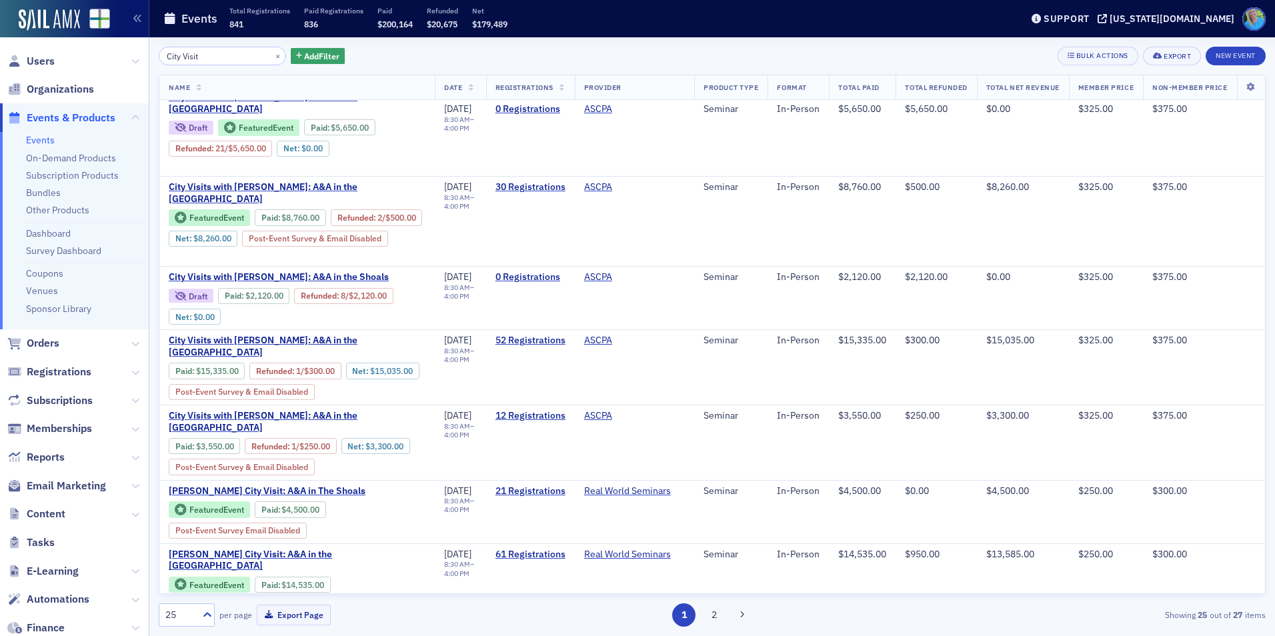
scroll to position [200, 0]
type input "City Visit"
click at [272, 56] on div "×" at bounding box center [279, 55] width 14 height 17
click at [272, 55] on button "×" at bounding box center [278, 55] width 12 height 12
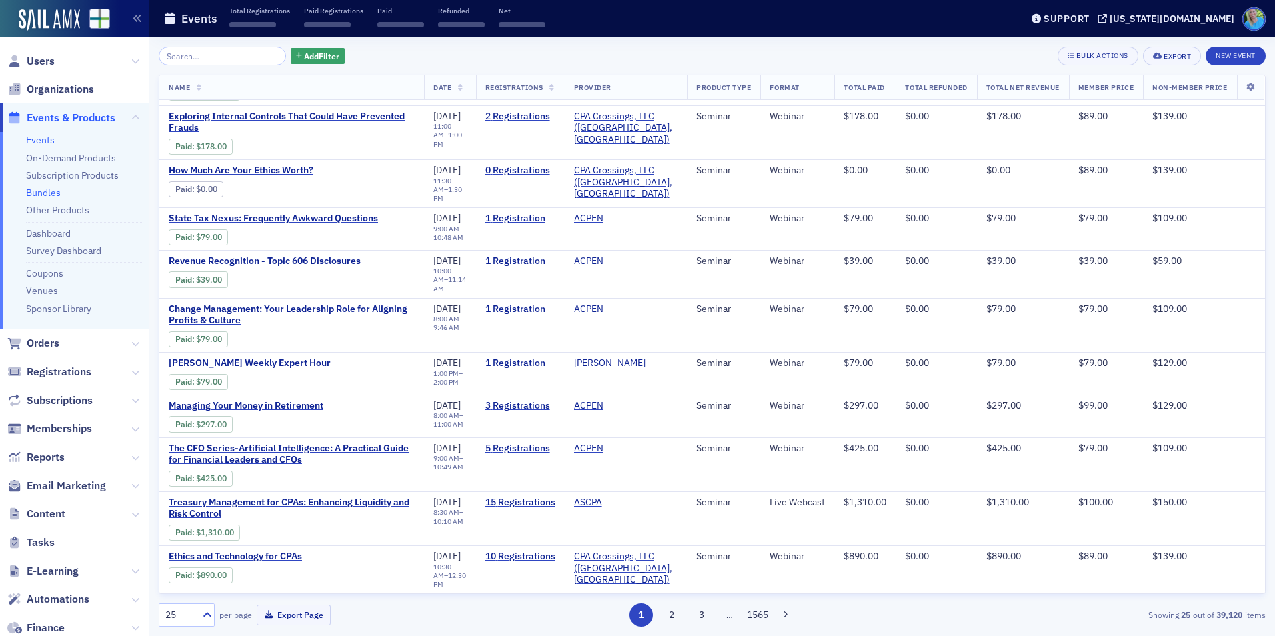
scroll to position [725, 0]
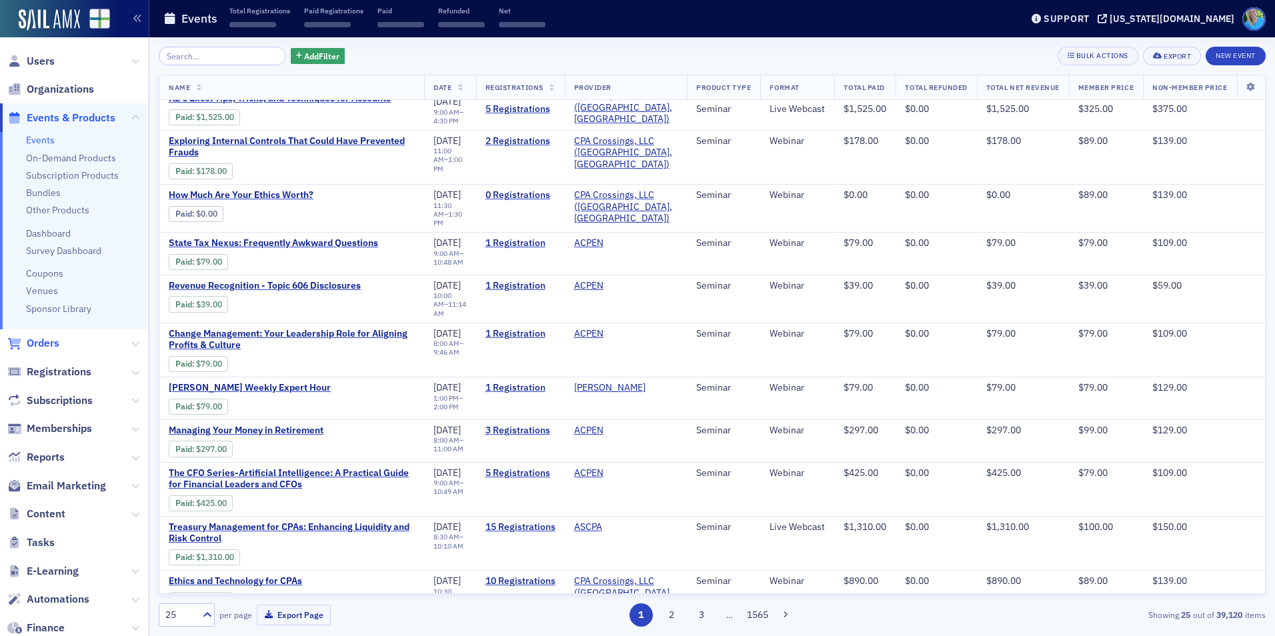
click at [42, 341] on span "Orders" at bounding box center [43, 343] width 33 height 15
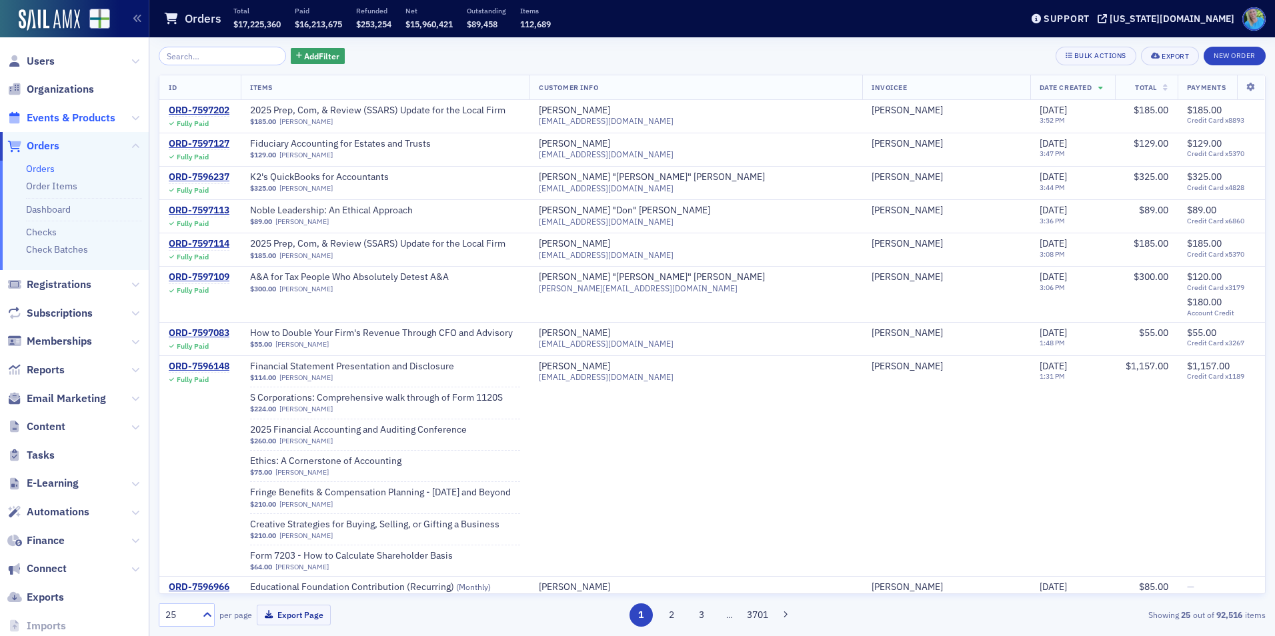
click at [97, 115] on span "Events & Products" at bounding box center [71, 118] width 89 height 15
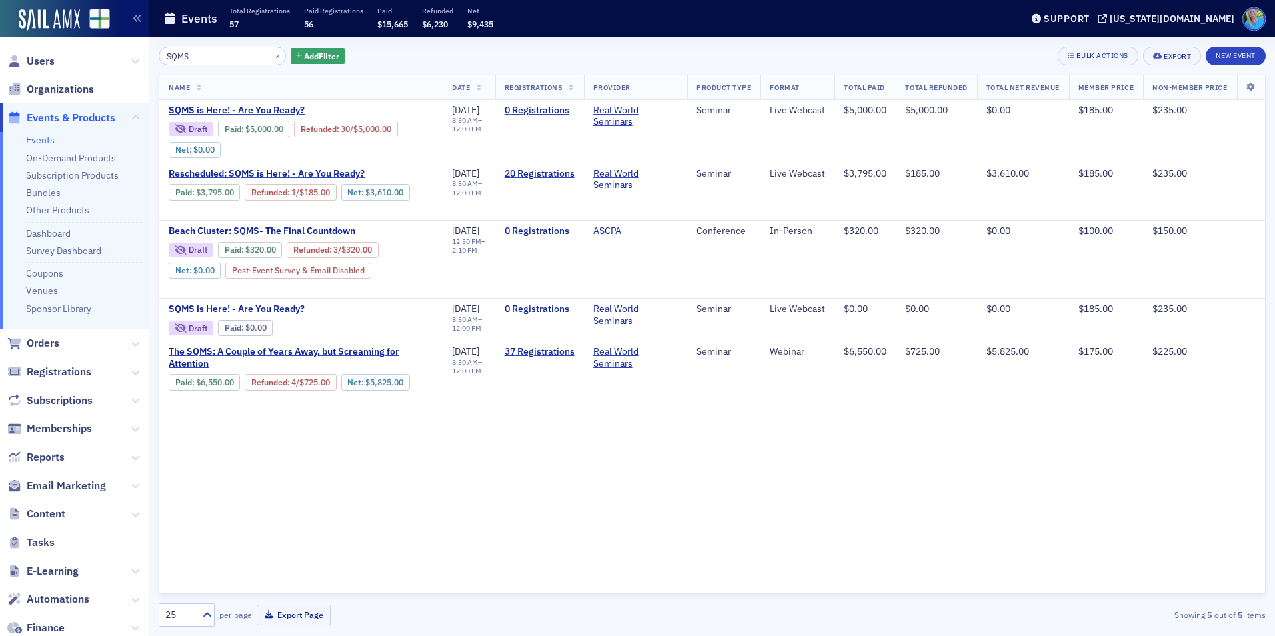
type input "SQMS"
click at [272, 55] on button "×" at bounding box center [278, 55] width 12 height 12
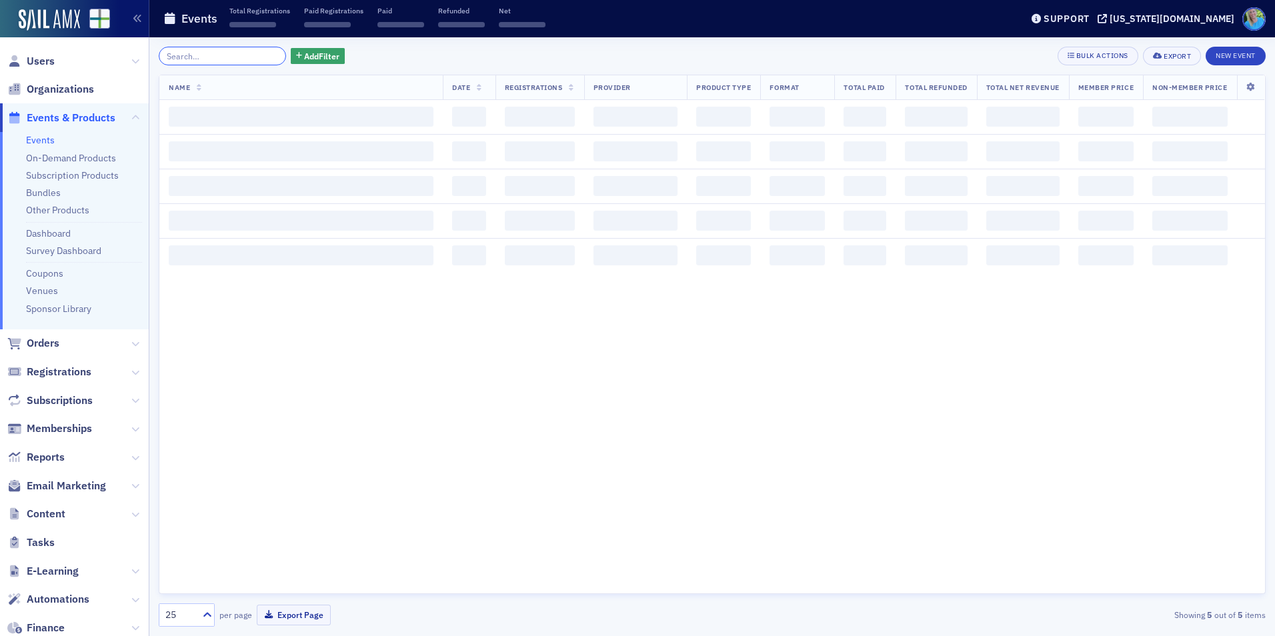
click at [259, 56] on input "search" at bounding box center [222, 56] width 127 height 19
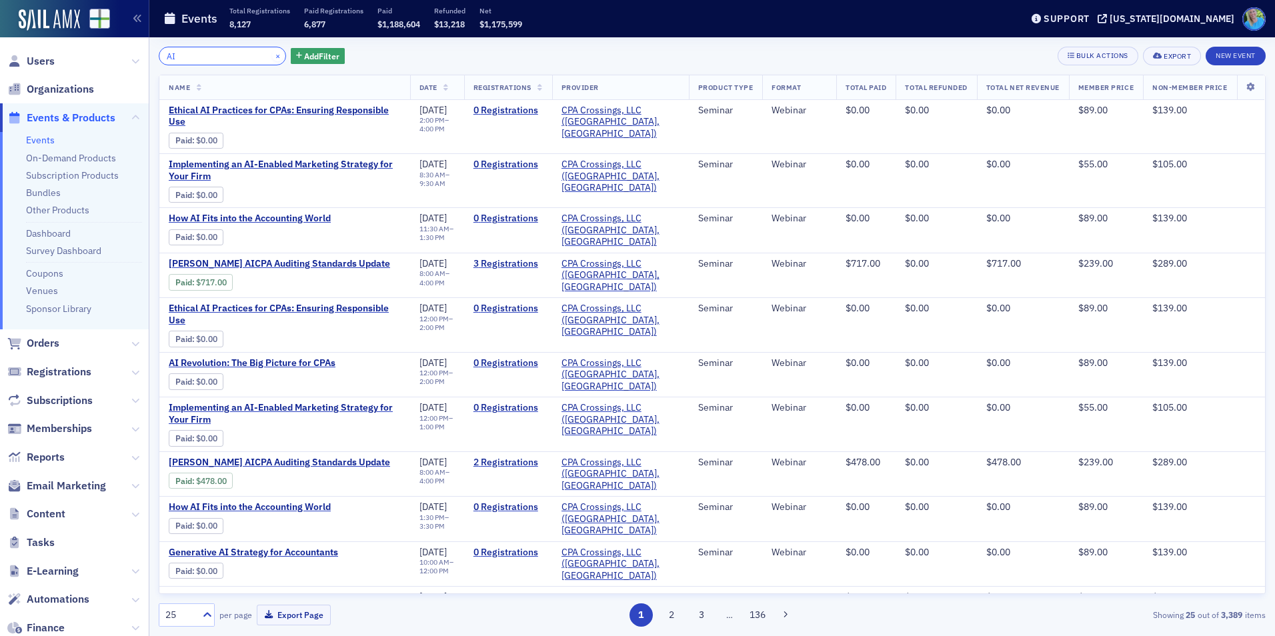
type input "AI"
click at [272, 57] on button "×" at bounding box center [278, 55] width 12 height 12
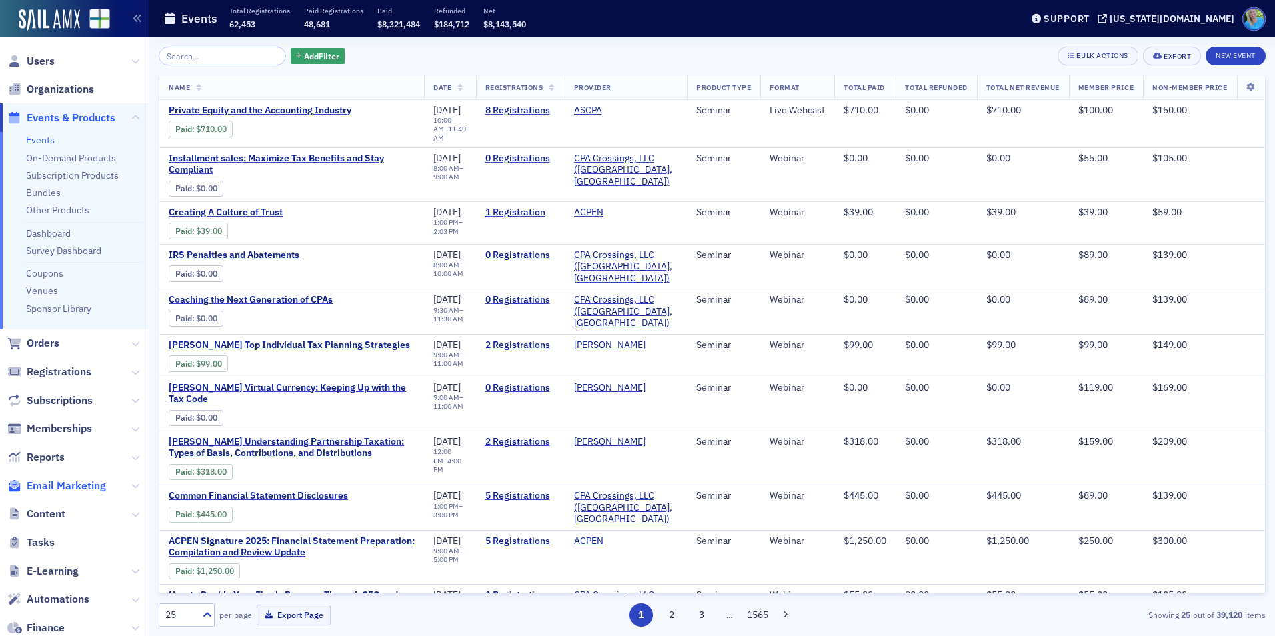
click at [65, 484] on span "Email Marketing" at bounding box center [66, 486] width 79 height 15
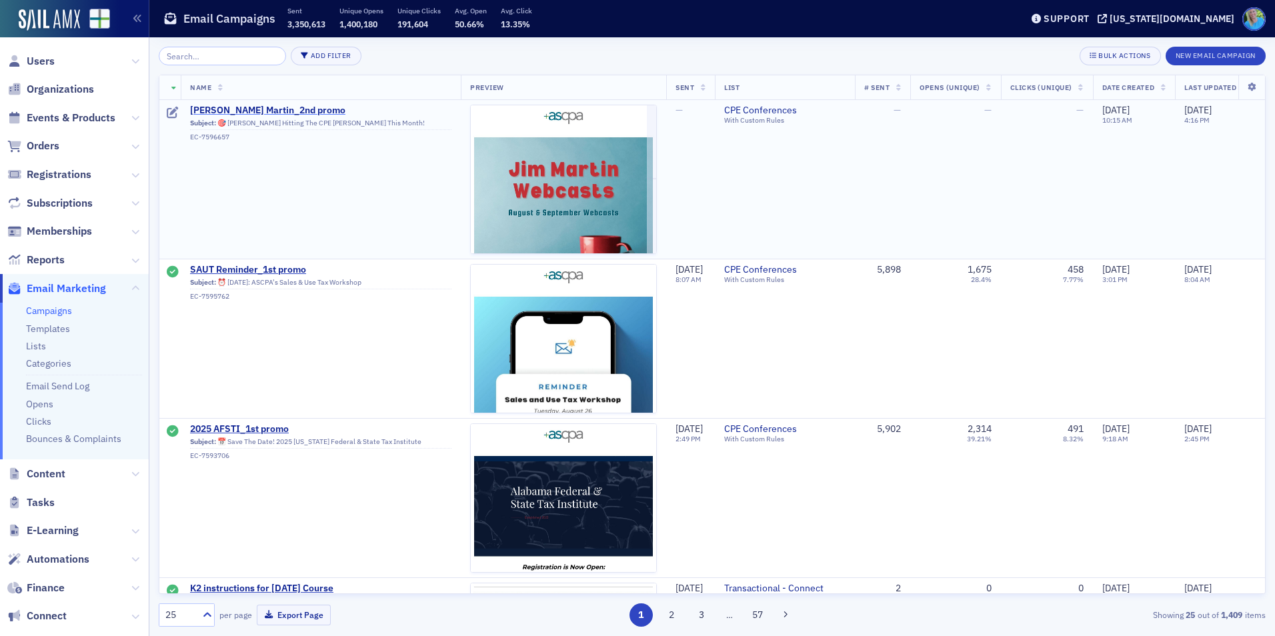
click at [260, 110] on span "[PERSON_NAME] Martin_2nd promo" at bounding box center [320, 111] width 261 height 12
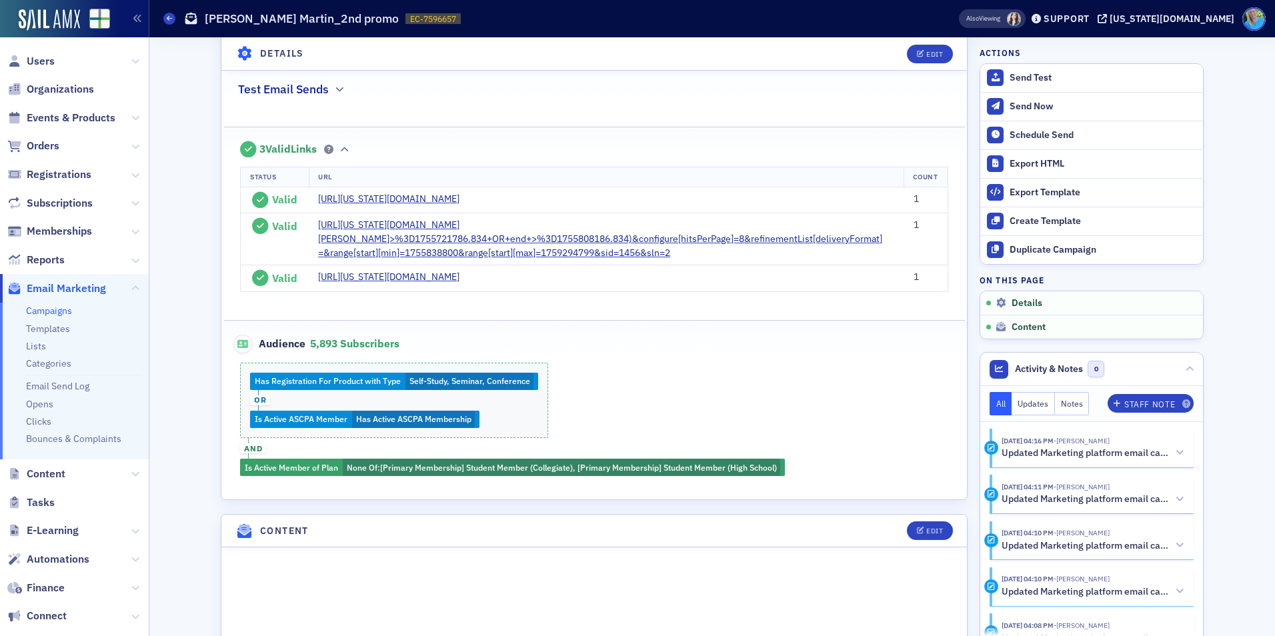
scroll to position [400, 0]
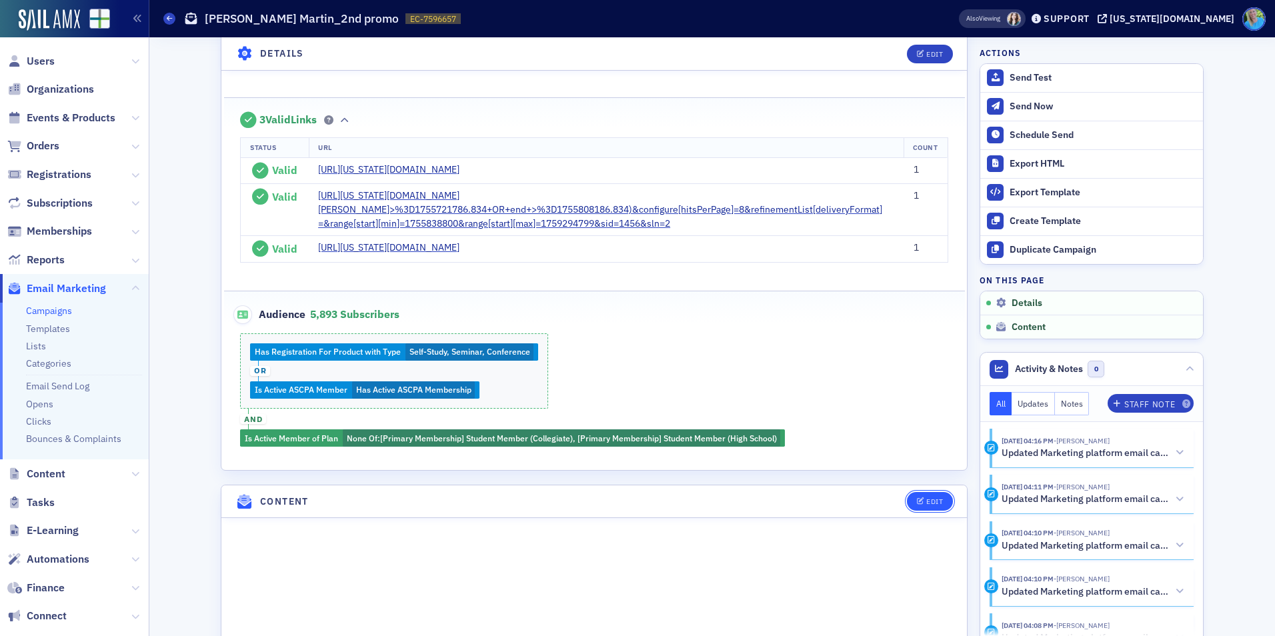
click at [917, 501] on icon "button" at bounding box center [921, 501] width 8 height 7
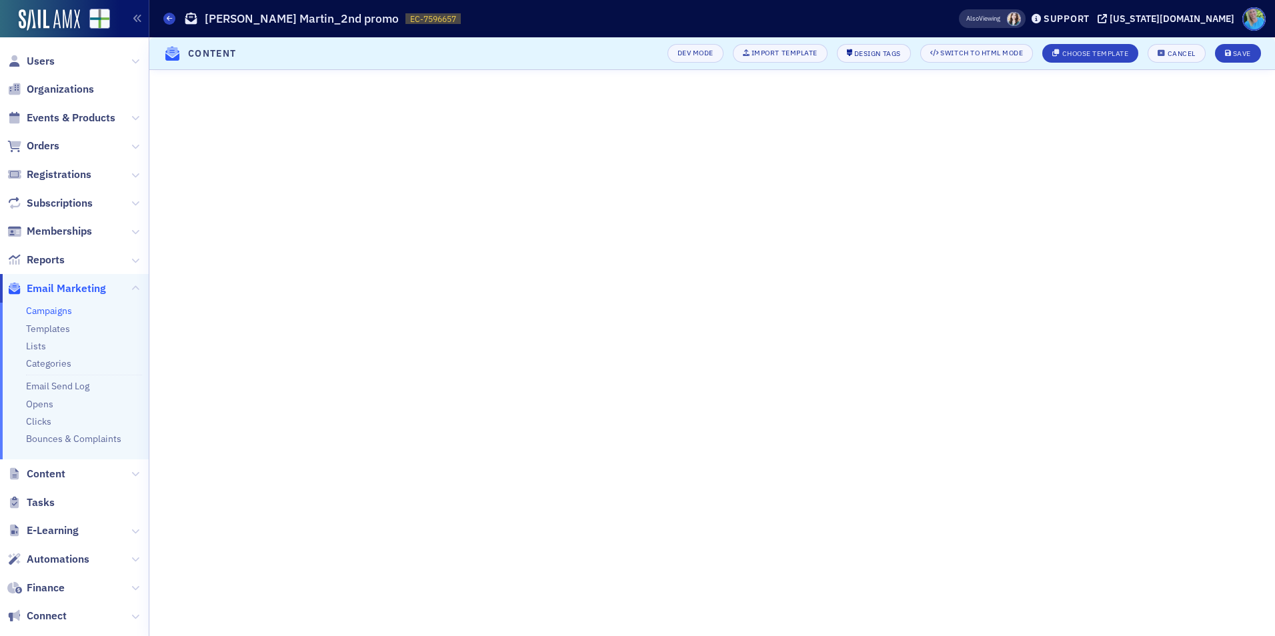
scroll to position [258, 0]
click at [1236, 50] on div "Save" at bounding box center [1242, 53] width 18 height 7
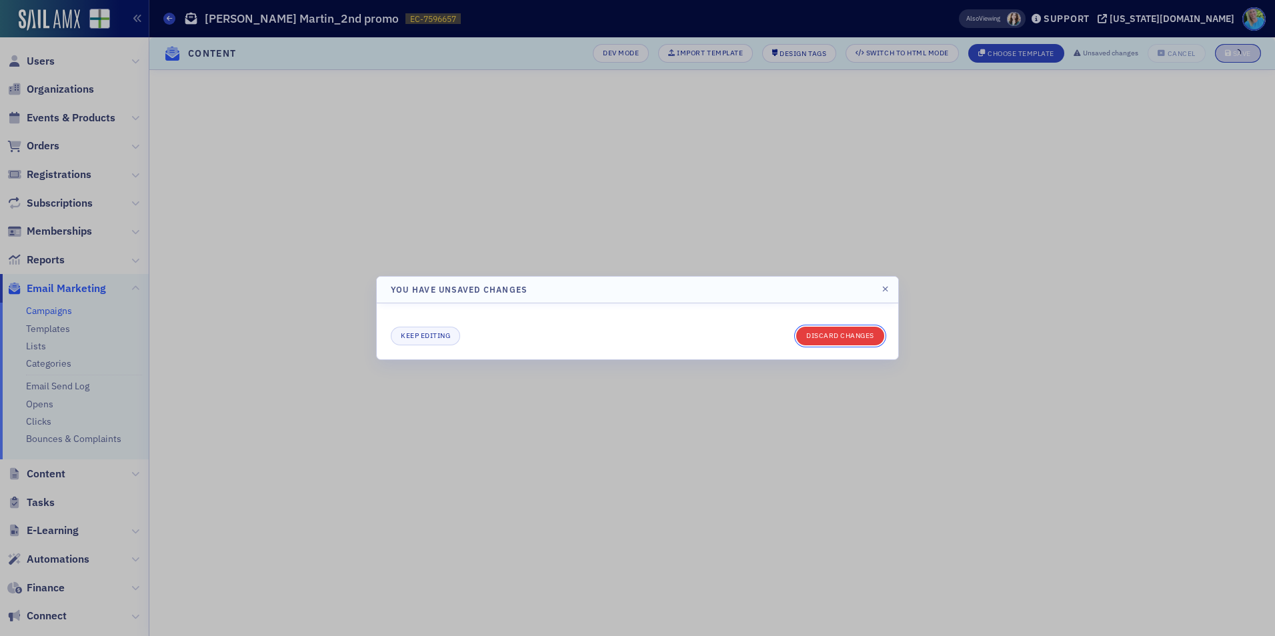
click at [857, 343] on button "Discard changes" at bounding box center [840, 336] width 88 height 19
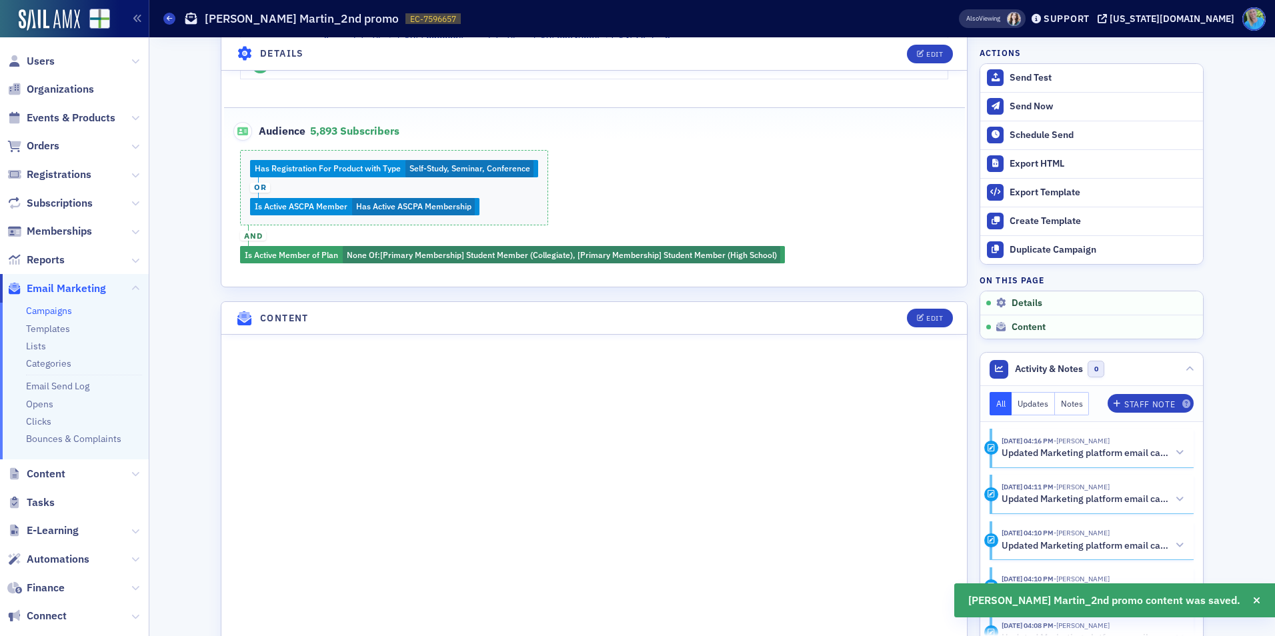
scroll to position [591, 0]
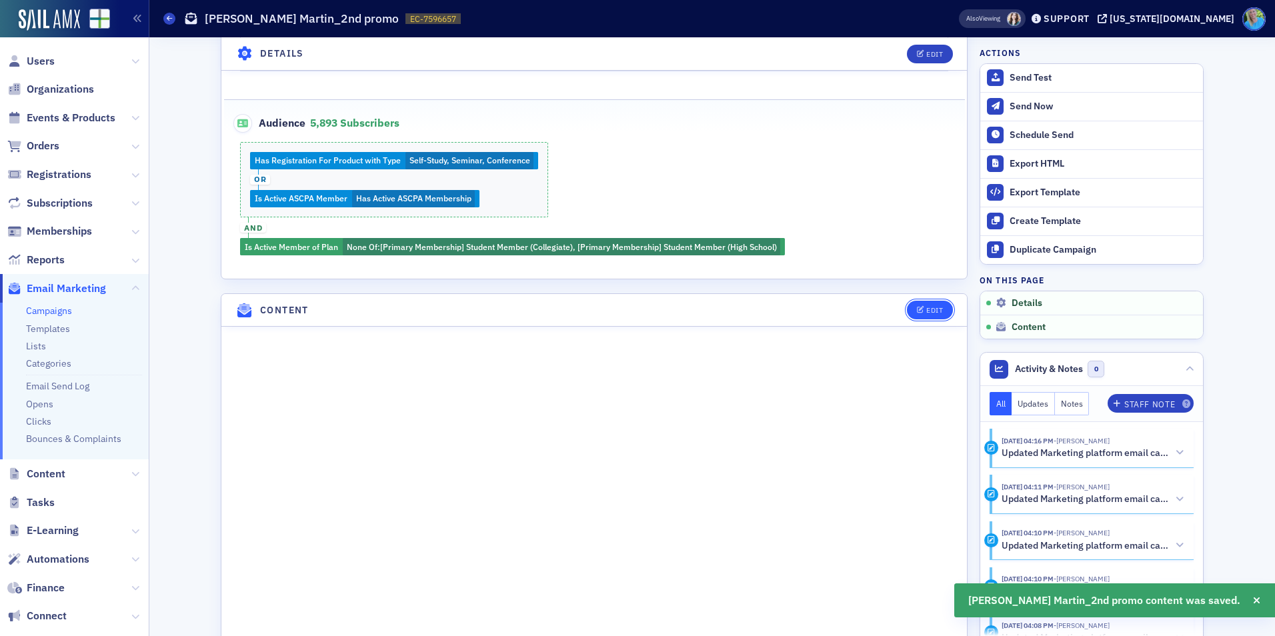
click at [917, 307] on icon "button" at bounding box center [921, 310] width 8 height 7
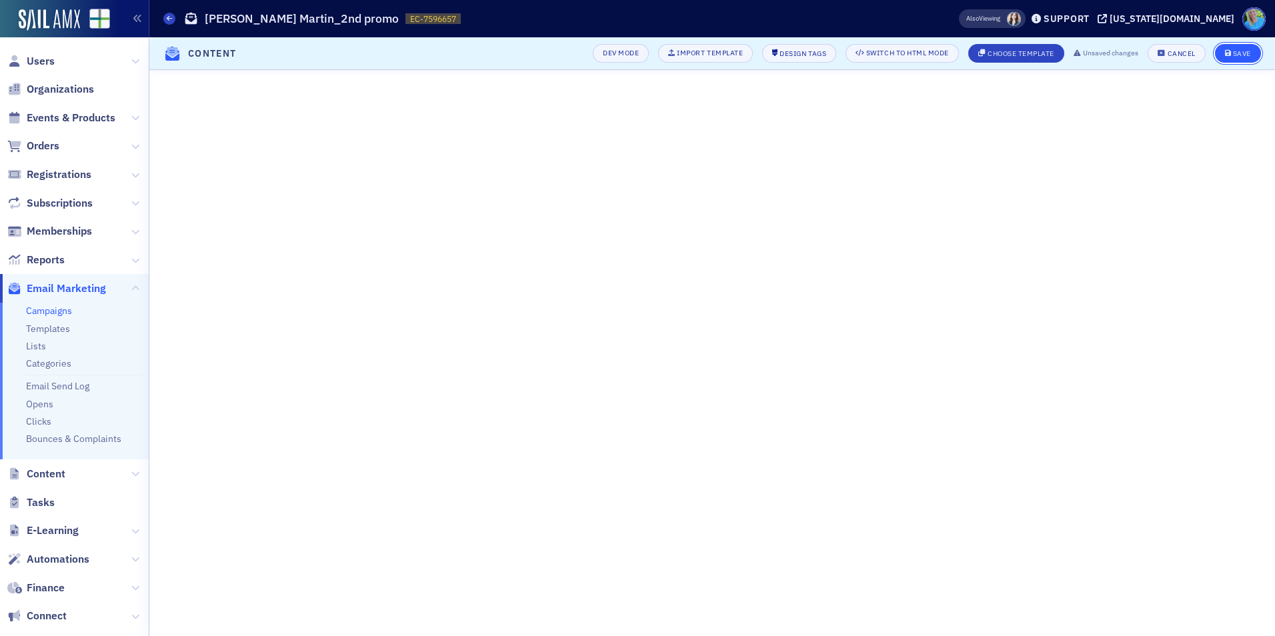
click at [1233, 52] on div "Save" at bounding box center [1242, 53] width 18 height 7
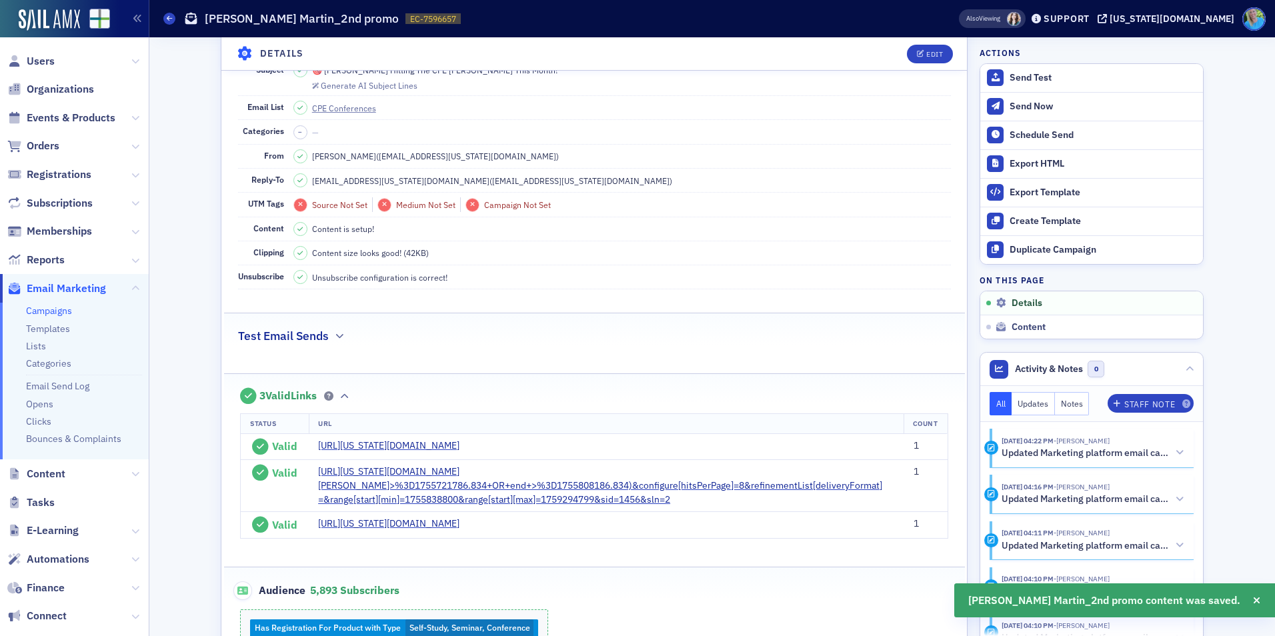
scroll to position [0, 0]
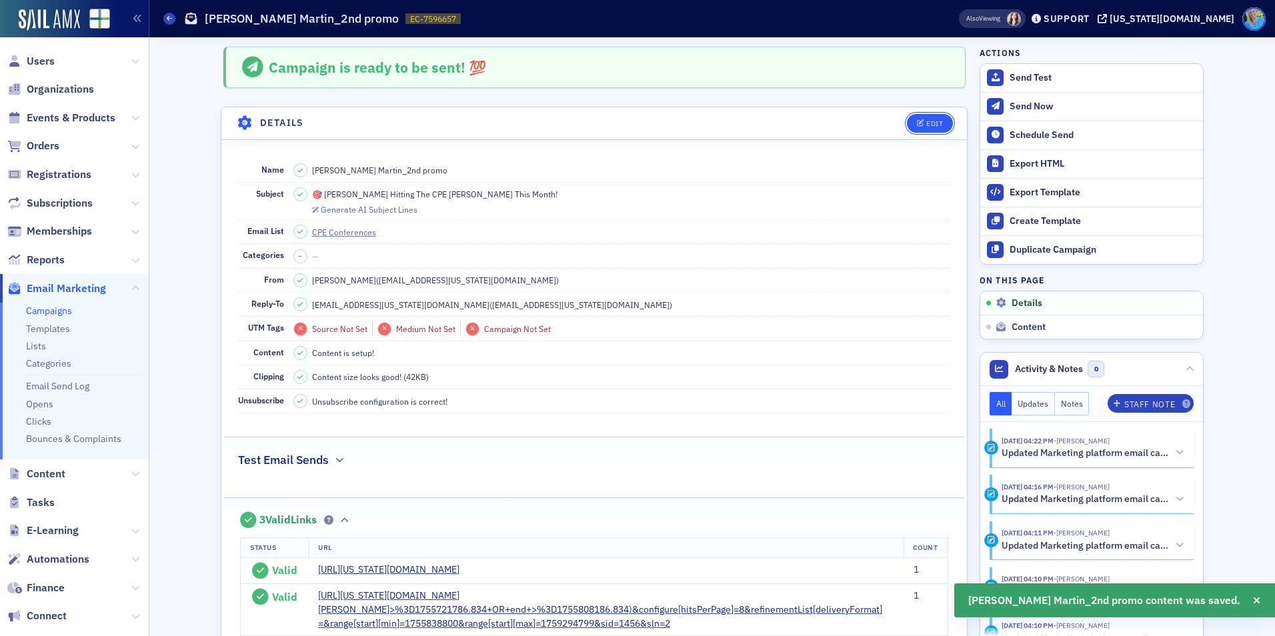
click at [929, 115] on button "Edit" at bounding box center [930, 123] width 46 height 19
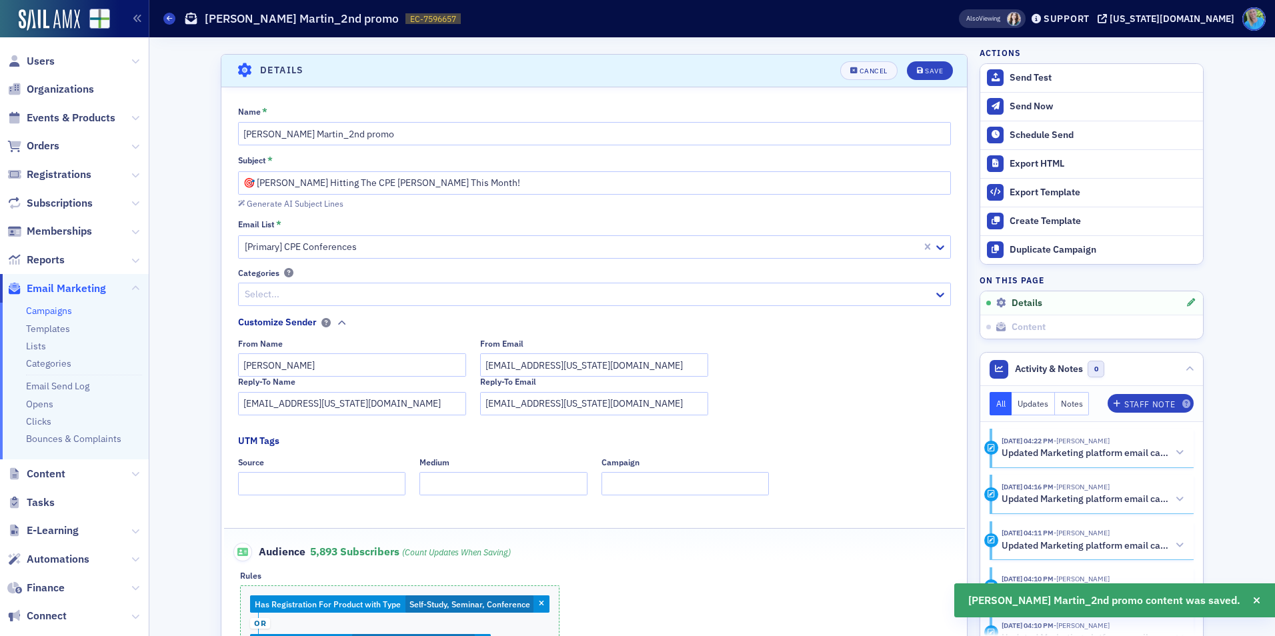
scroll to position [63, 0]
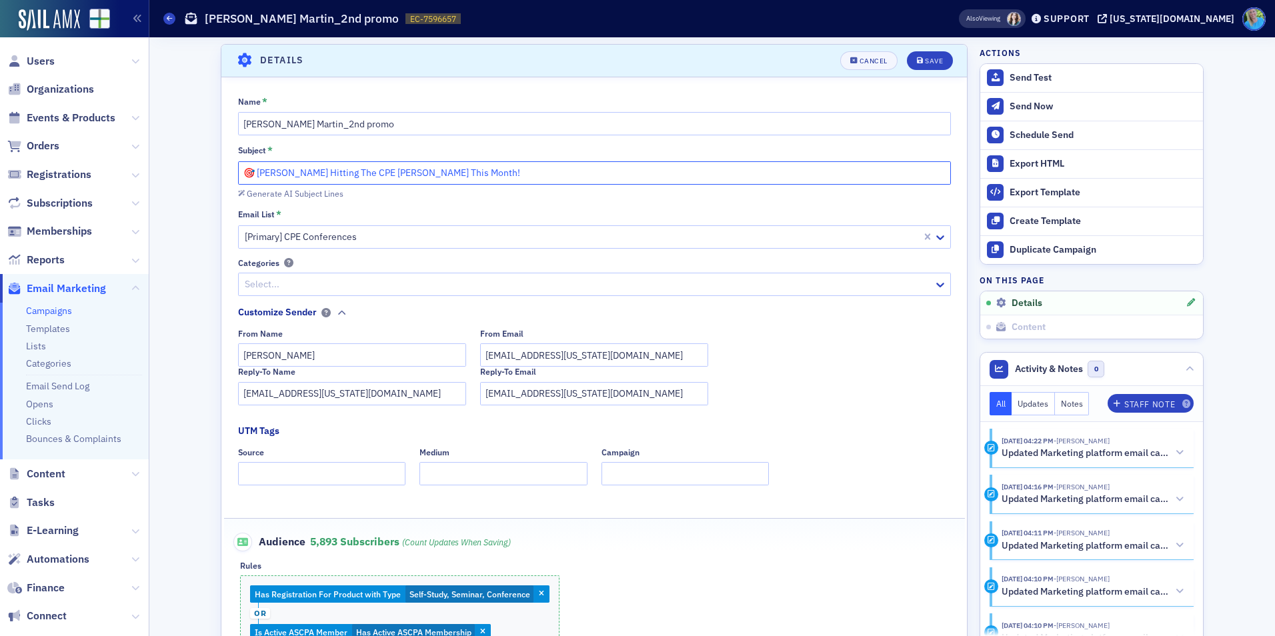
drag, startPoint x: 394, startPoint y: 173, endPoint x: 441, endPoint y: 171, distance: 47.4
click at [441, 171] on input "🎯 [PERSON_NAME] Hitting The CPE [PERSON_NAME] This Month!" at bounding box center [594, 172] width 713 height 23
type input "🎯 [PERSON_NAME] Hitting The CPE [PERSON_NAME]!"
click at [932, 62] on div "Save" at bounding box center [934, 60] width 18 height 7
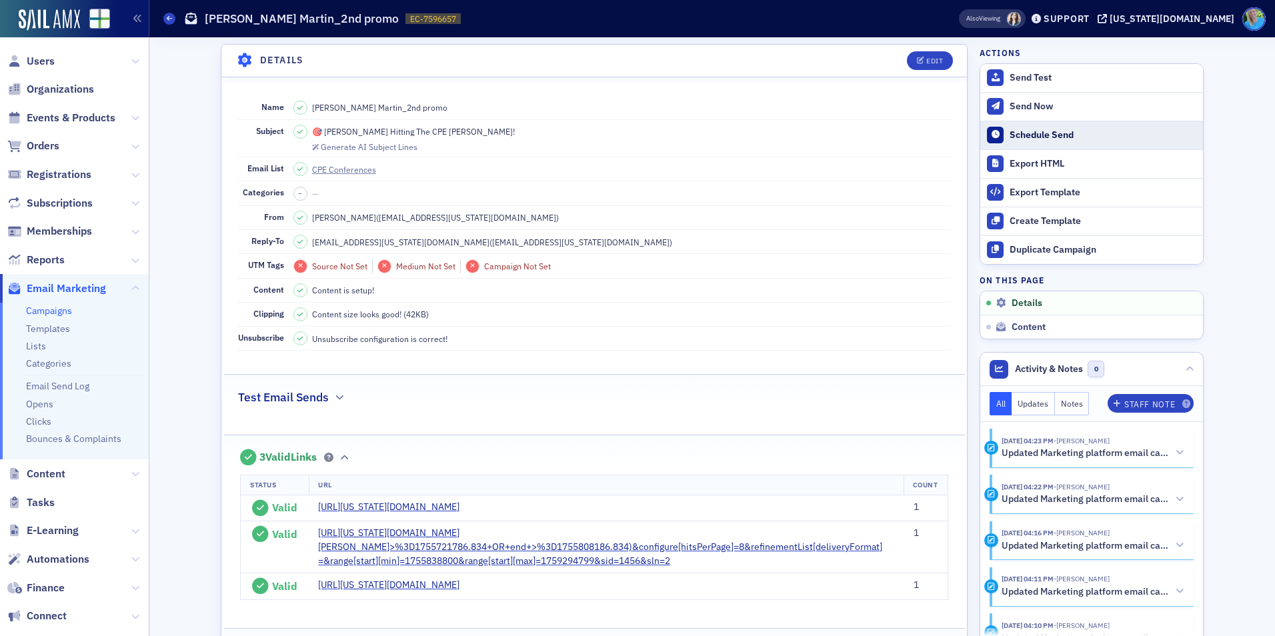
click at [1026, 139] on div "Schedule Send" at bounding box center [1102, 135] width 187 height 12
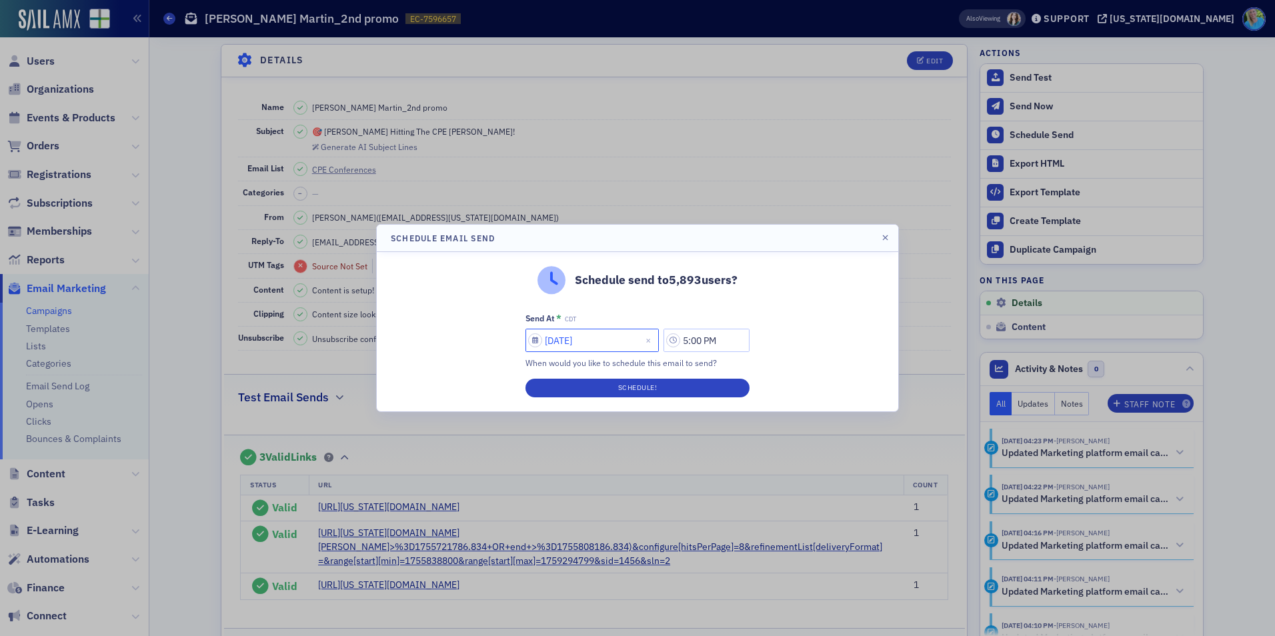
click at [563, 342] on input "[DATE]" at bounding box center [591, 340] width 133 height 23
select select "7"
select select "2025"
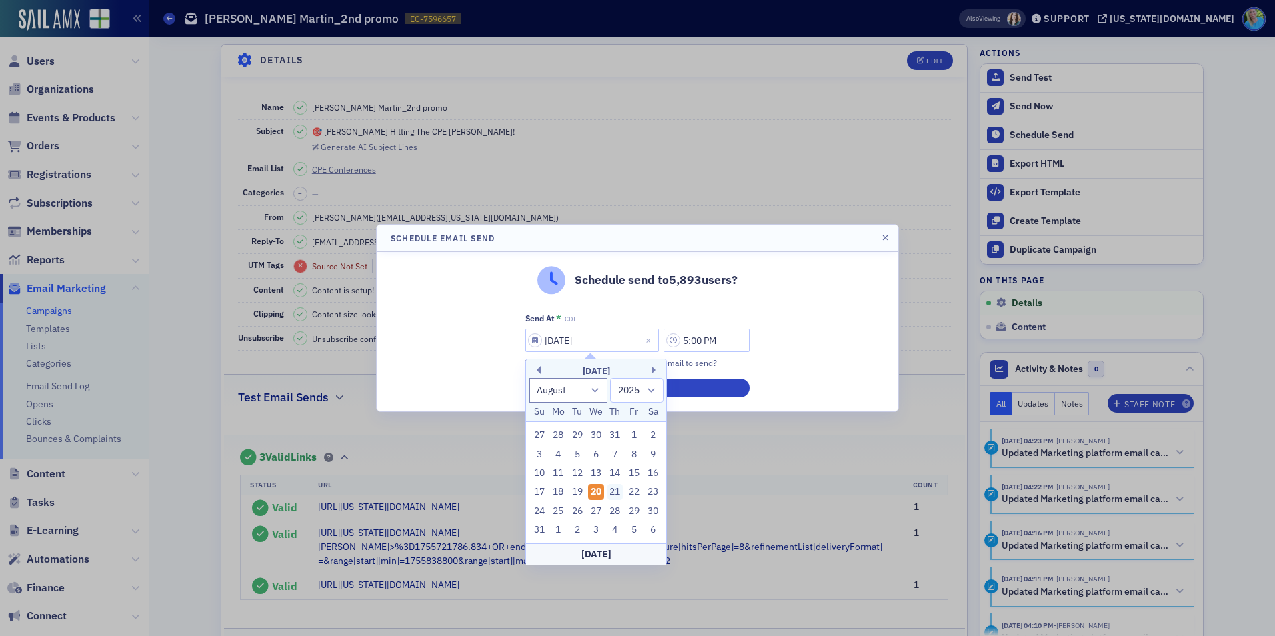
click at [613, 497] on div "21" at bounding box center [615, 492] width 16 height 16
type input "[DATE]"
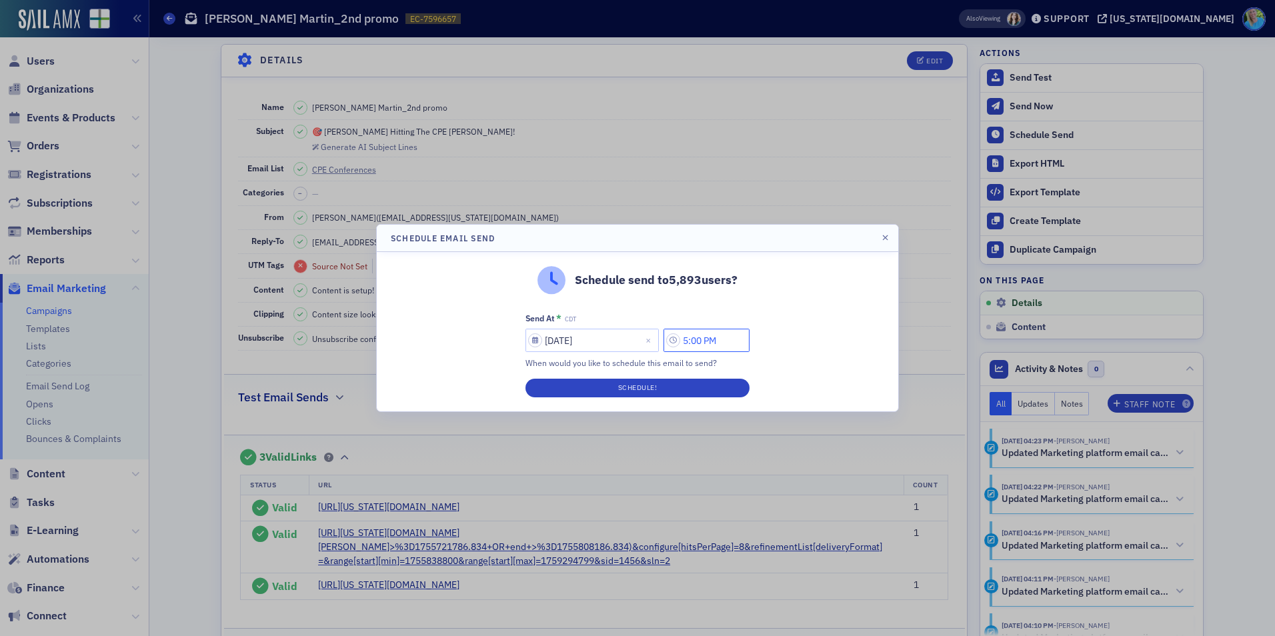
click at [697, 336] on input "5:00 PM" at bounding box center [706, 340] width 86 height 23
click at [539, 333] on div at bounding box center [547, 340] width 17 height 14
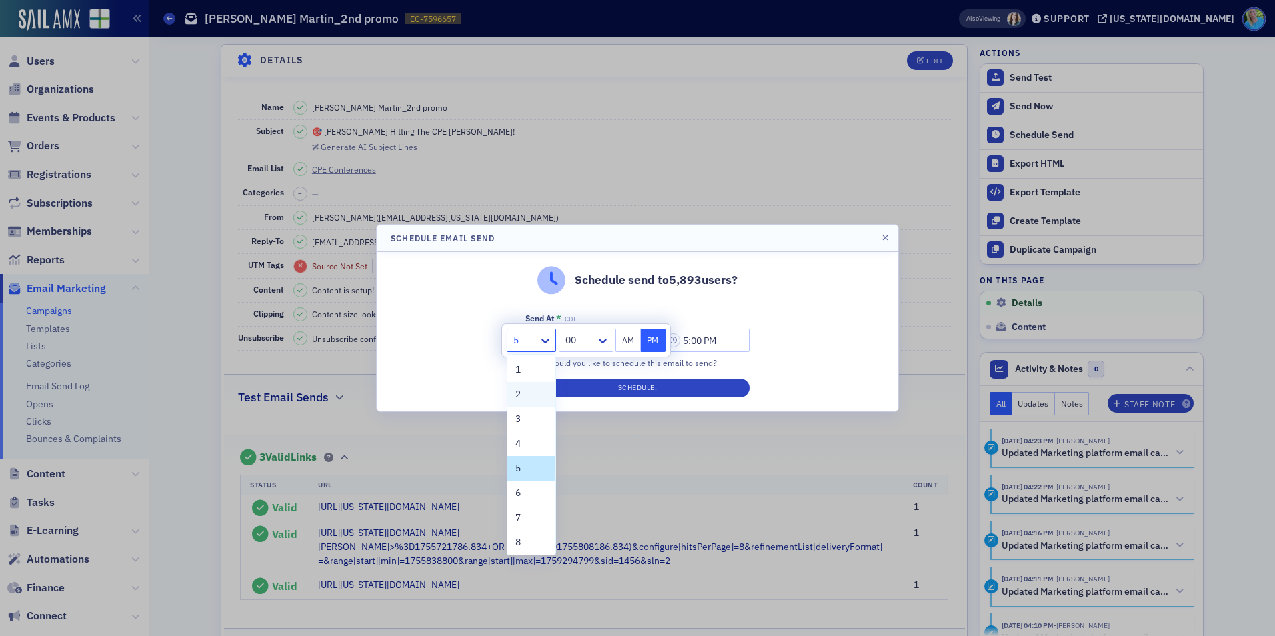
click at [525, 394] on div "2" at bounding box center [531, 394] width 32 height 14
click at [537, 344] on div at bounding box center [524, 340] width 25 height 17
click at [533, 364] on div "1" at bounding box center [531, 370] width 32 height 14
type input "1:00 PM"
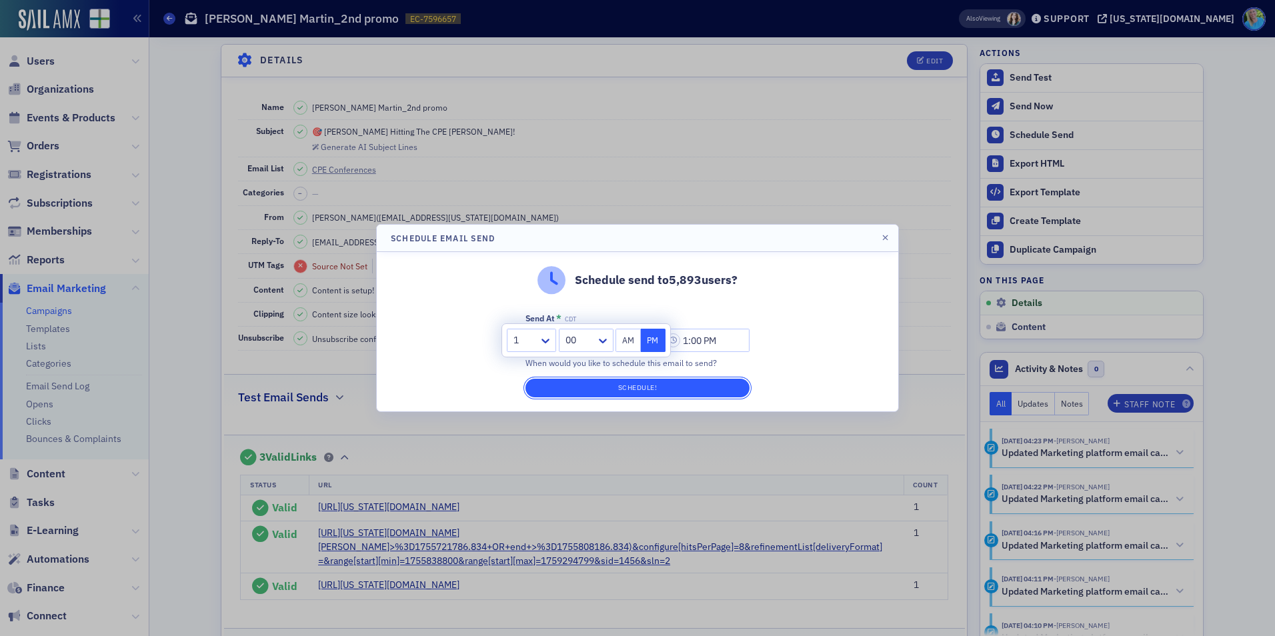
click at [582, 395] on button "Schedule!" at bounding box center [637, 388] width 224 height 19
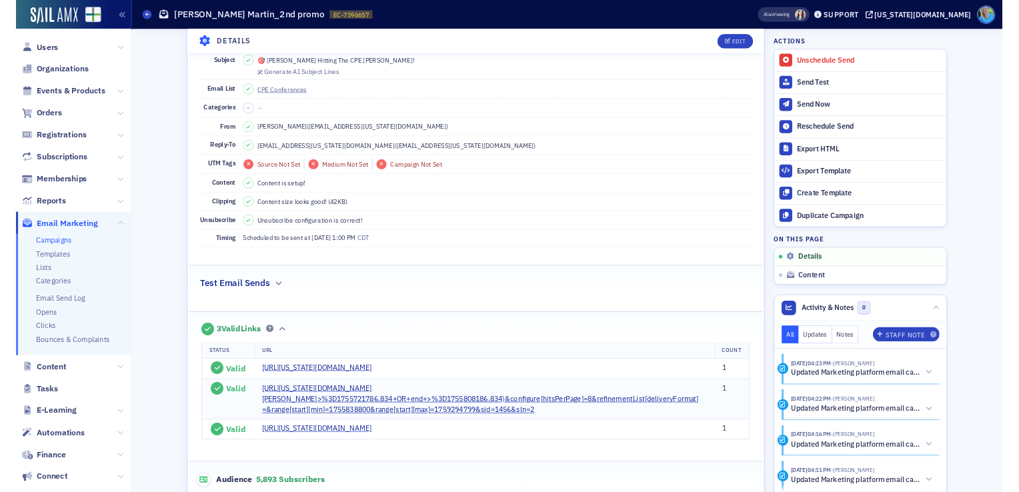
scroll to position [0, 0]
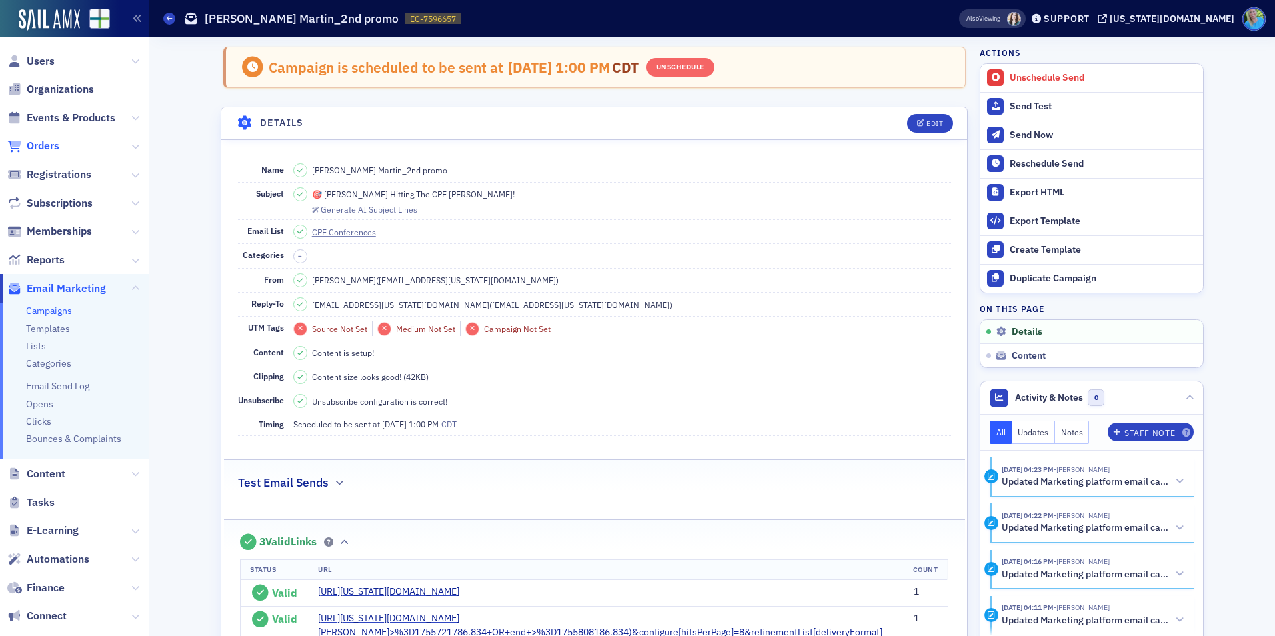
click at [40, 150] on span "Orders" at bounding box center [43, 146] width 33 height 15
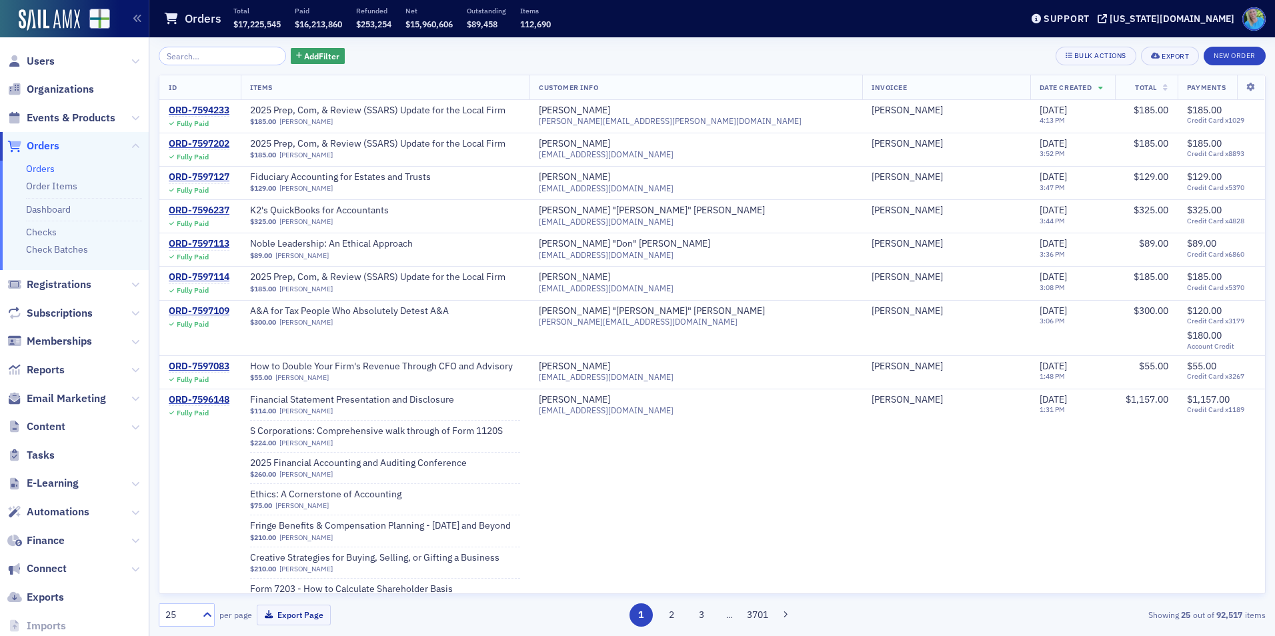
click at [487, 71] on div "Add Filter Bulk Actions Export New Order ID Items Customer Info Invoicee Date C…" at bounding box center [712, 337] width 1107 height 580
